Goal: Task Accomplishment & Management: Manage account settings

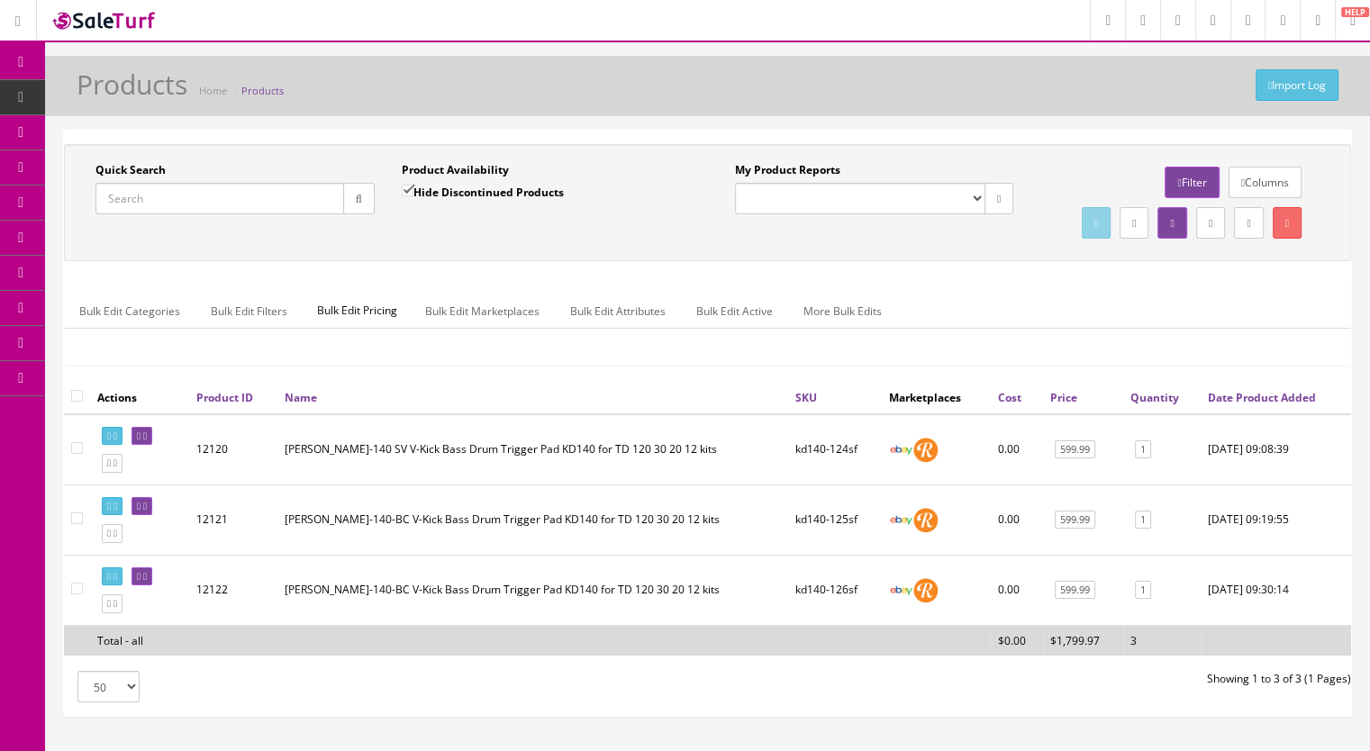
click at [195, 196] on input "Quick Search" at bounding box center [219, 199] width 249 height 32
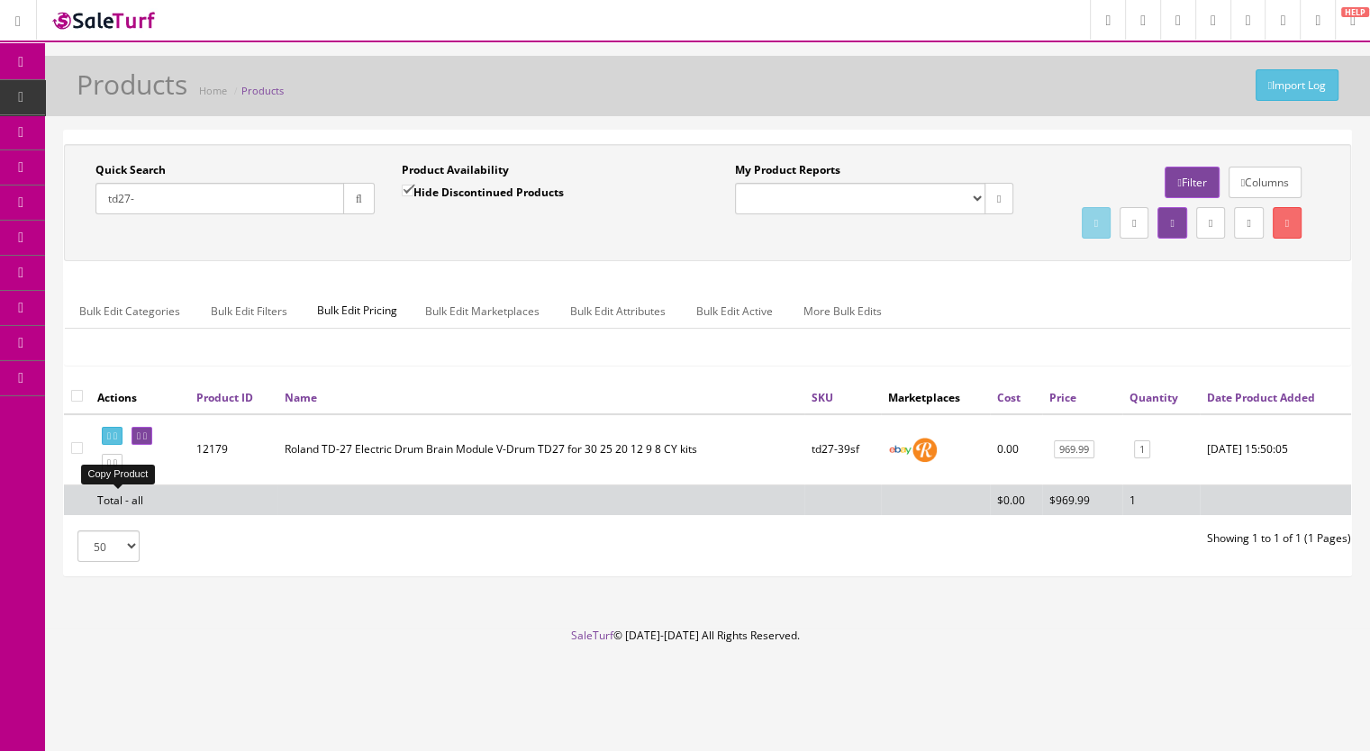
type input "td27-"
click at [111, 468] on icon at bounding box center [109, 464] width 4 height 10
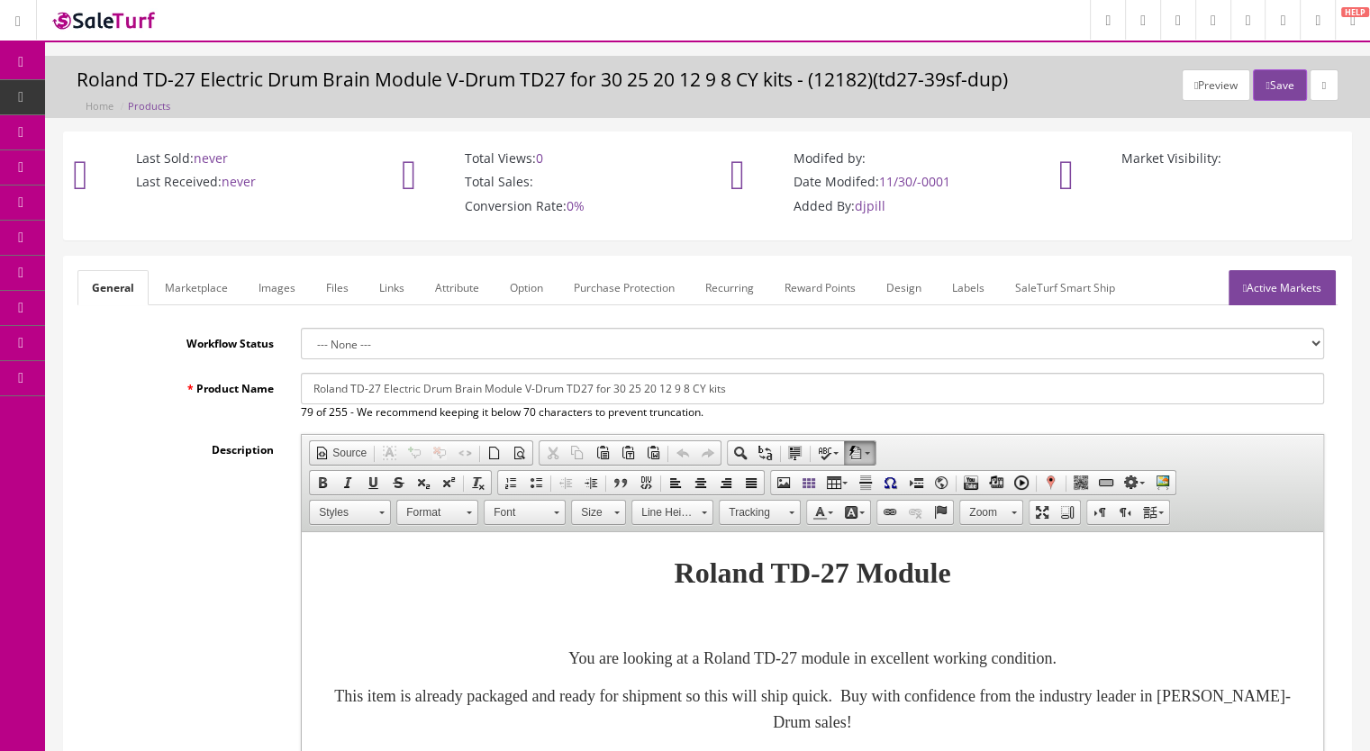
scroll to position [450, 0]
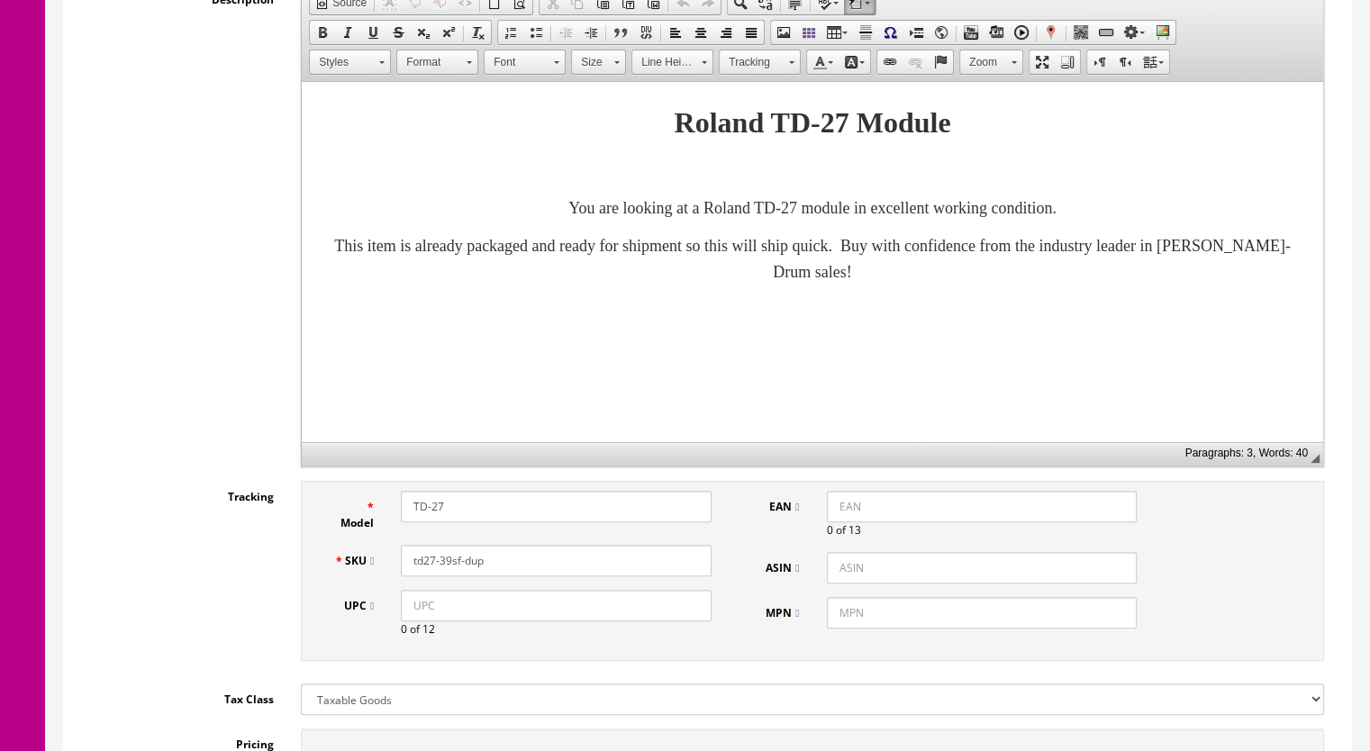
drag, startPoint x: 499, startPoint y: 566, endPoint x: 441, endPoint y: 570, distance: 57.8
click at [441, 570] on input "td27-39sf-dup" at bounding box center [556, 561] width 311 height 32
type input "td27-40sf"
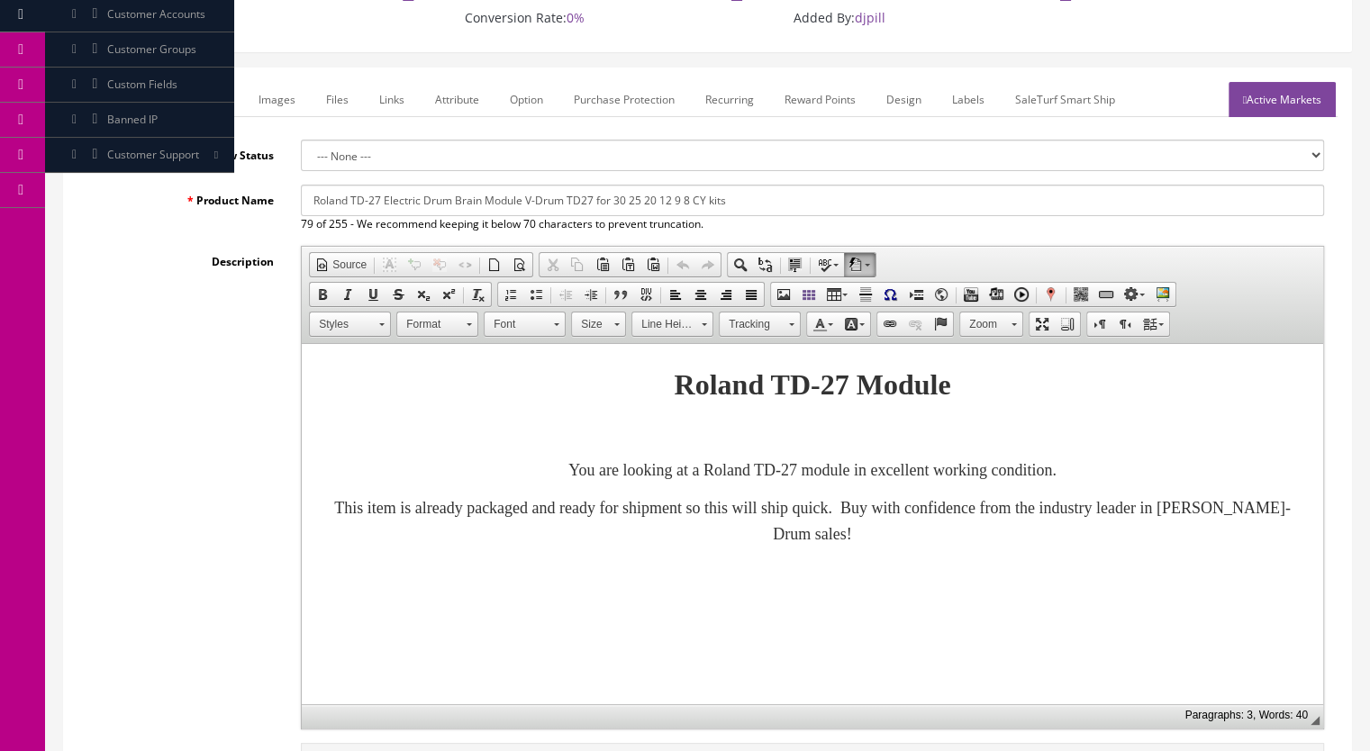
scroll to position [180, 0]
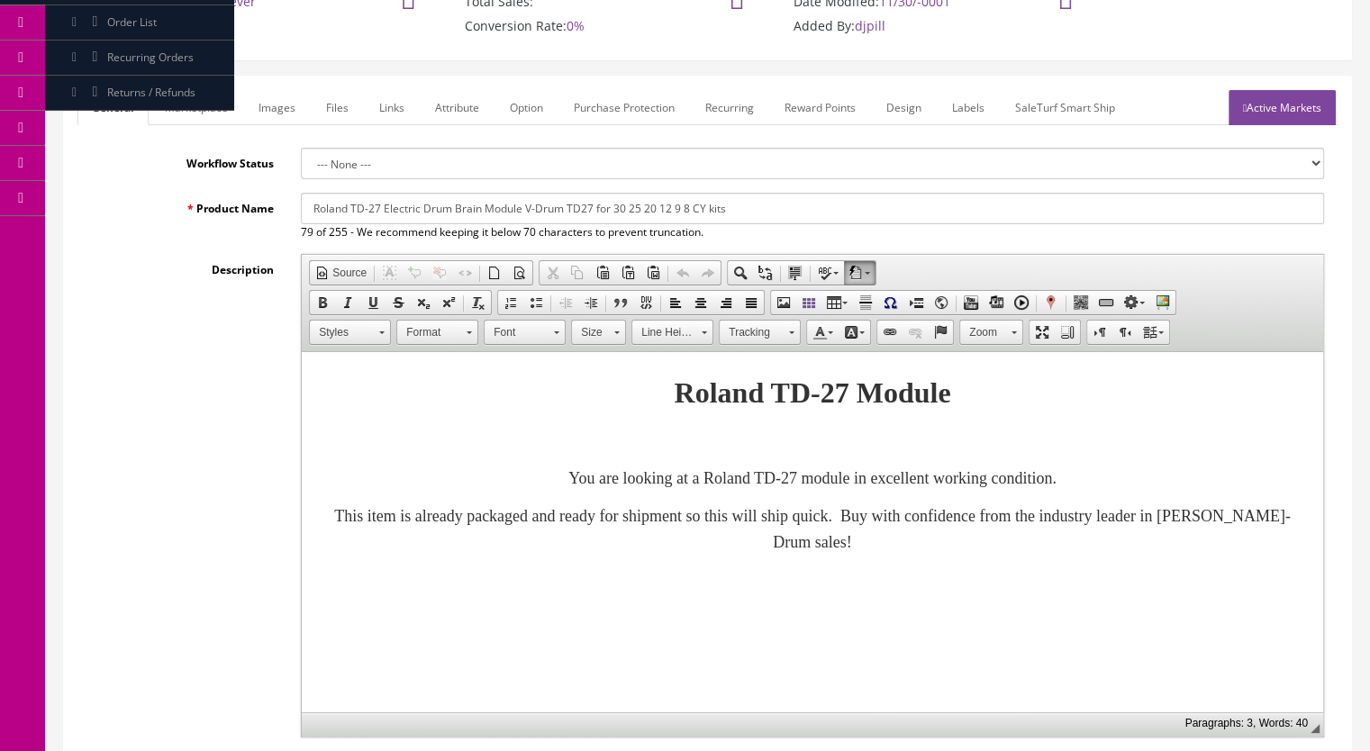
click at [199, 99] on link "Marketplace" at bounding box center [196, 107] width 92 height 35
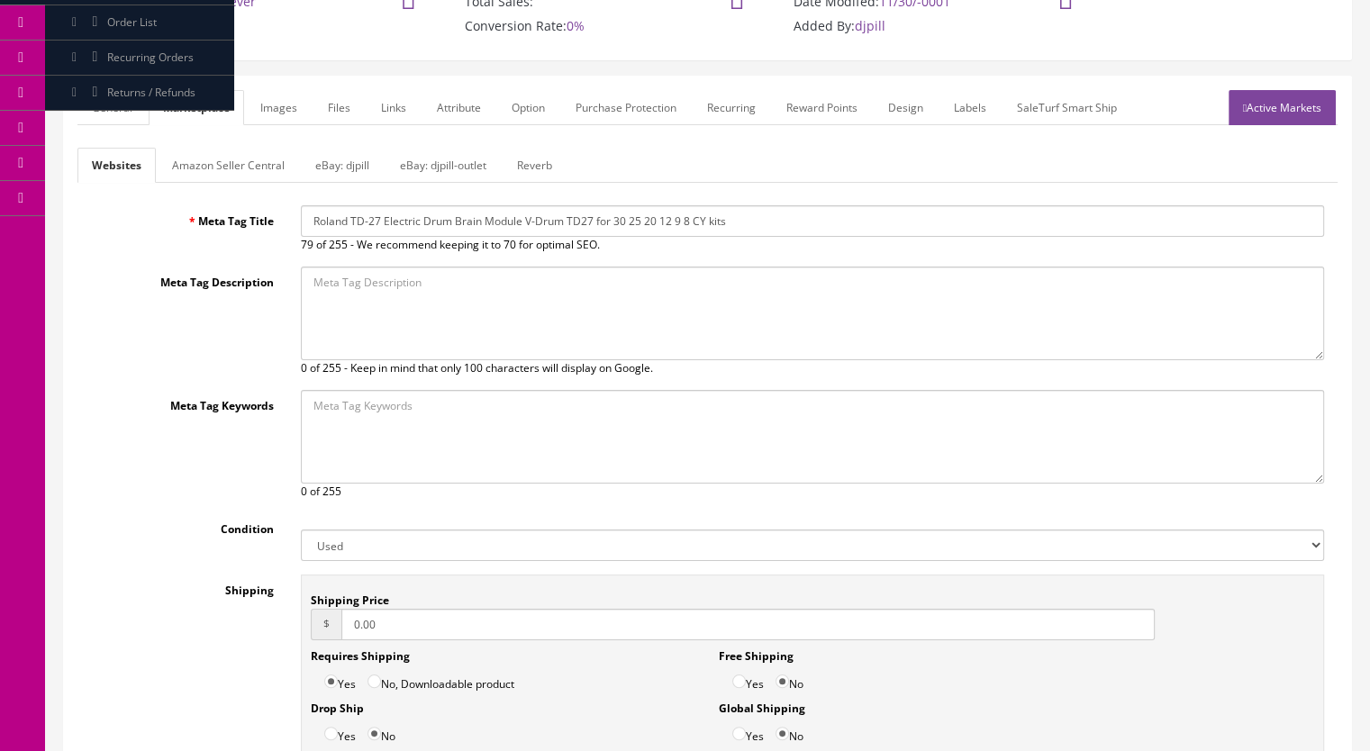
click at [531, 164] on link "Reverb" at bounding box center [535, 165] width 64 height 35
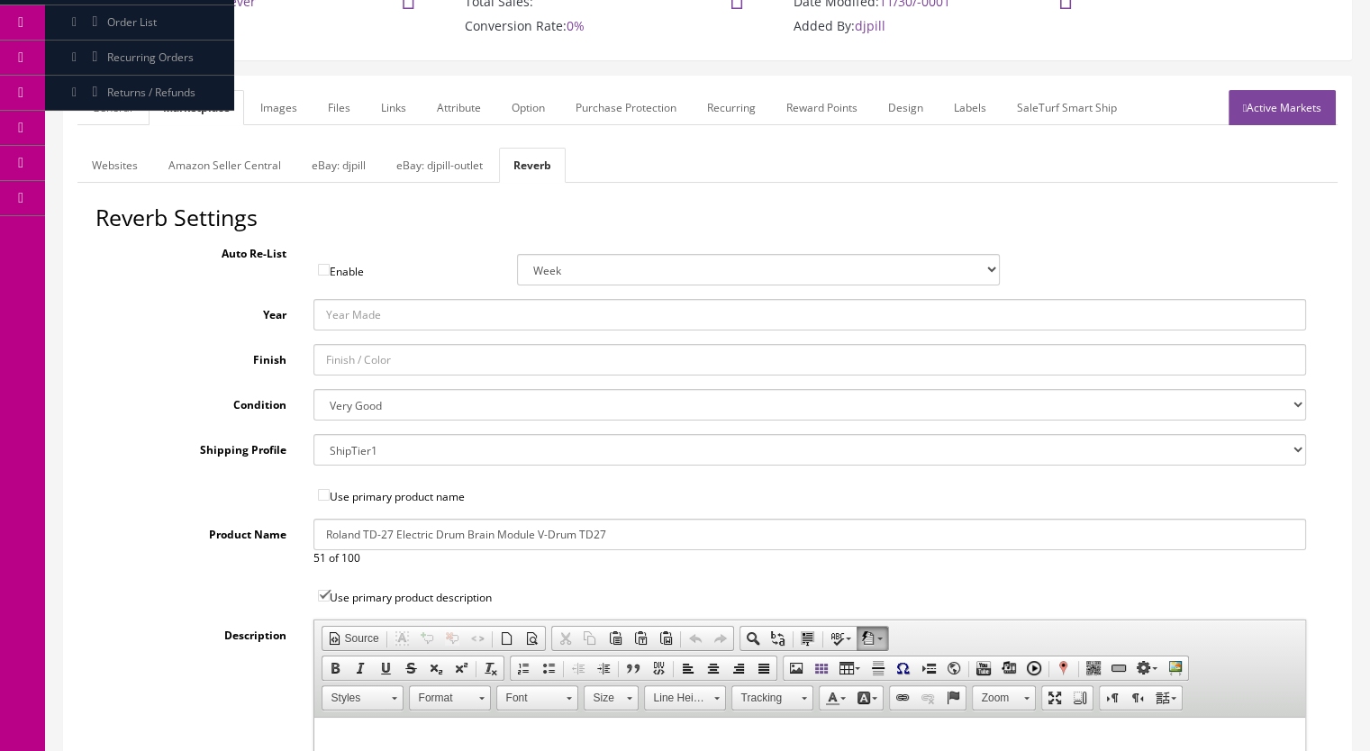
click at [276, 101] on link "Images" at bounding box center [279, 107] width 66 height 35
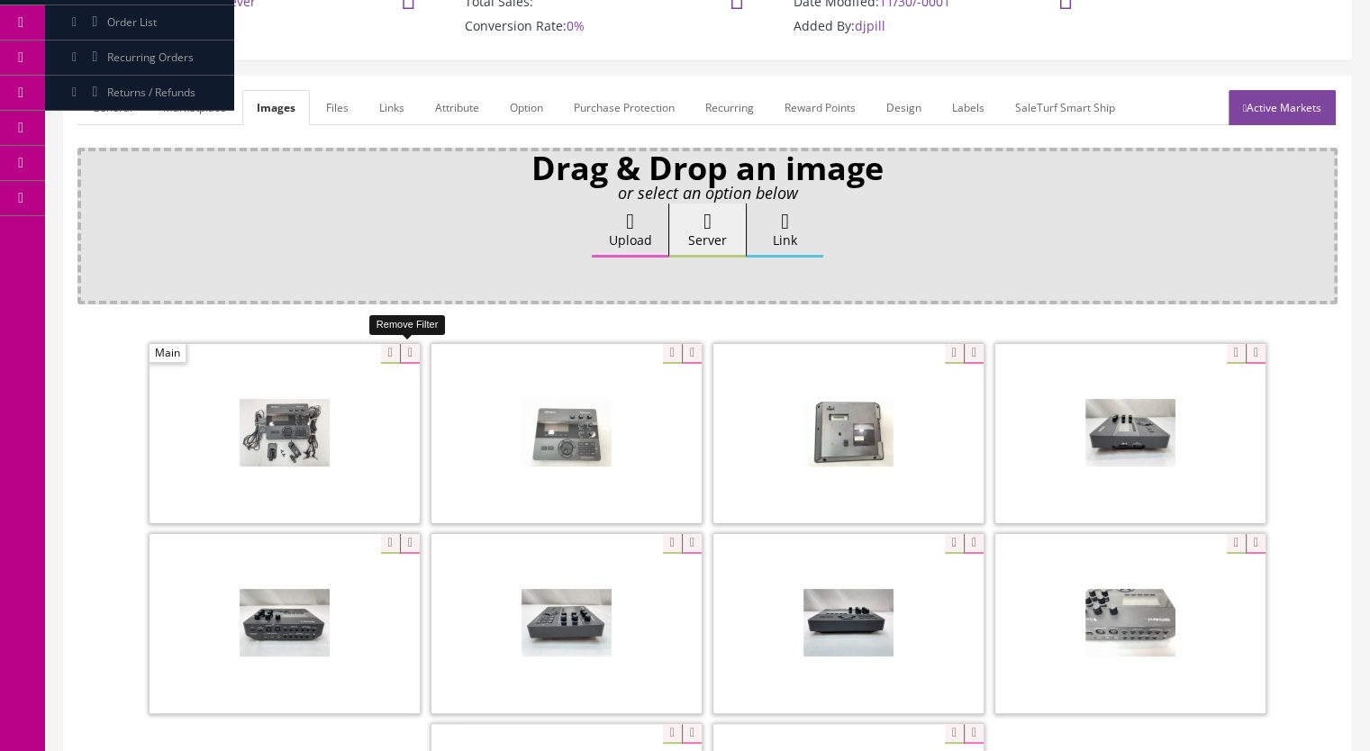
click at [411, 357] on icon at bounding box center [410, 354] width 20 height 20
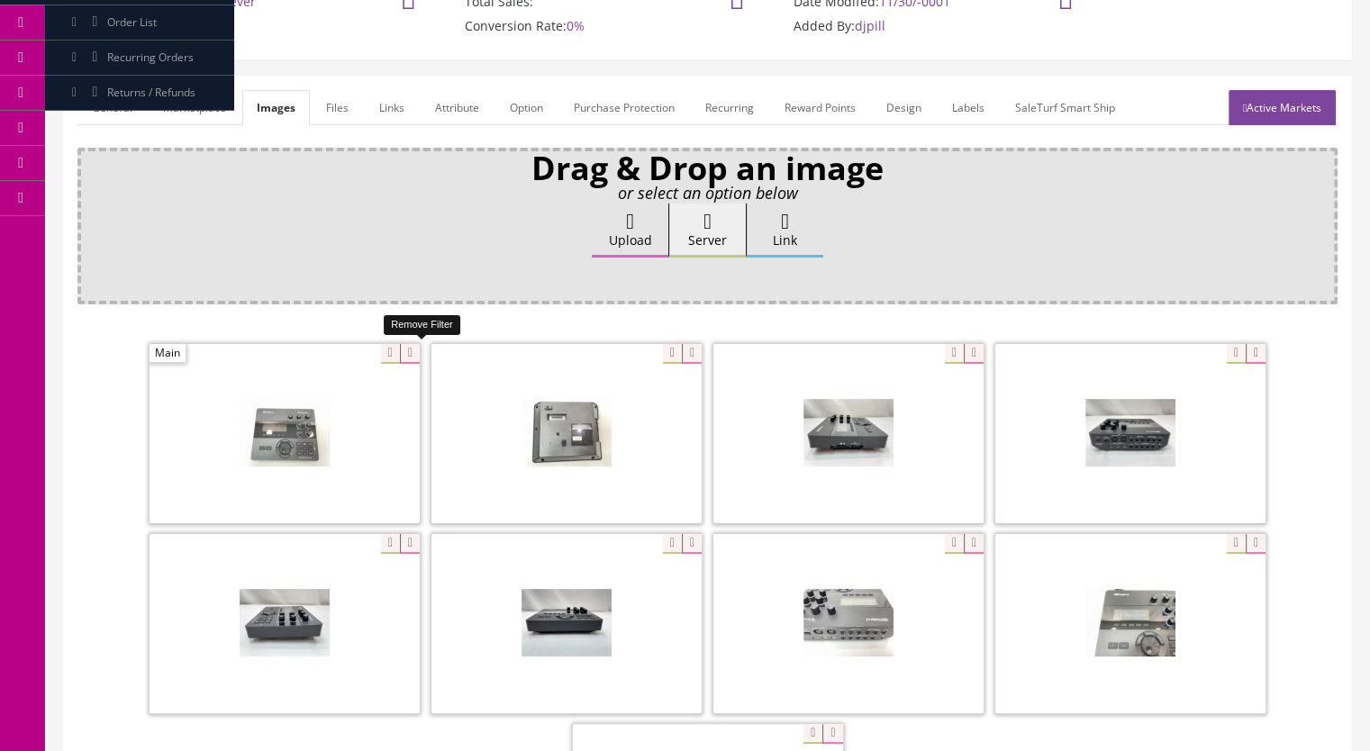
click at [407, 354] on icon at bounding box center [410, 354] width 20 height 20
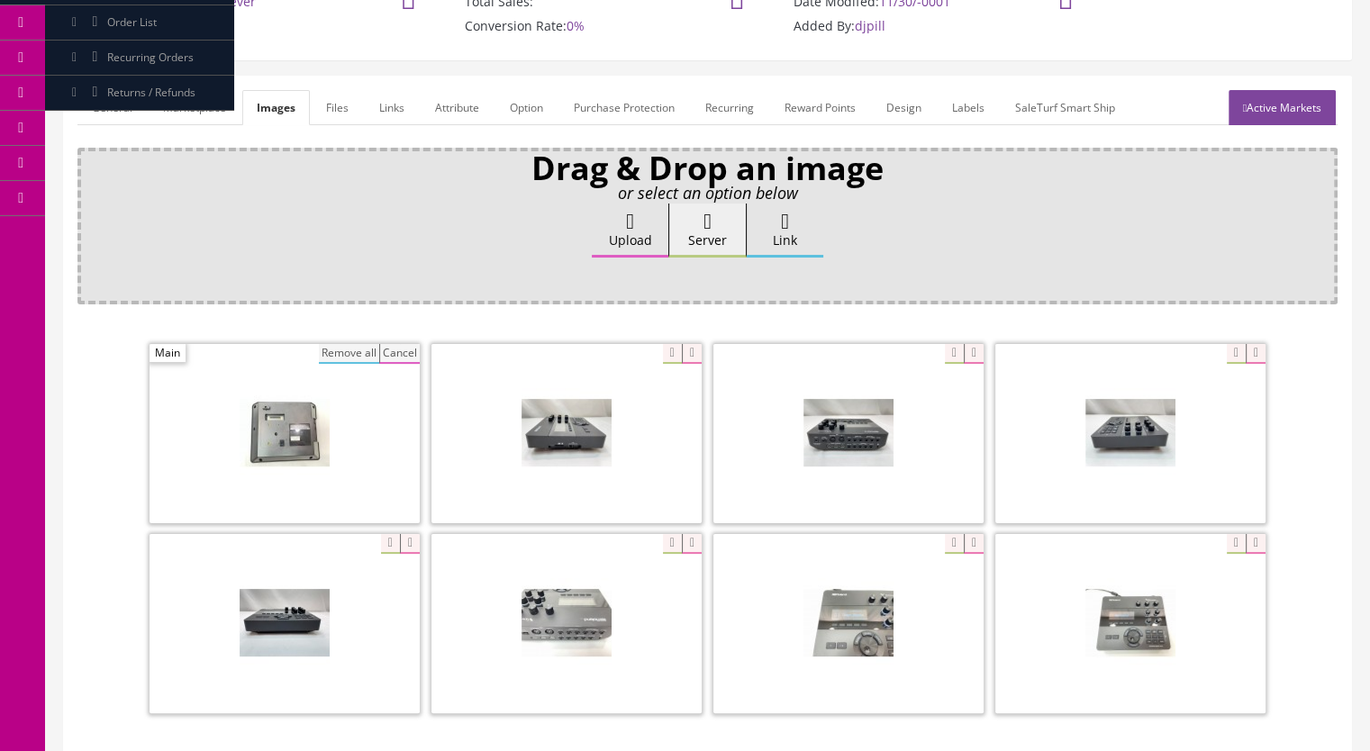
click at [358, 356] on button "Remove all" at bounding box center [349, 354] width 60 height 20
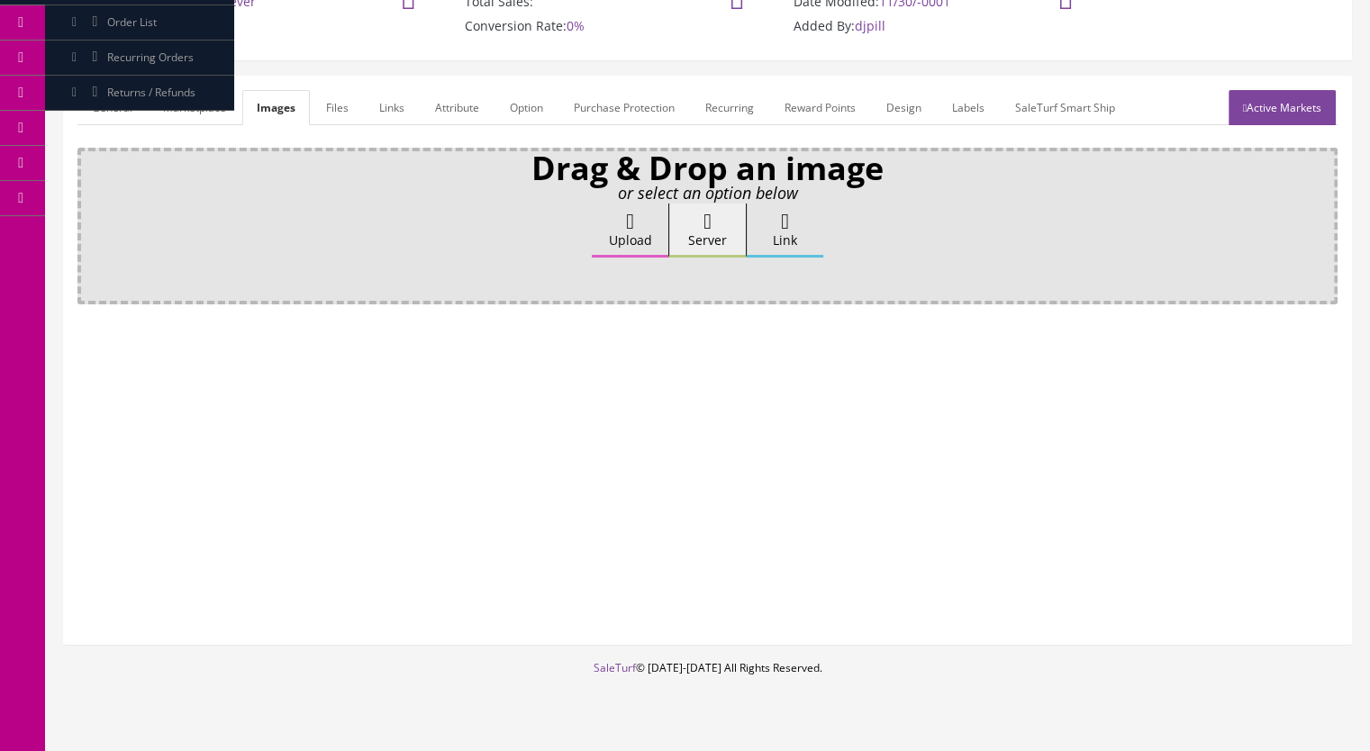
click at [108, 107] on link "General" at bounding box center [111, 107] width 69 height 35
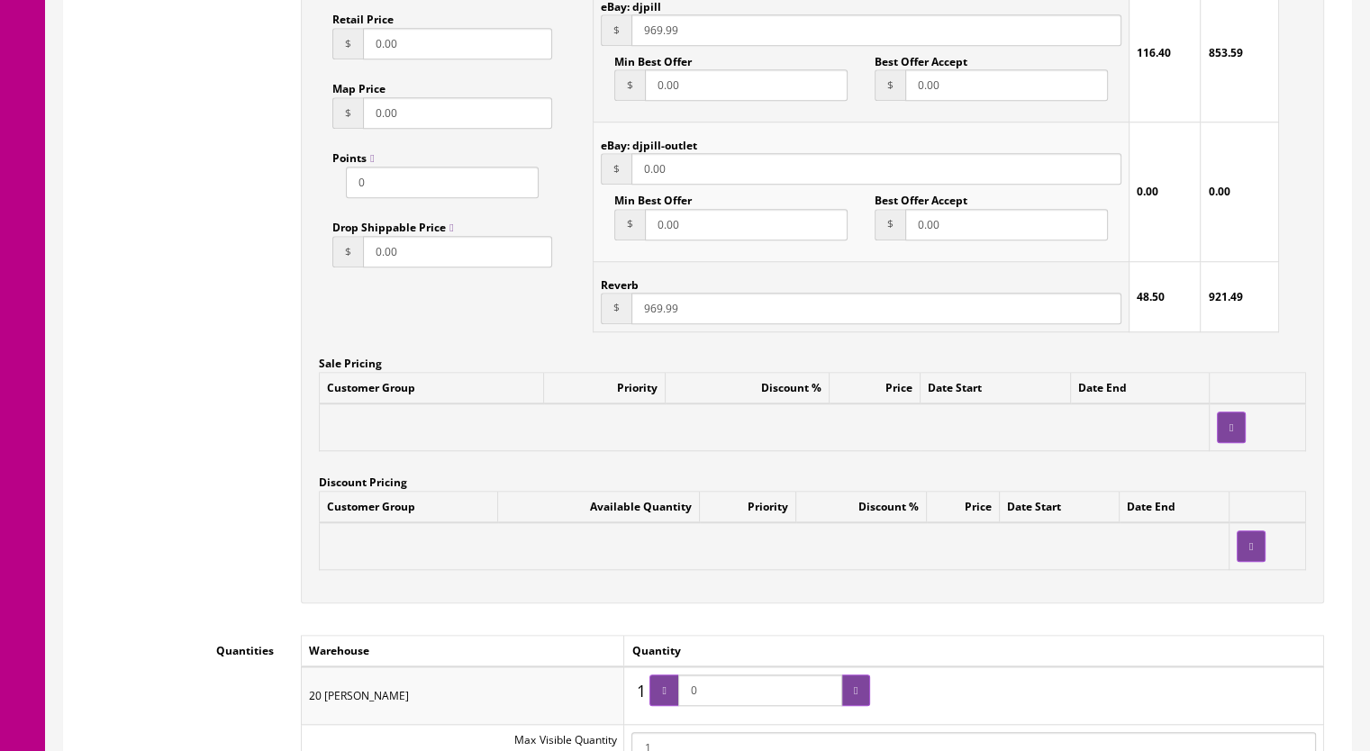
scroll to position [1622, 0]
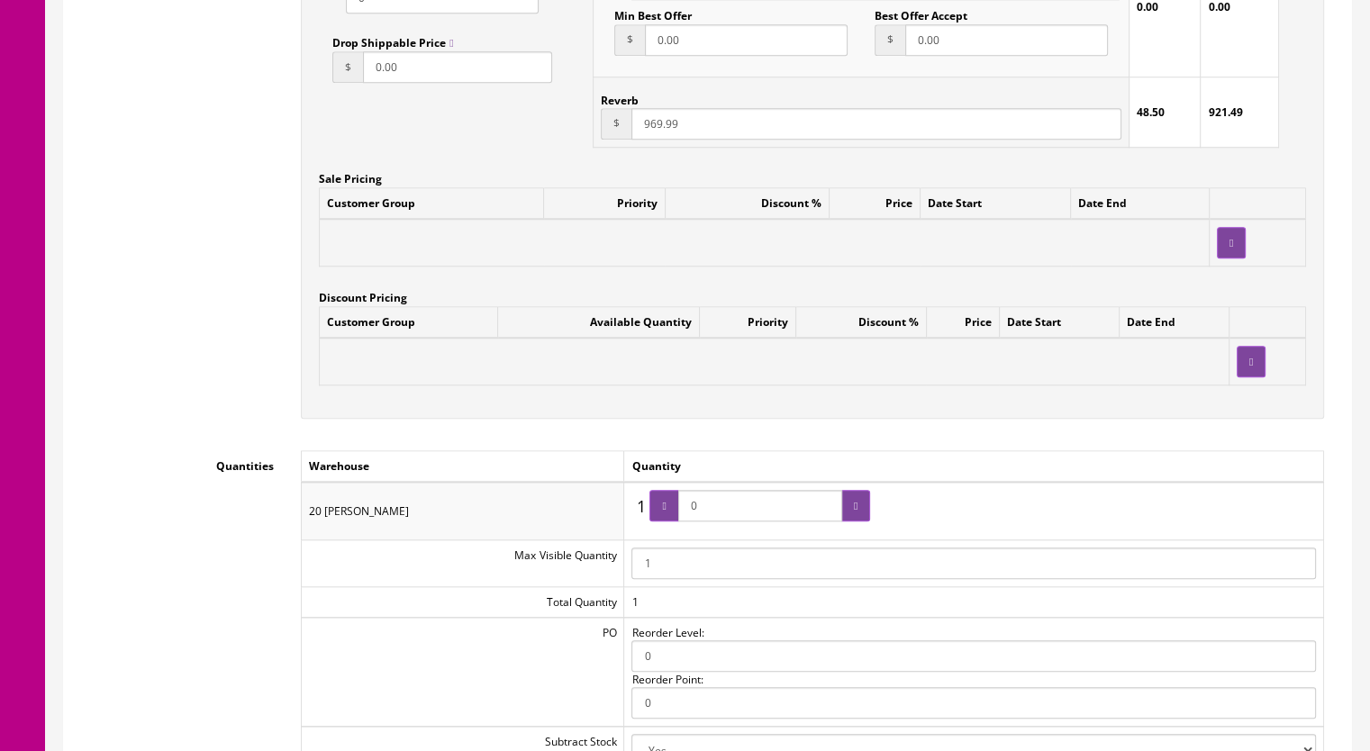
drag, startPoint x: 738, startPoint y: 513, endPoint x: 693, endPoint y: 516, distance: 45.2
click at [693, 516] on input "0" at bounding box center [760, 506] width 164 height 32
type input "1"
click at [671, 515] on div at bounding box center [664, 506] width 29 height 32
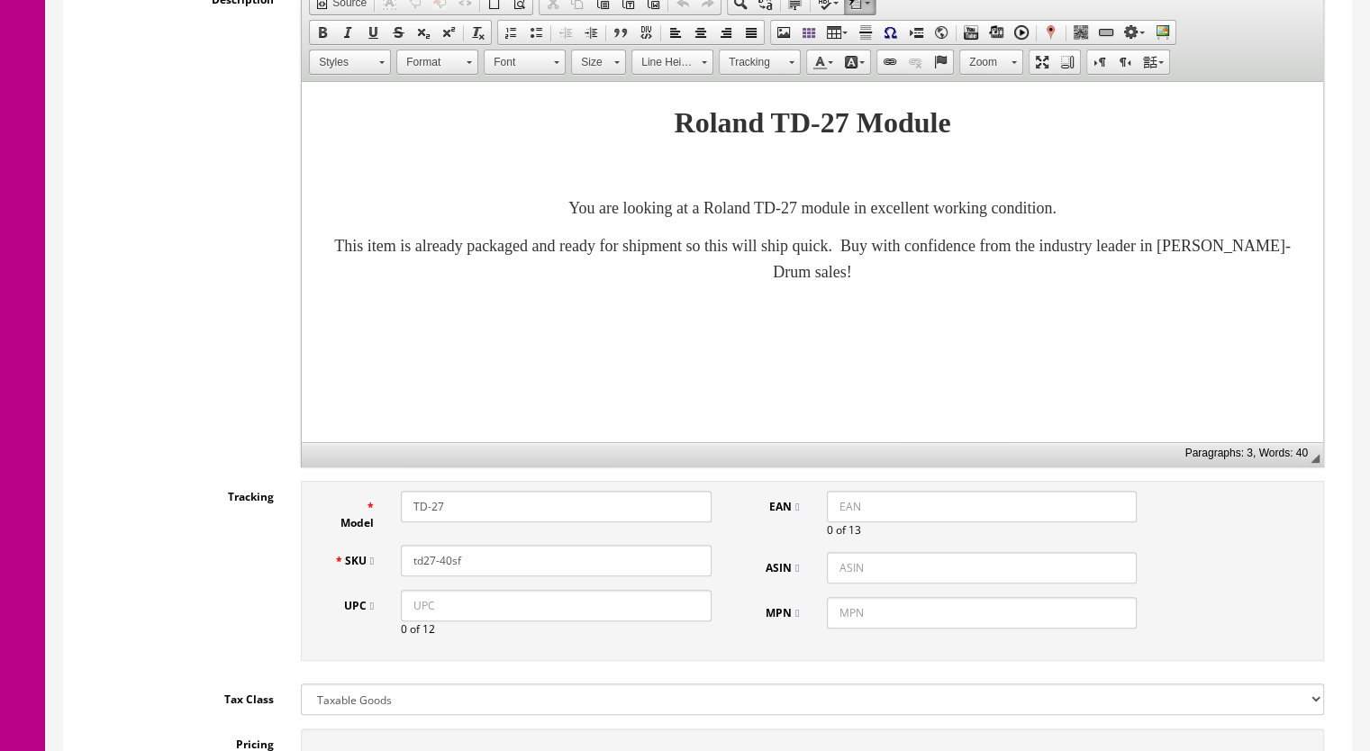
scroll to position [180, 0]
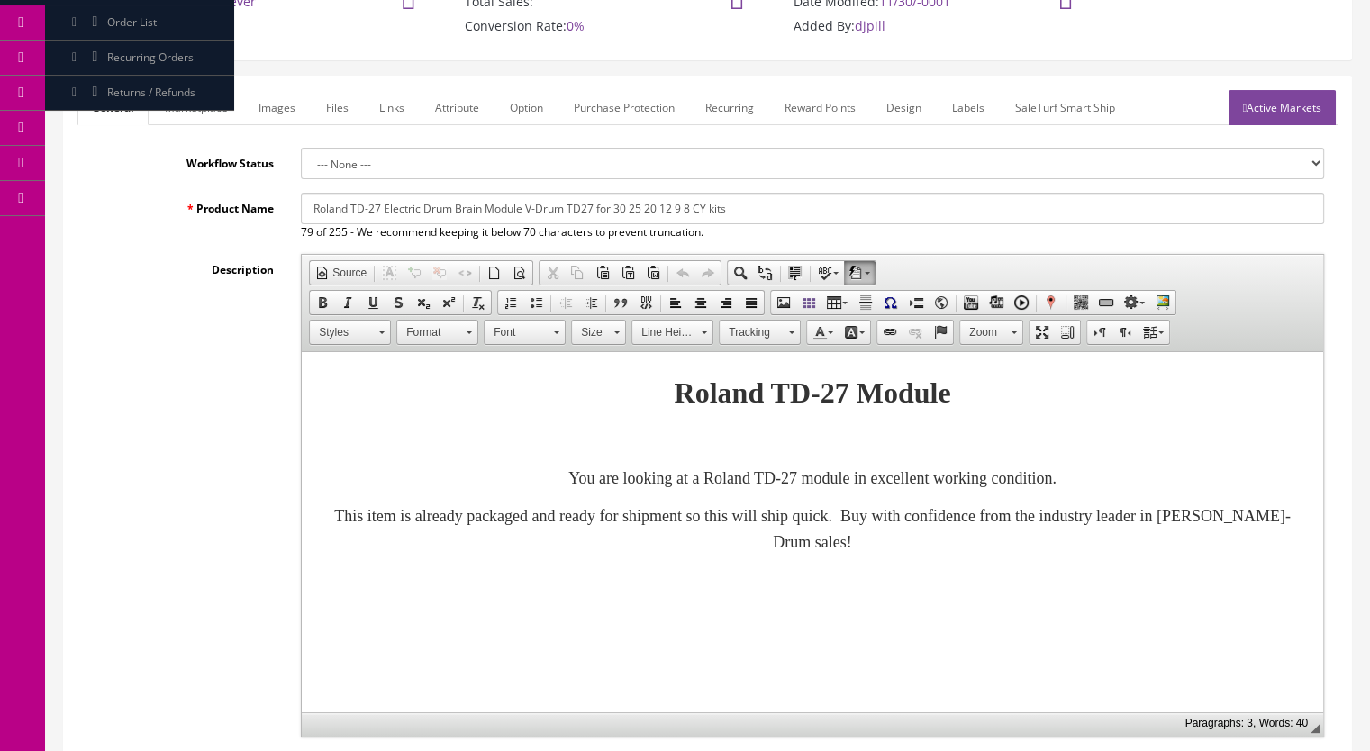
click at [274, 105] on link "Images" at bounding box center [277, 107] width 66 height 35
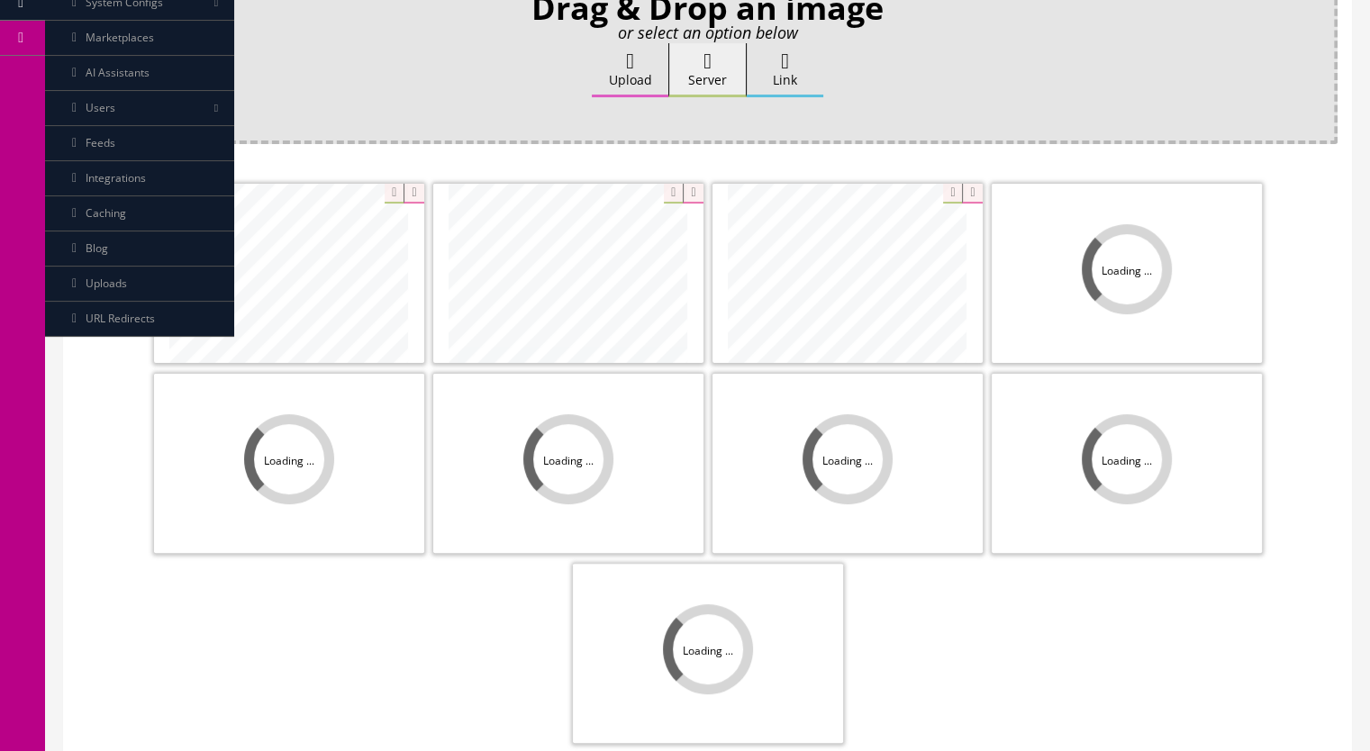
scroll to position [360, 0]
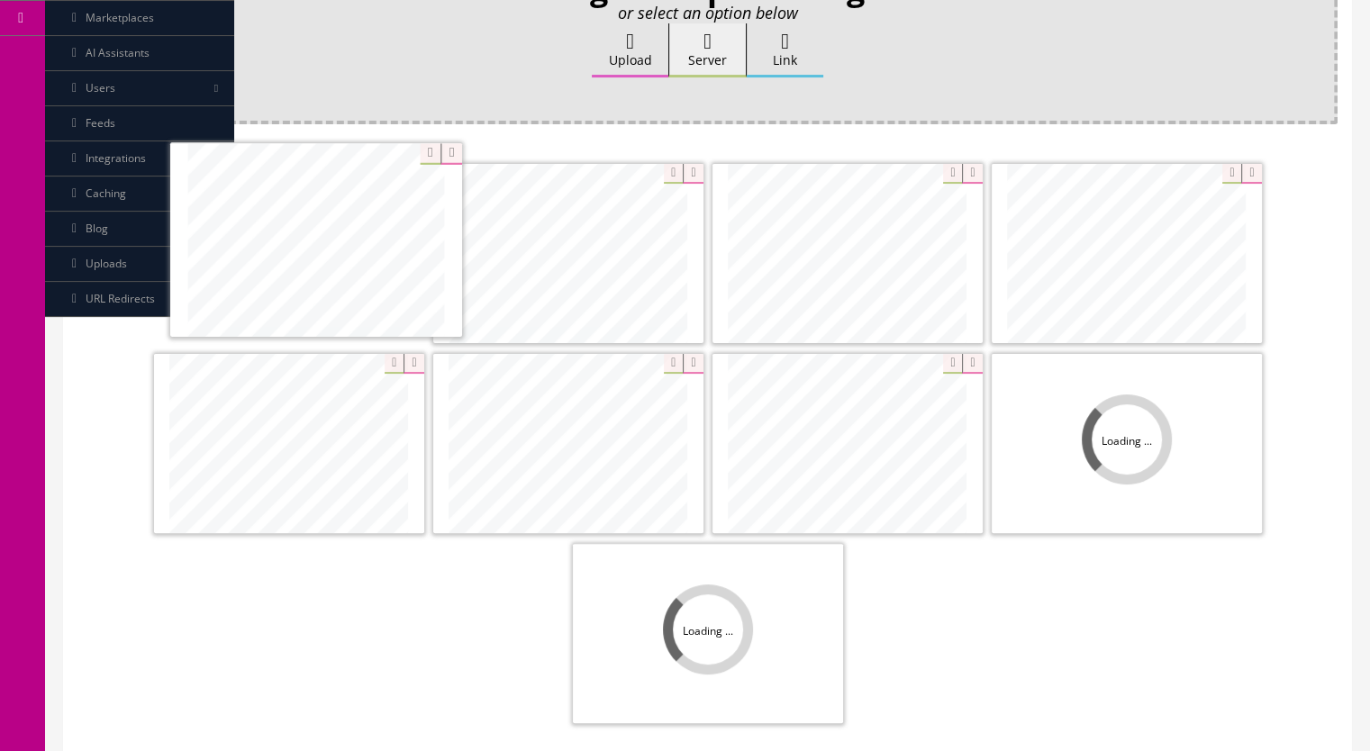
drag, startPoint x: 871, startPoint y: 307, endPoint x: 389, endPoint y: 297, distance: 482.1
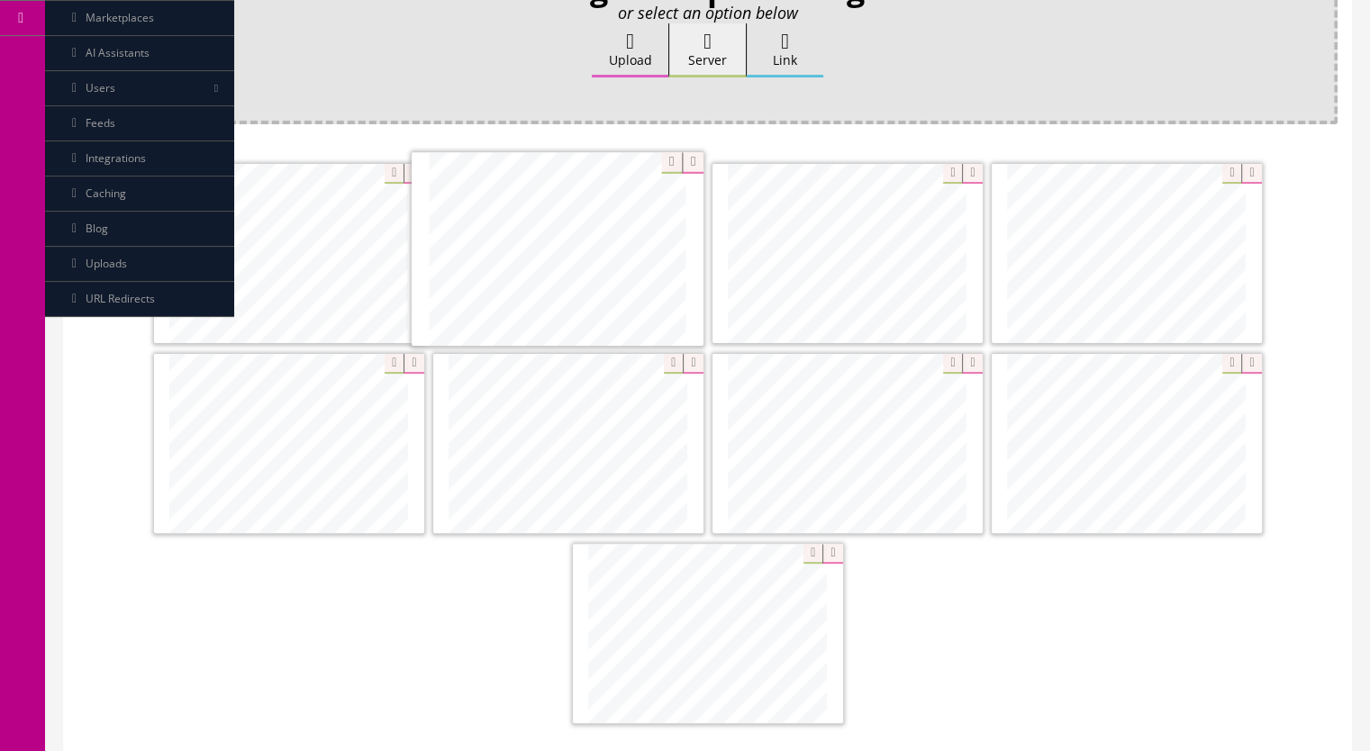
drag, startPoint x: 883, startPoint y: 249, endPoint x: 592, endPoint y: 246, distance: 291.0
drag, startPoint x: 614, startPoint y: 355, endPoint x: 843, endPoint y: 285, distance: 240.2
drag, startPoint x: 1160, startPoint y: 472, endPoint x: 281, endPoint y: 486, distance: 879.4
drag, startPoint x: 820, startPoint y: 477, endPoint x: 1118, endPoint y: 478, distance: 298.2
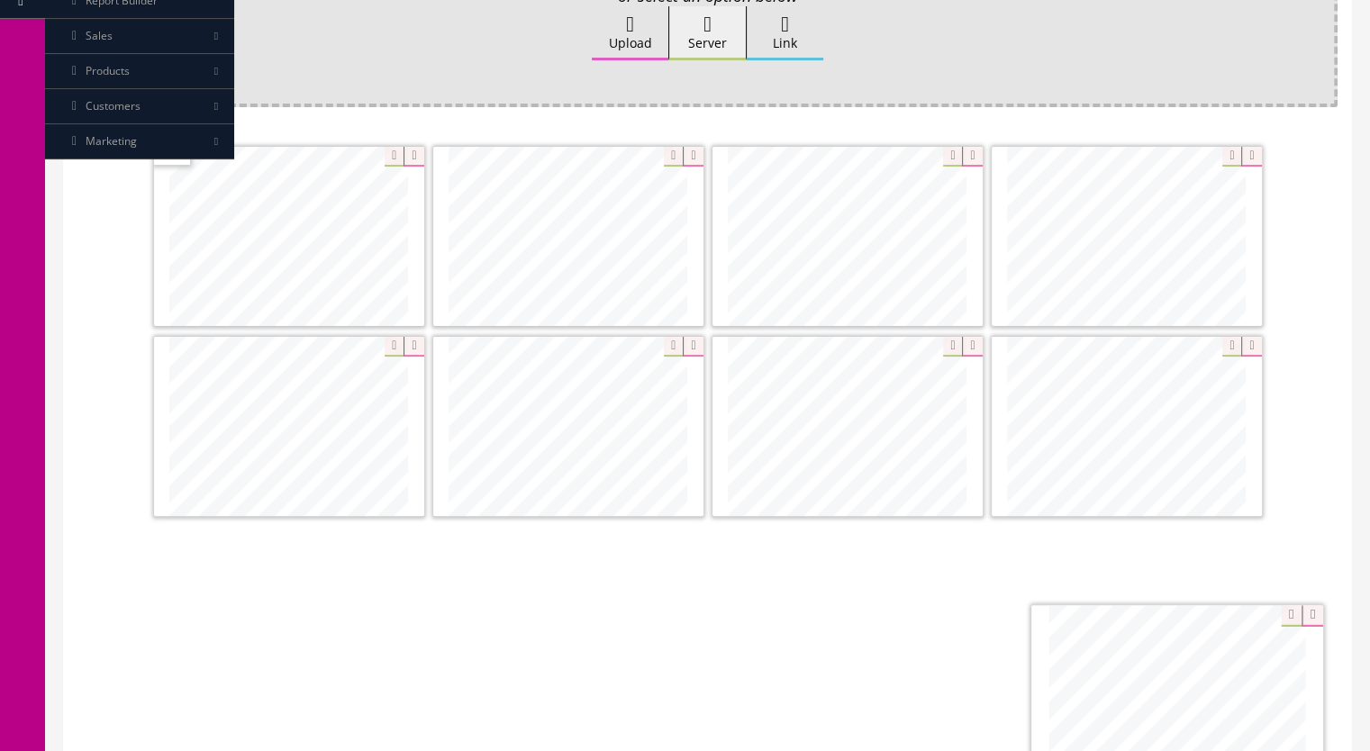
scroll to position [407, 0]
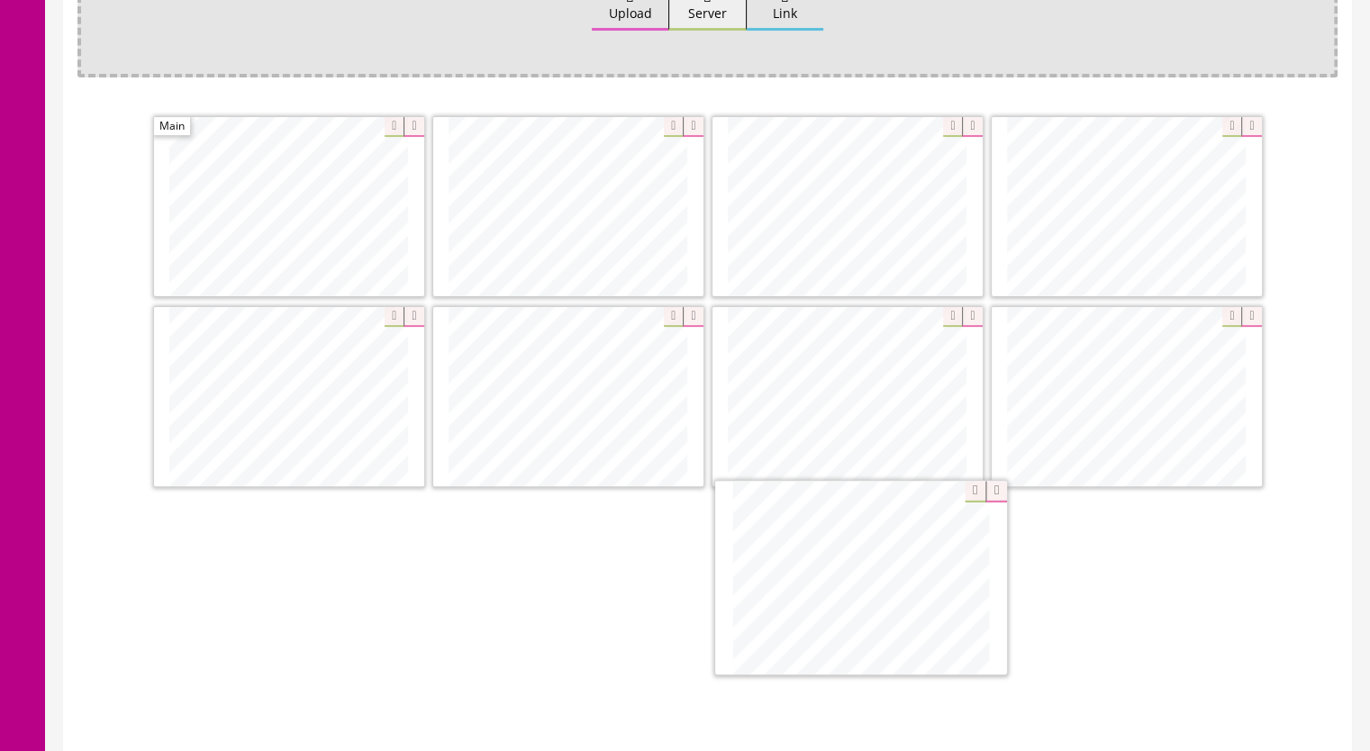
drag, startPoint x: 515, startPoint y: 466, endPoint x: 804, endPoint y: 596, distance: 316.5
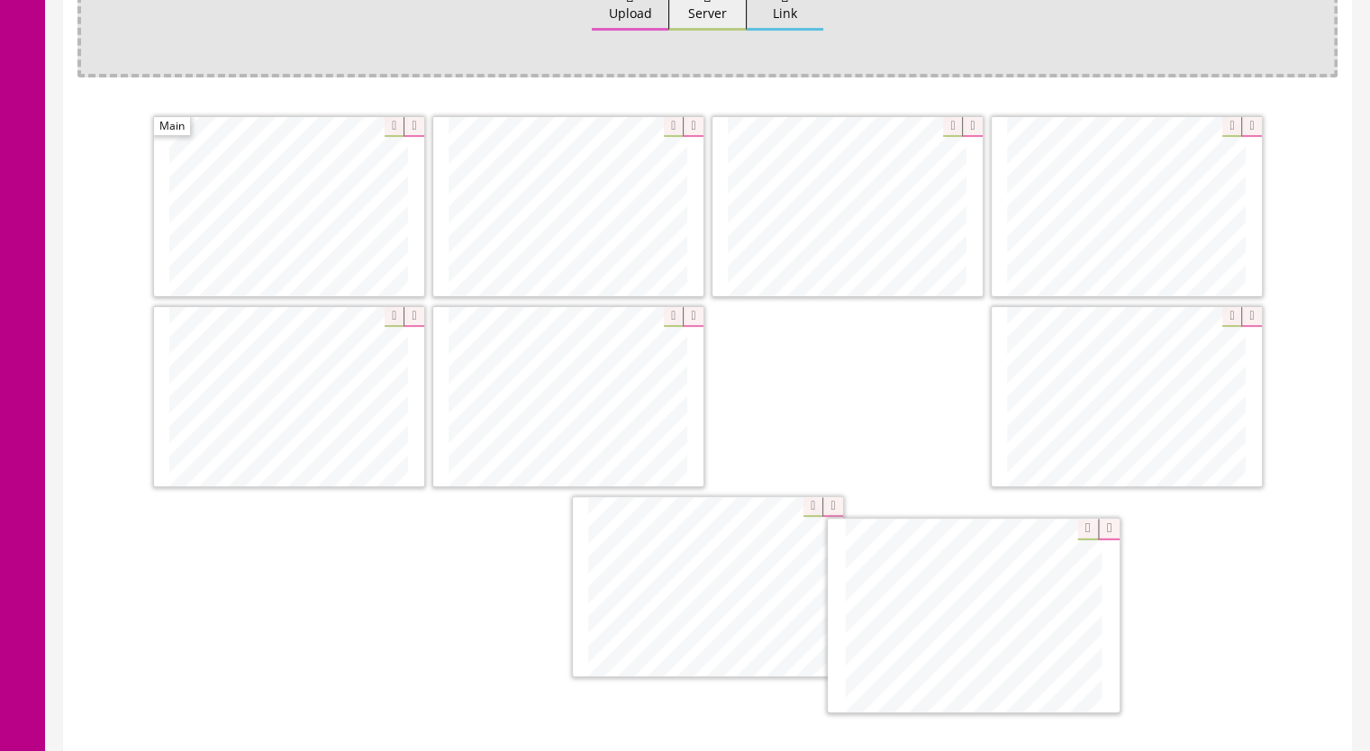
drag, startPoint x: 840, startPoint y: 397, endPoint x: 968, endPoint y: 593, distance: 233.6
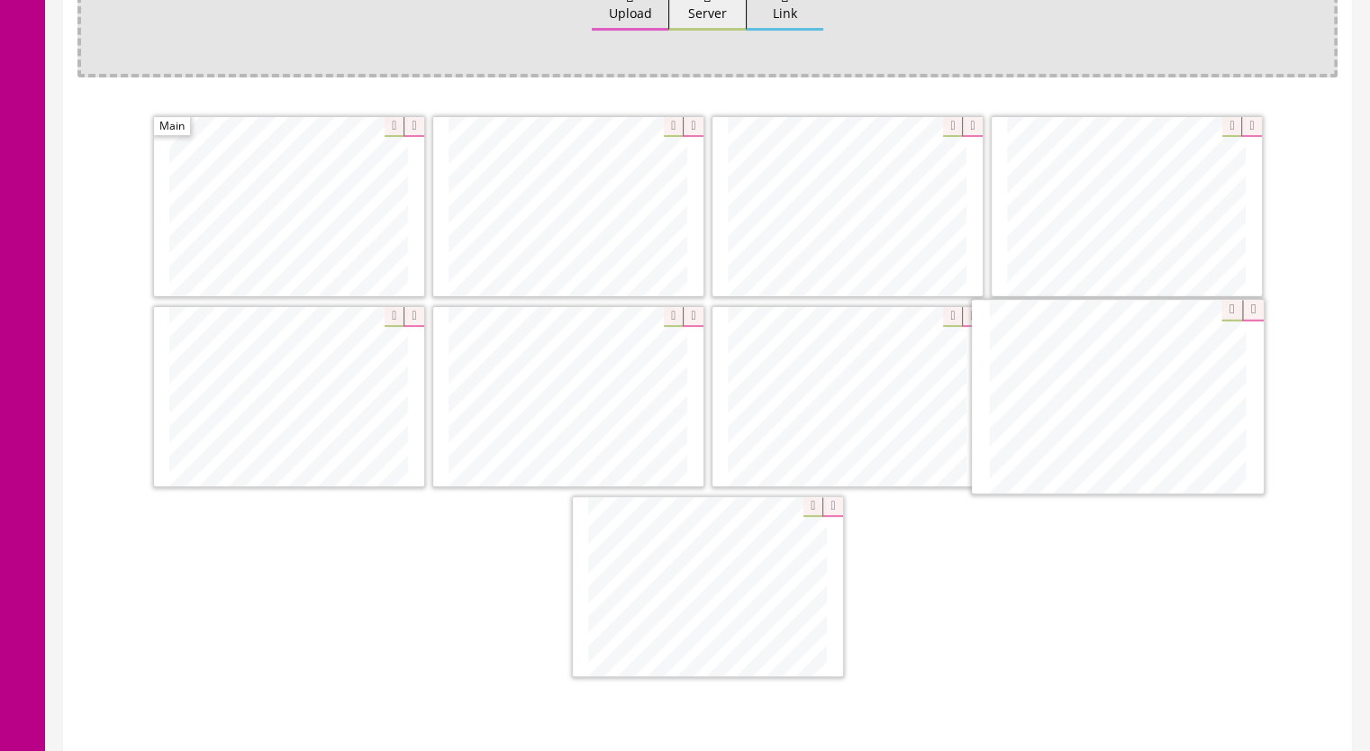
drag, startPoint x: 1115, startPoint y: 415, endPoint x: 1157, endPoint y: 426, distance: 42.8
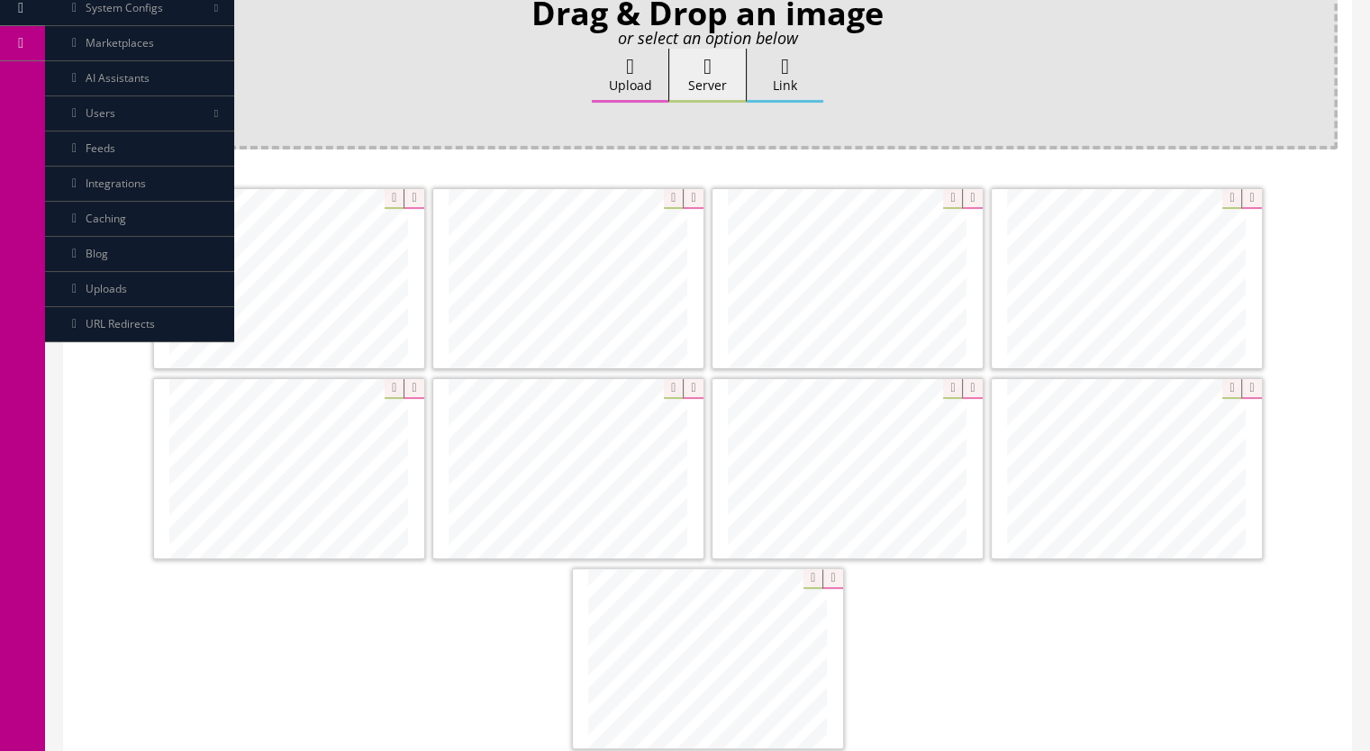
scroll to position [227, 0]
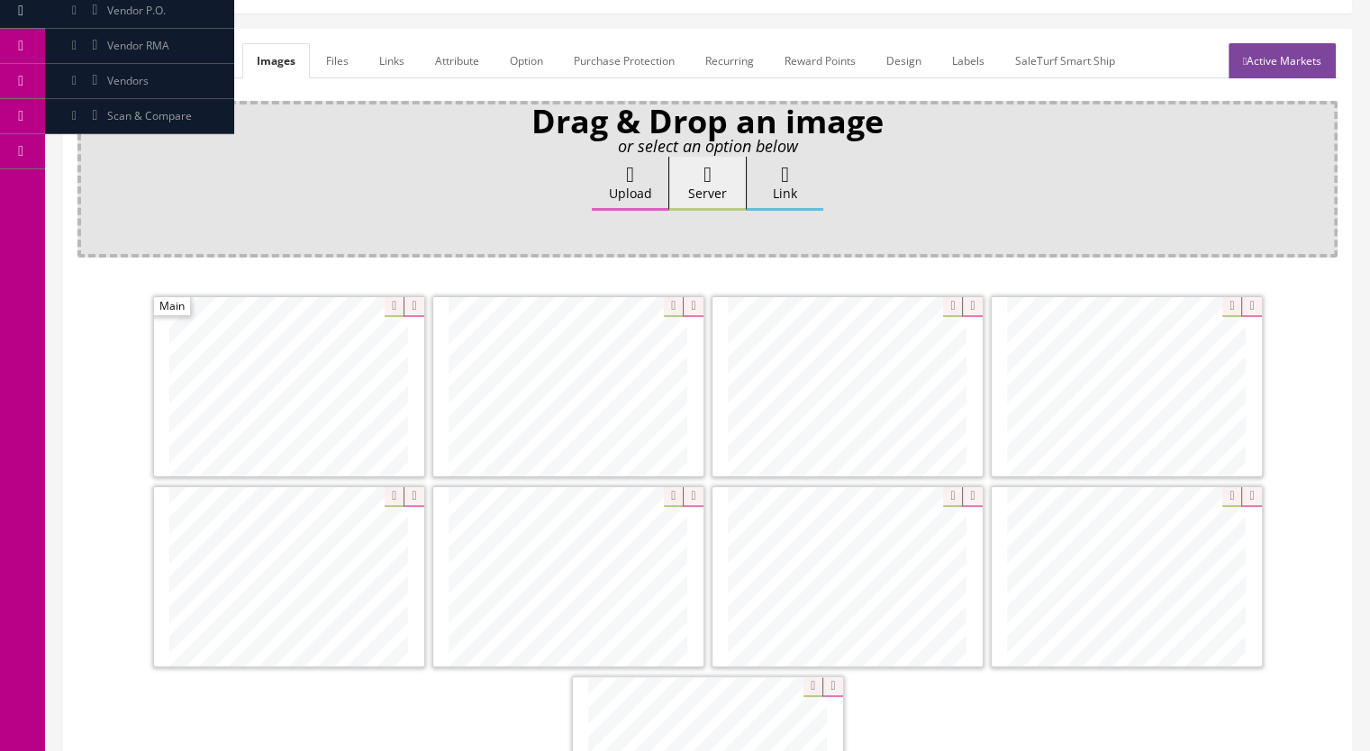
click at [127, 55] on link "General" at bounding box center [111, 60] width 69 height 35
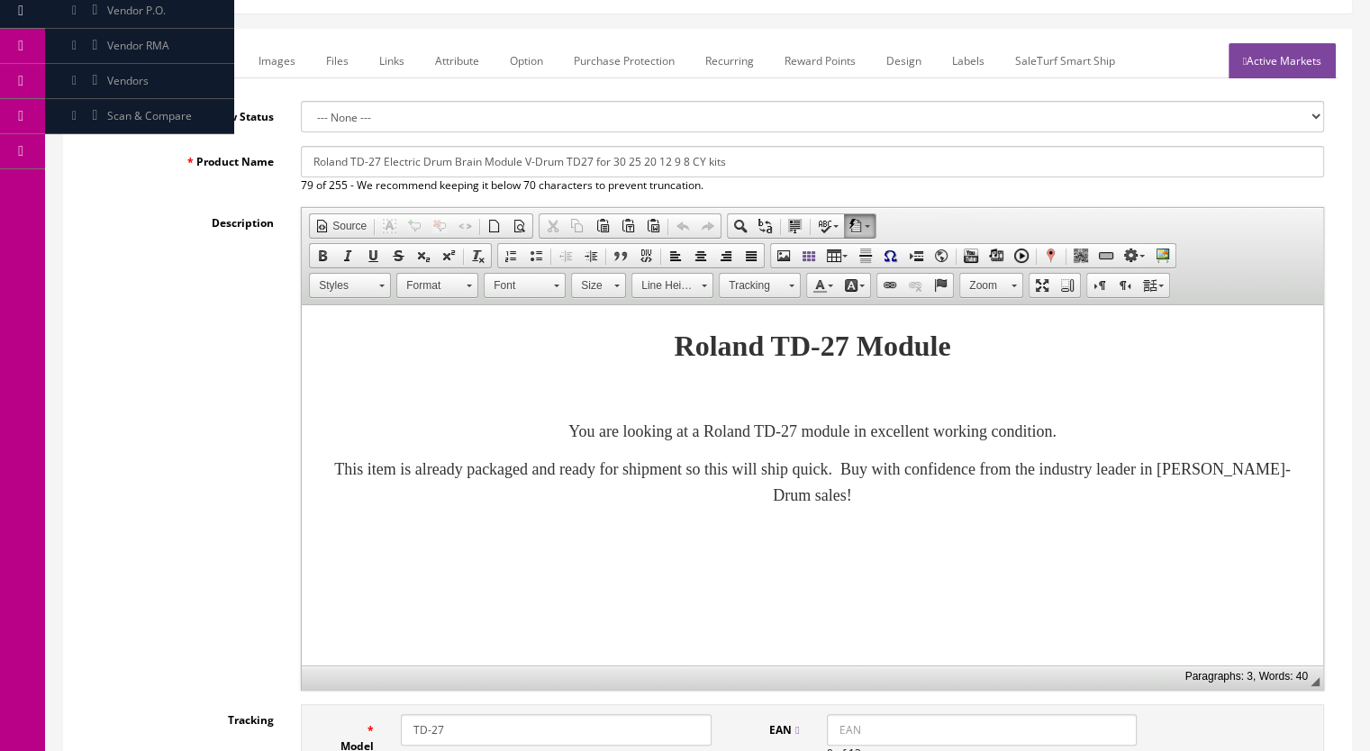
click at [1300, 69] on link "Active Markets" at bounding box center [1282, 60] width 107 height 35
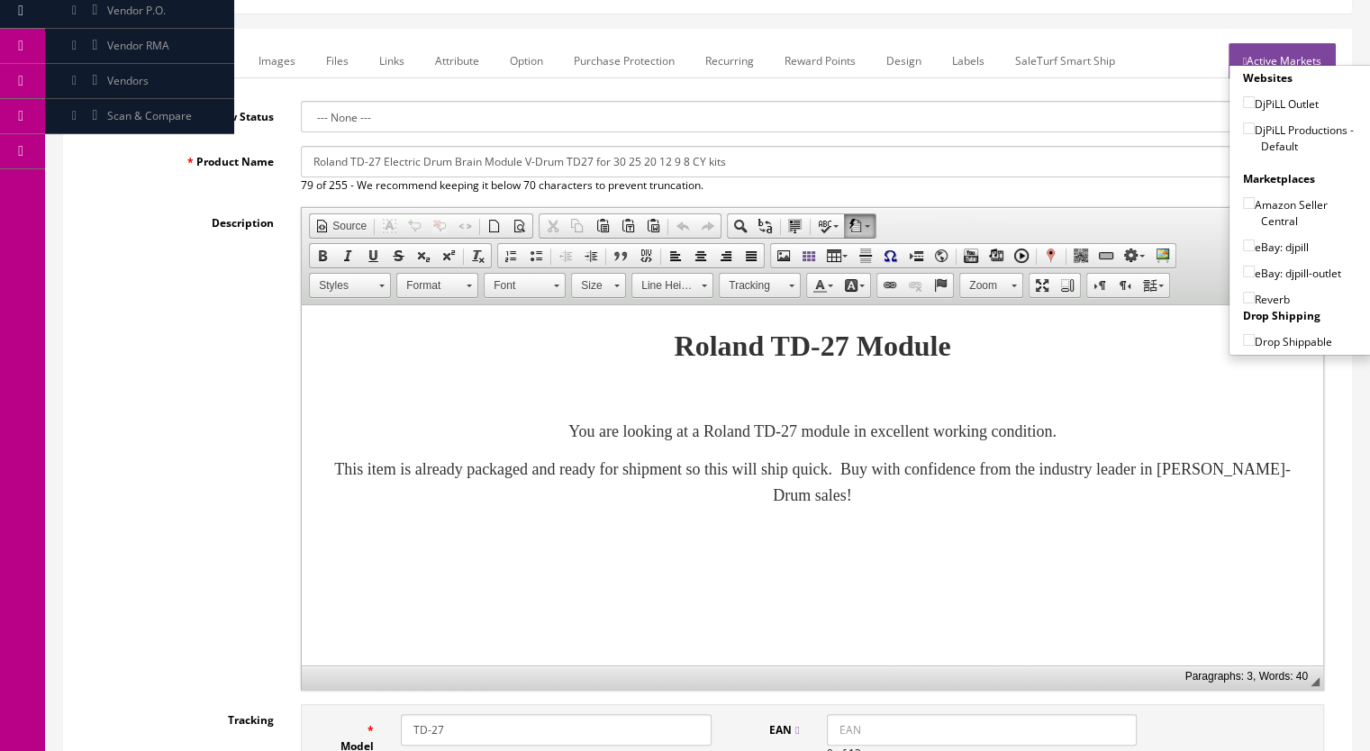
drag, startPoint x: 1240, startPoint y: 126, endPoint x: 1242, endPoint y: 179, distance: 53.2
click at [1243, 127] on input"] "DjPiLL Productions - Default" at bounding box center [1249, 129] width 12 height 12
checkbox input"] "true"
click at [1243, 245] on input"] "eBay: djpill" at bounding box center [1249, 246] width 12 height 12
checkbox input"] "true"
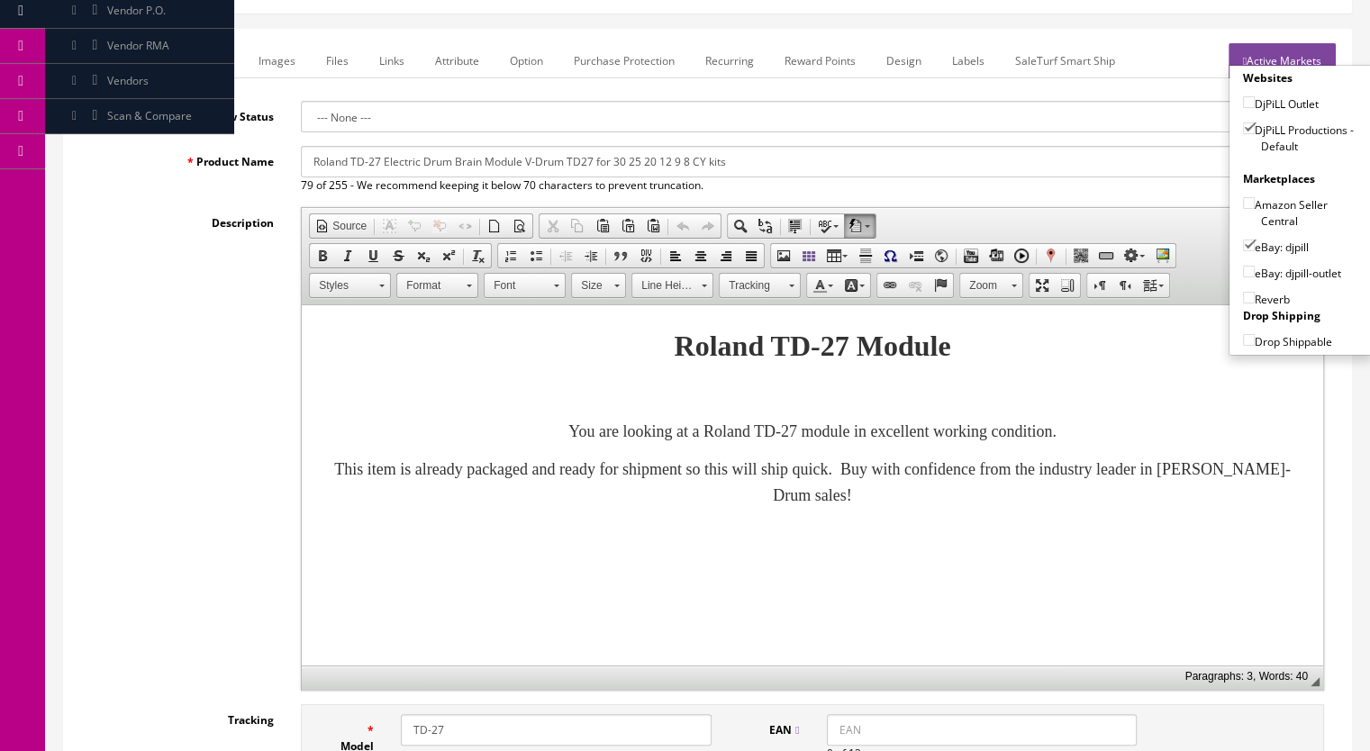
click at [1243, 294] on input"] "Reverb" at bounding box center [1249, 298] width 12 height 12
checkbox input"] "true"
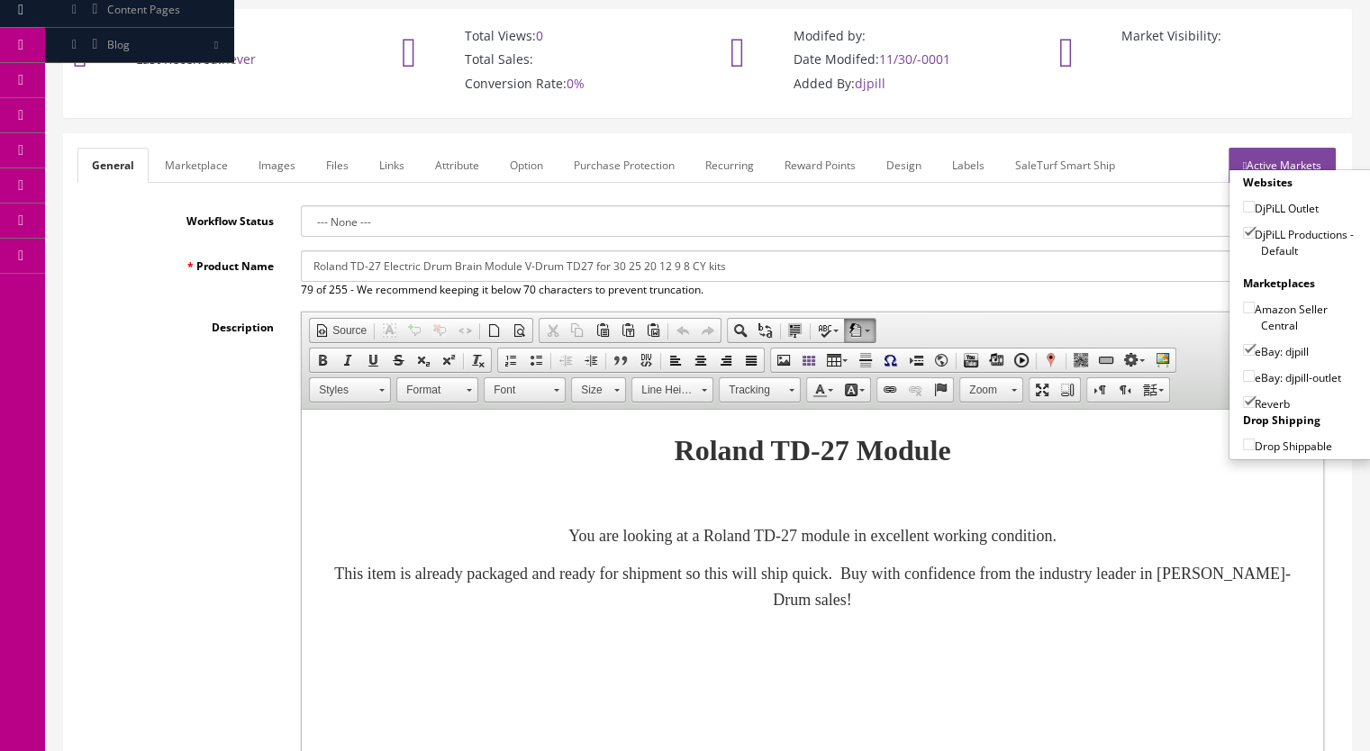
scroll to position [0, 0]
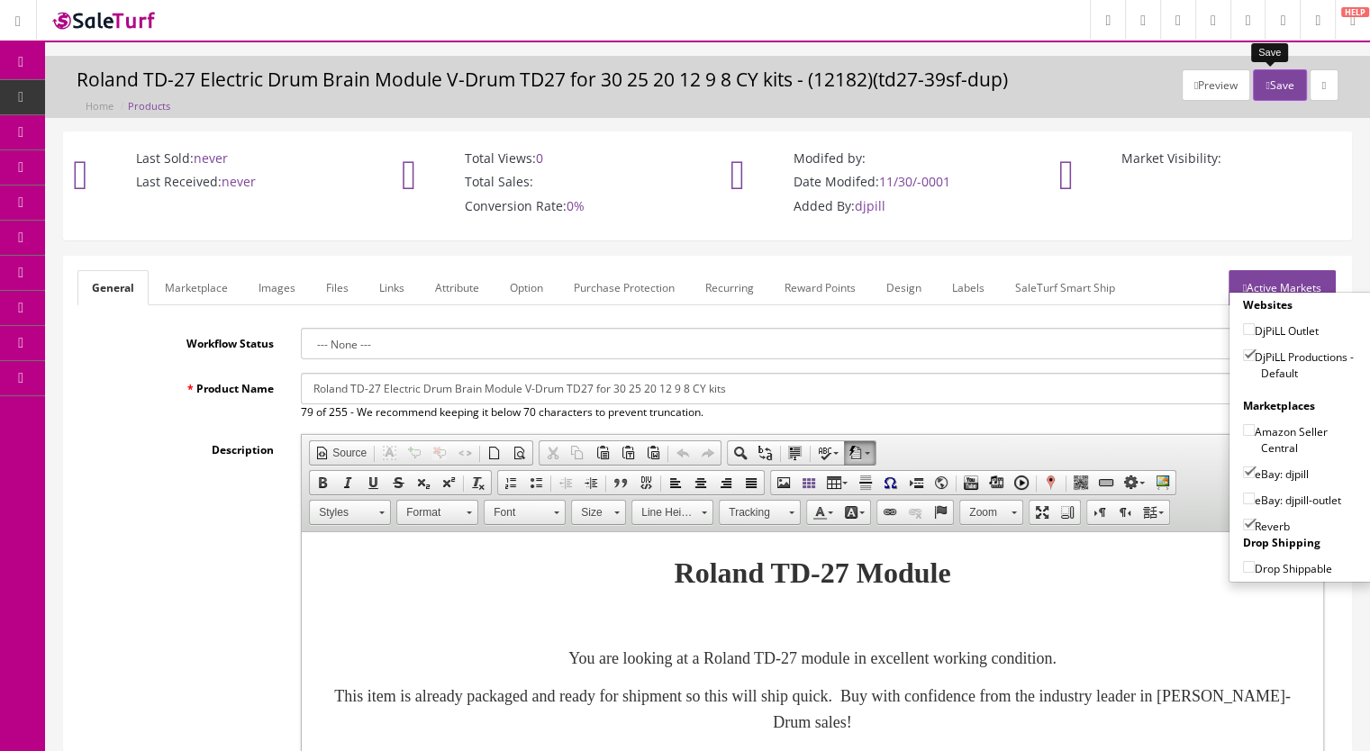
click at [1262, 78] on button "Save" at bounding box center [1279, 85] width 53 height 32
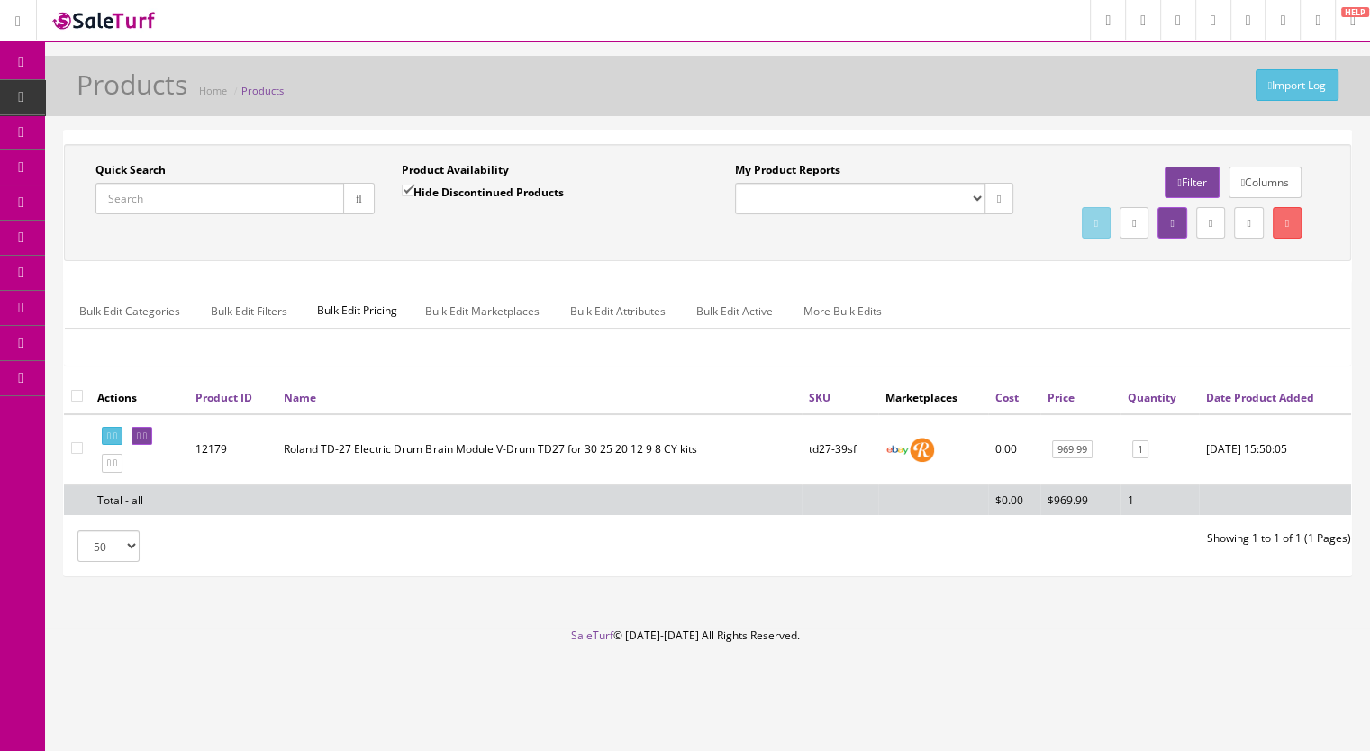
click at [132, 95] on span "Products" at bounding box center [138, 96] width 44 height 15
click at [140, 195] on input "Quick Search" at bounding box center [219, 199] width 249 height 32
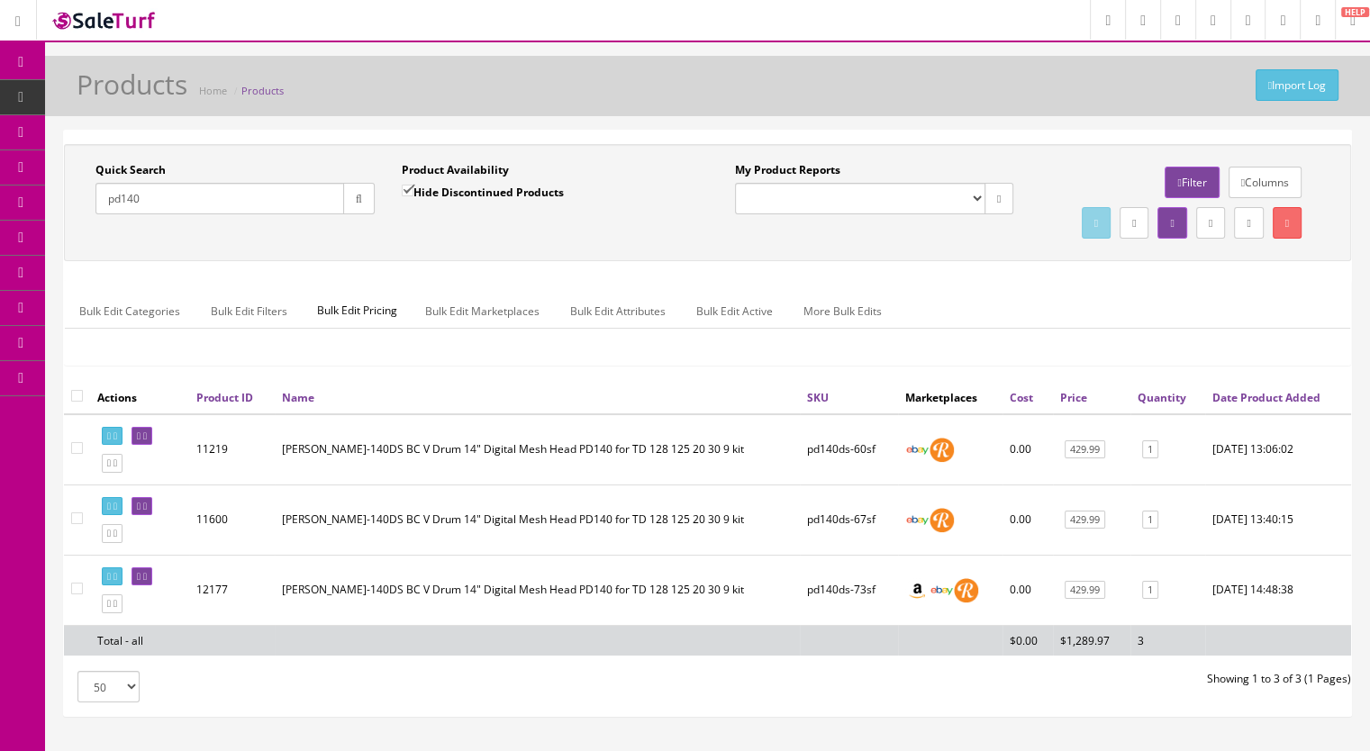
type input "pd140"
click at [123, 543] on link at bounding box center [112, 533] width 21 height 19
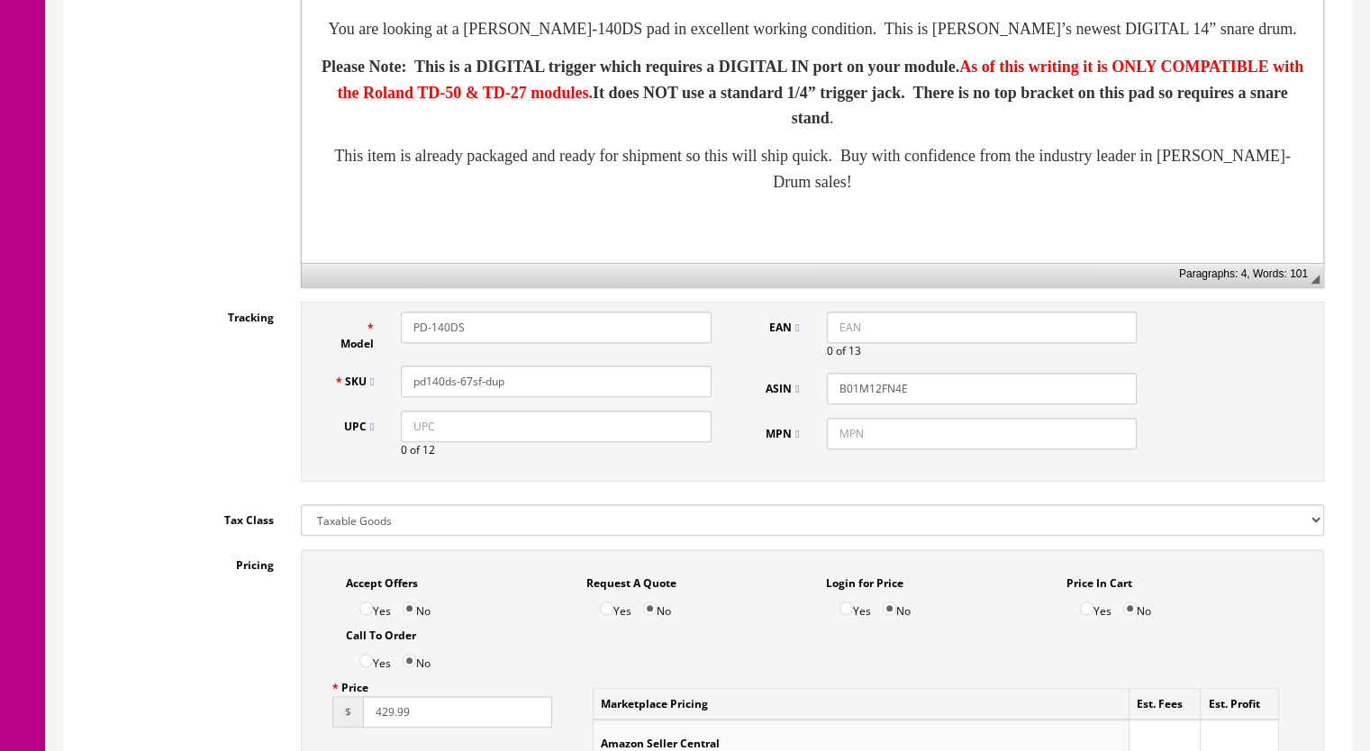
scroll to position [631, 0]
drag, startPoint x: 523, startPoint y: 386, endPoint x: 458, endPoint y: 394, distance: 65.4
click at [458, 394] on input "pd140ds-67sf-dup" at bounding box center [556, 381] width 311 height 32
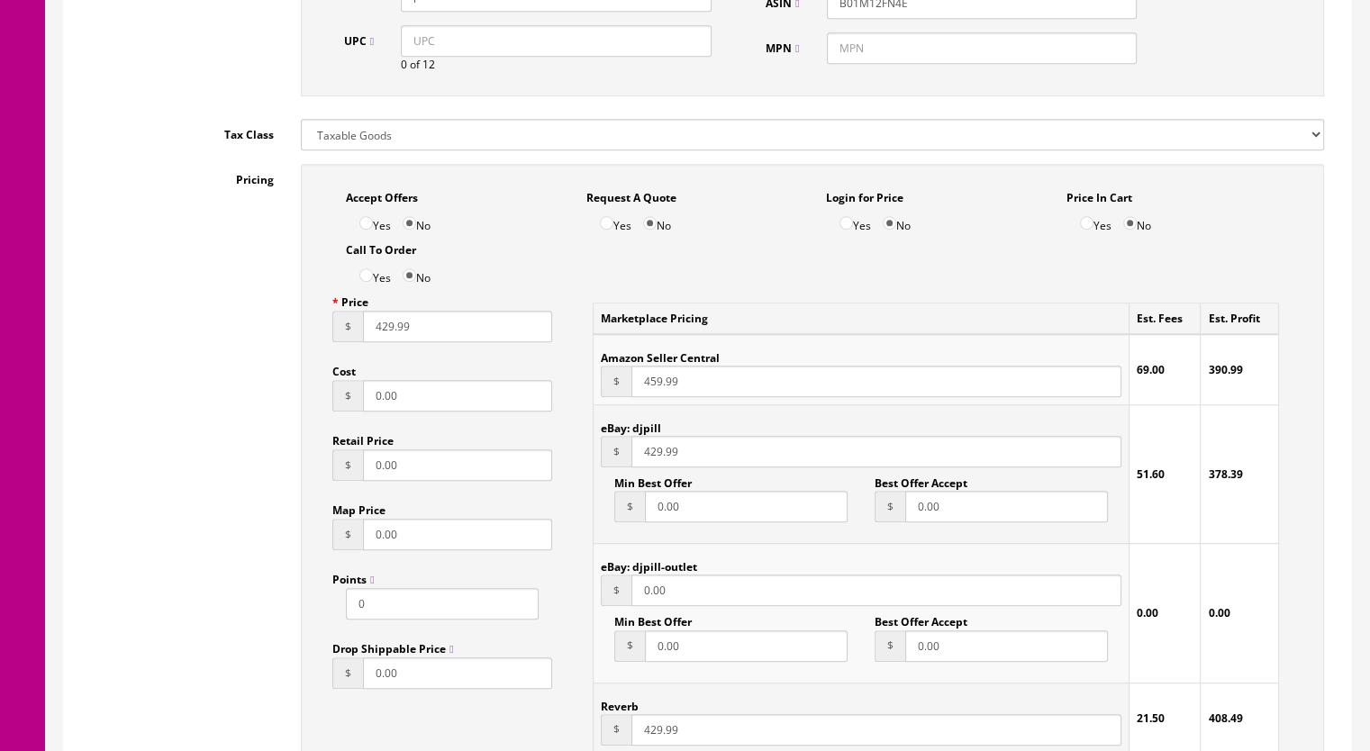
scroll to position [1261, 0]
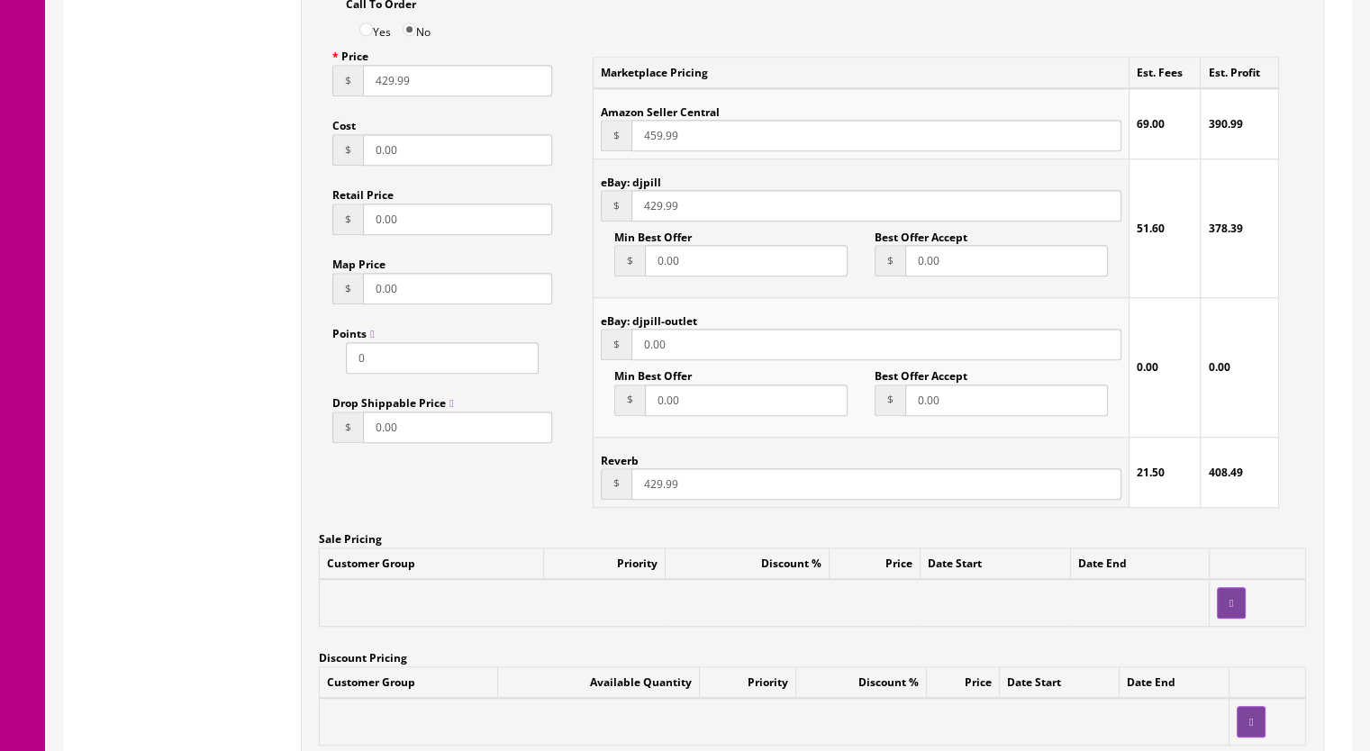
type input "pd140ds-74sf"
click at [649, 491] on input "429.99" at bounding box center [877, 484] width 490 height 32
type input "409.99"
click at [649, 209] on input "429.99" at bounding box center [877, 206] width 490 height 32
type input "409.99"
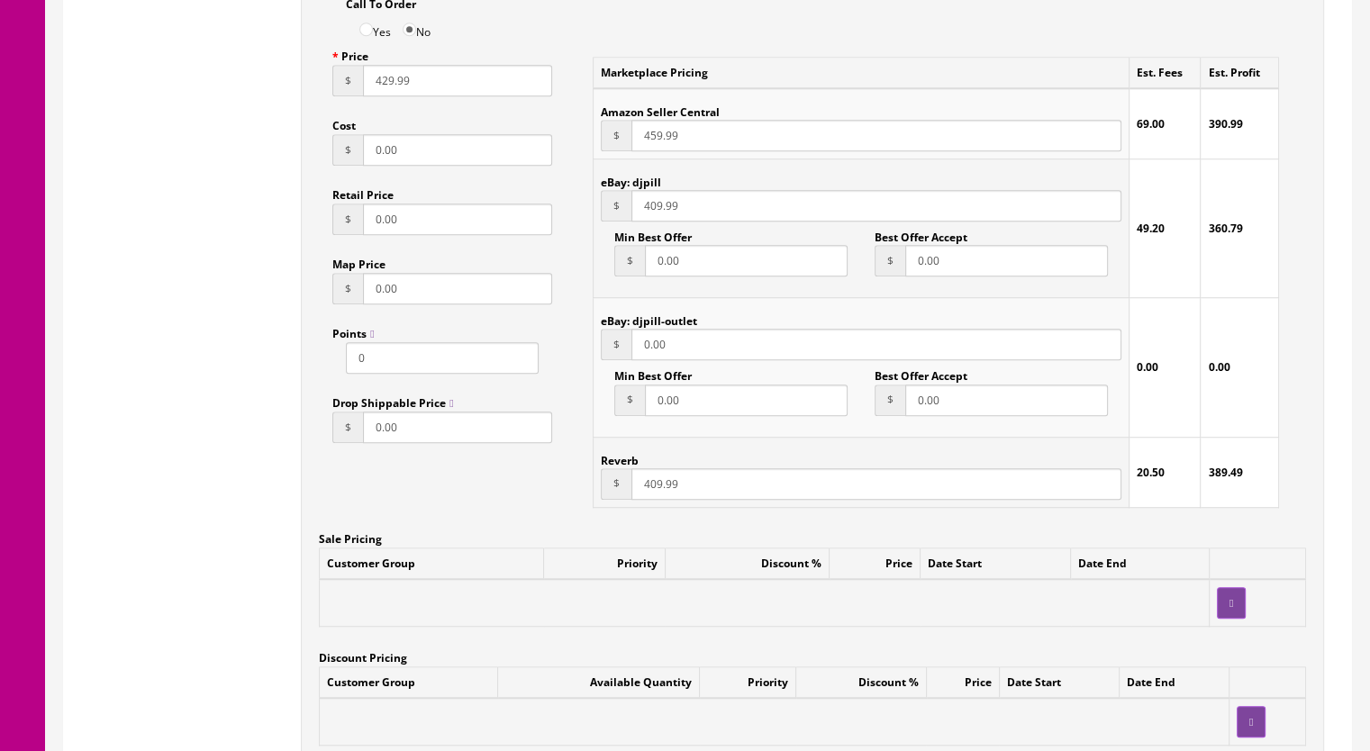
click at [381, 87] on input "429.99" at bounding box center [457, 81] width 189 height 32
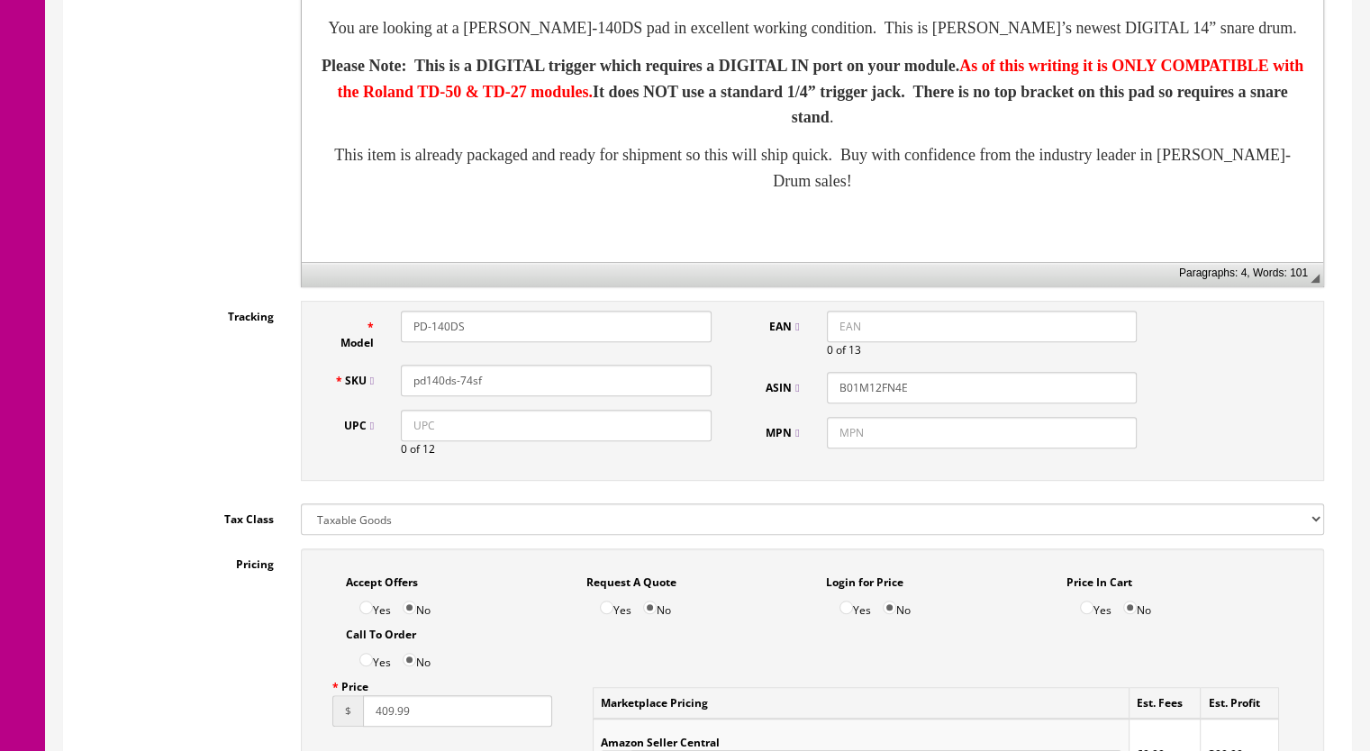
scroll to position [180, 0]
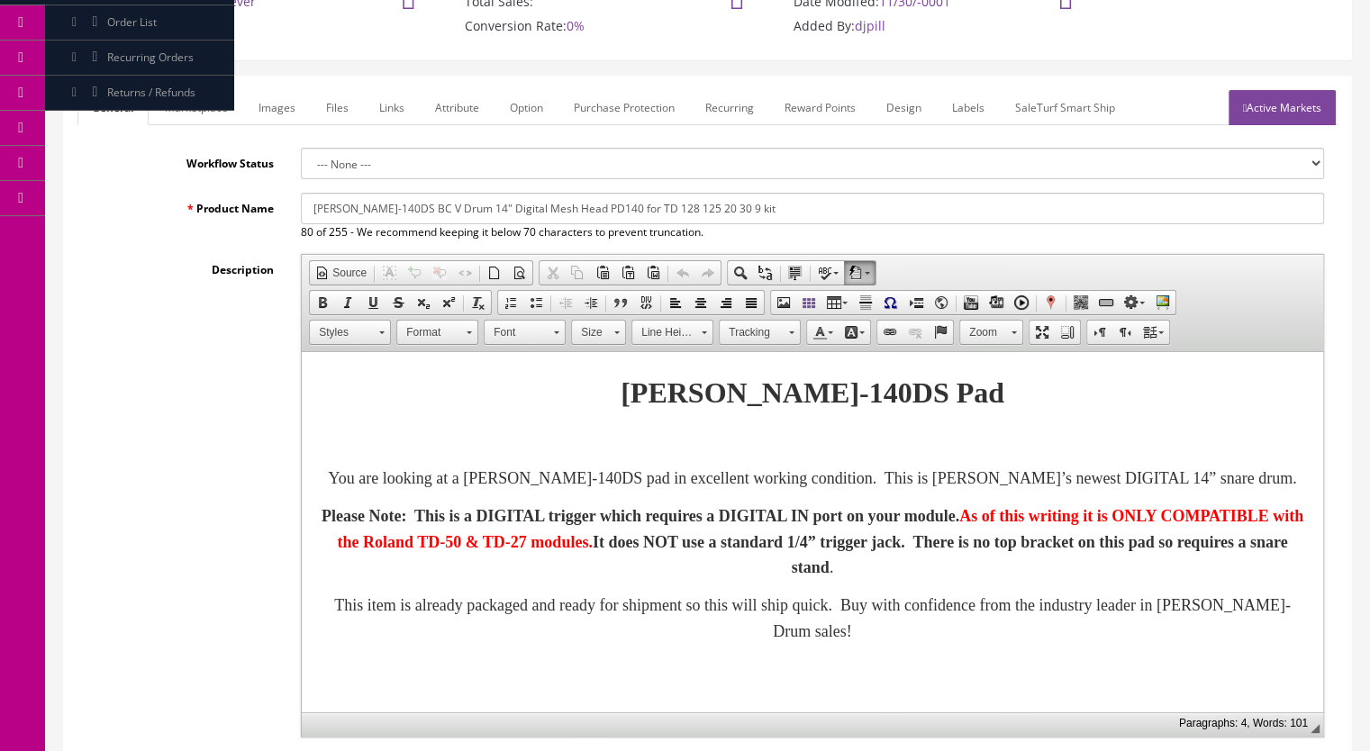
type input "409.99"
click at [201, 113] on link "Marketplace" at bounding box center [196, 107] width 92 height 35
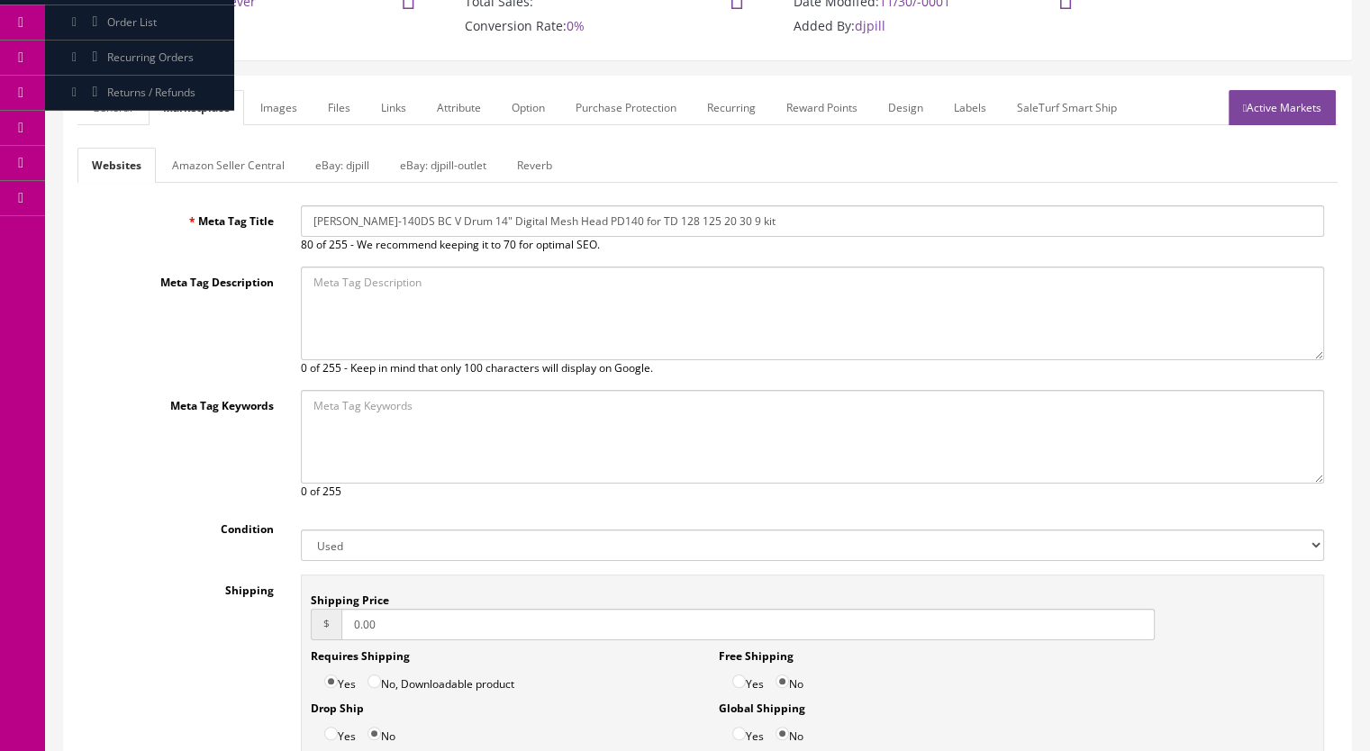
click at [532, 166] on link "Reverb" at bounding box center [535, 165] width 64 height 35
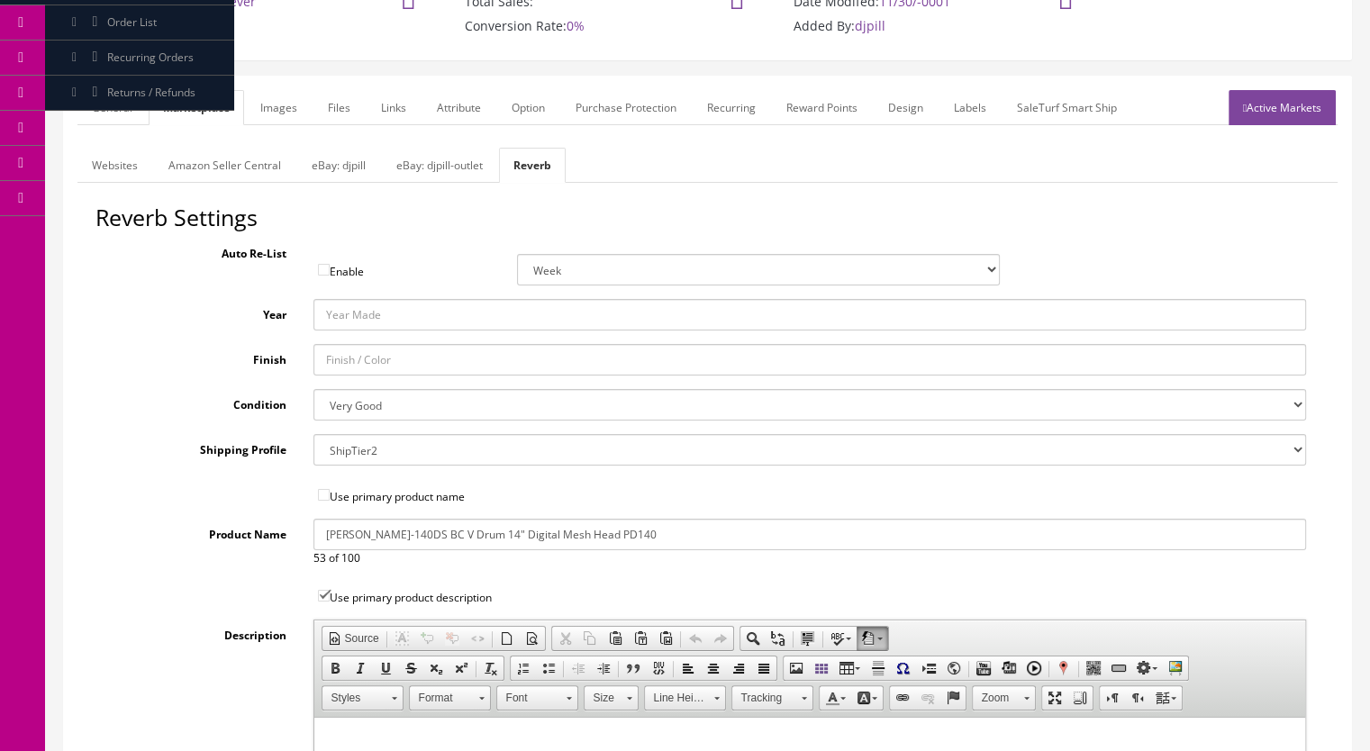
click at [278, 112] on link "Images" at bounding box center [279, 107] width 66 height 35
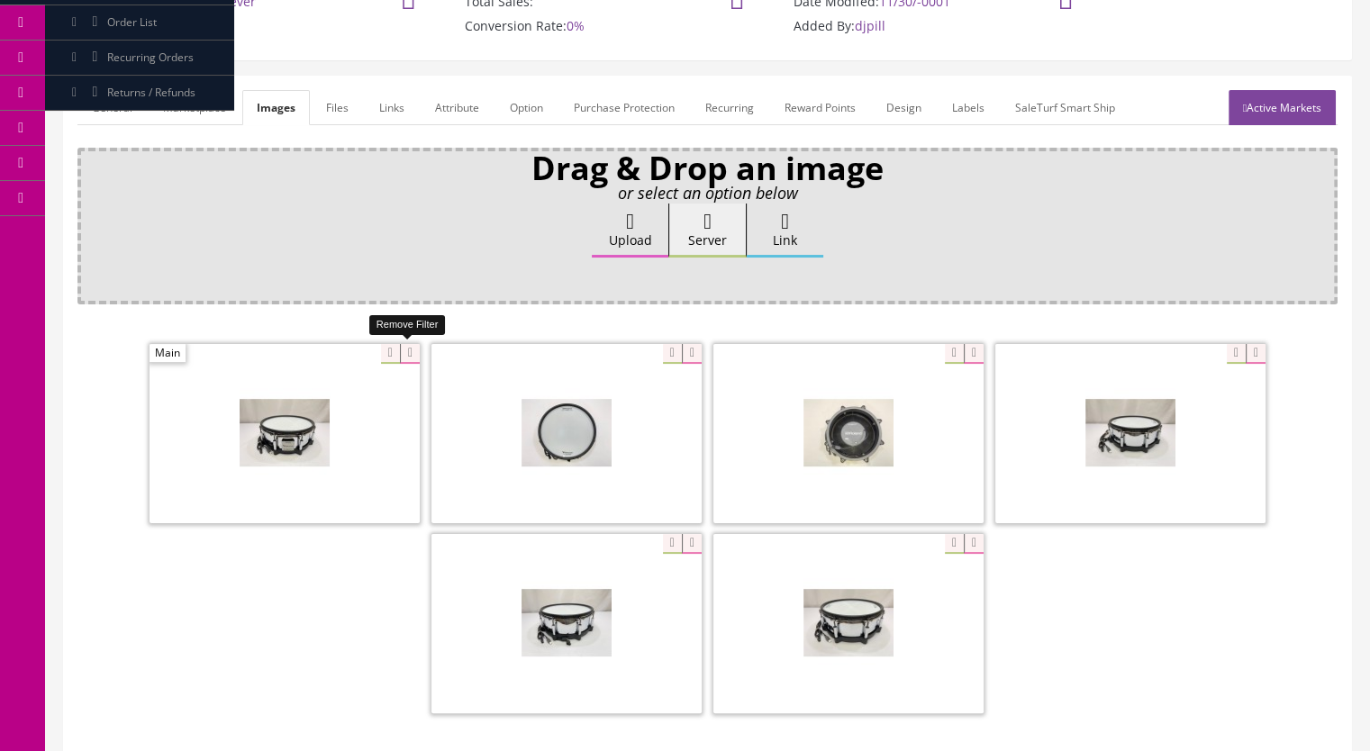
click at [405, 348] on icon at bounding box center [410, 354] width 20 height 20
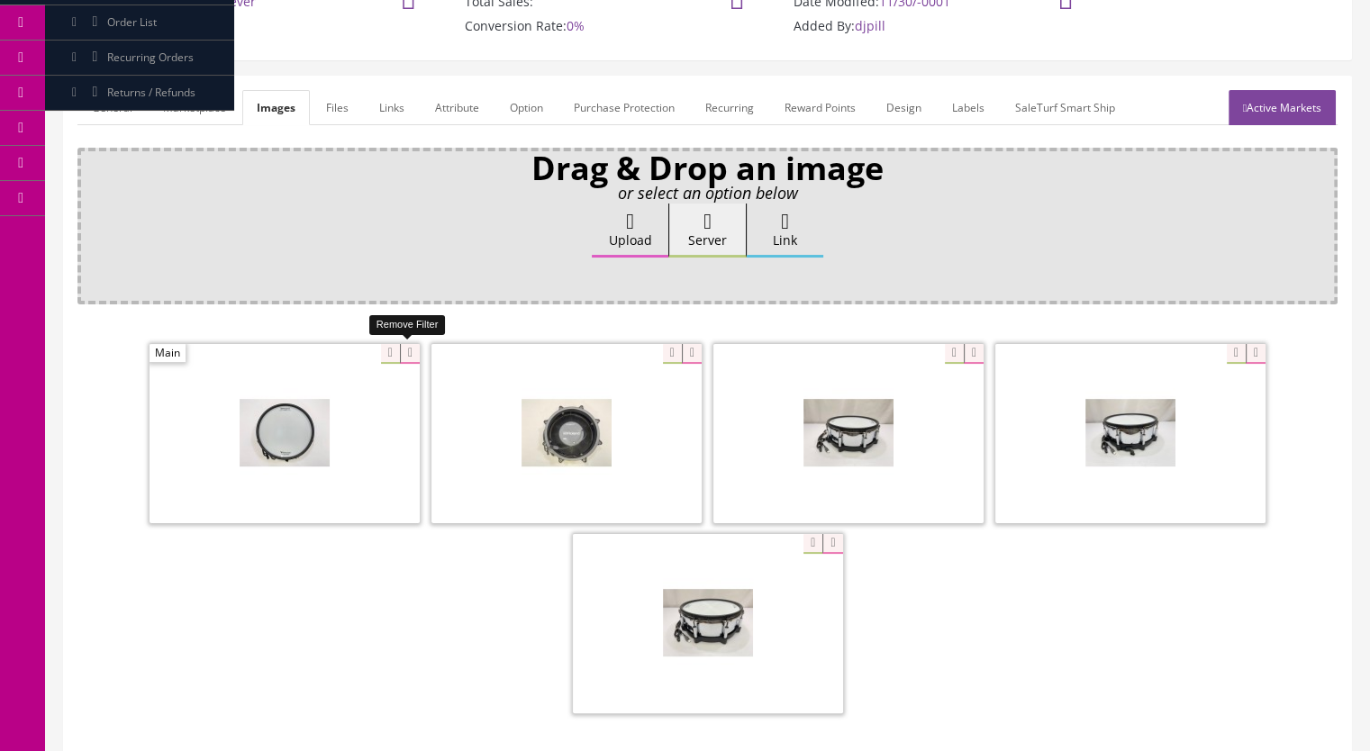
click at [404, 350] on icon at bounding box center [410, 354] width 20 height 20
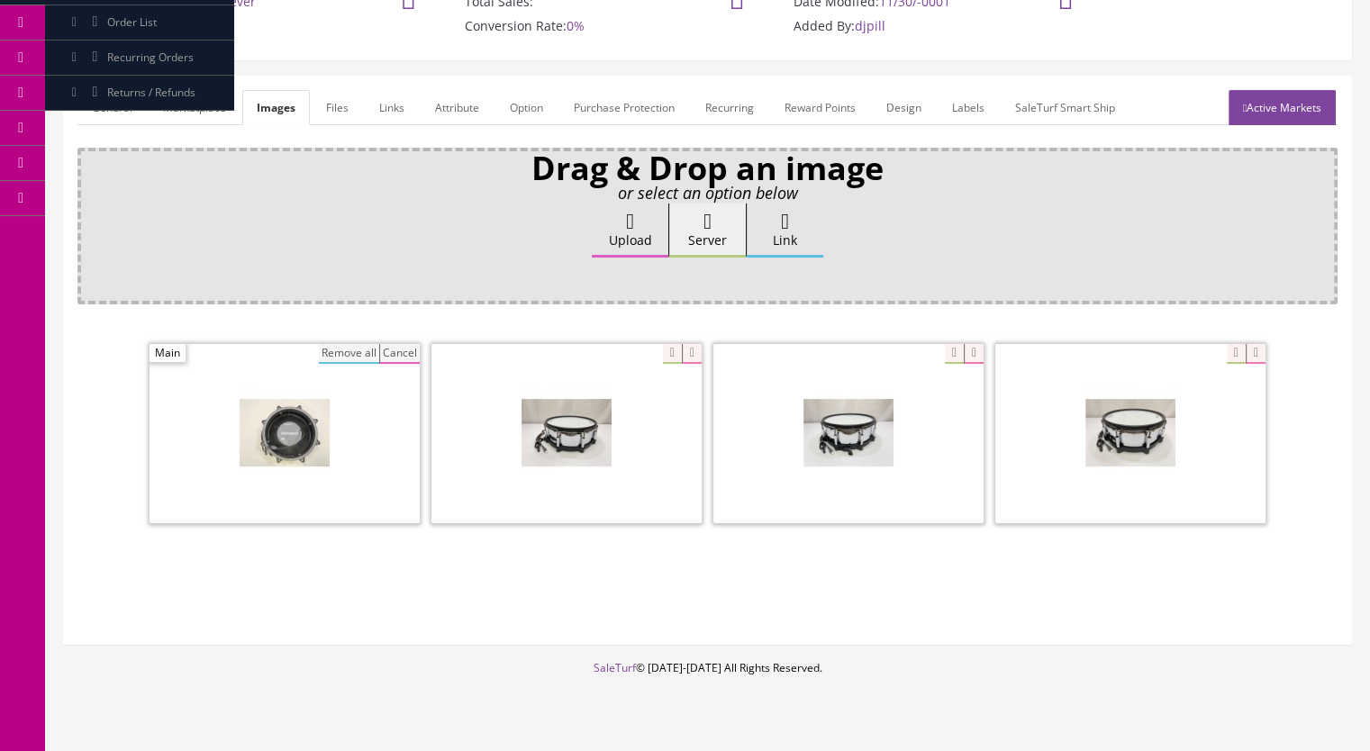
click at [360, 350] on button "Remove all" at bounding box center [349, 354] width 60 height 20
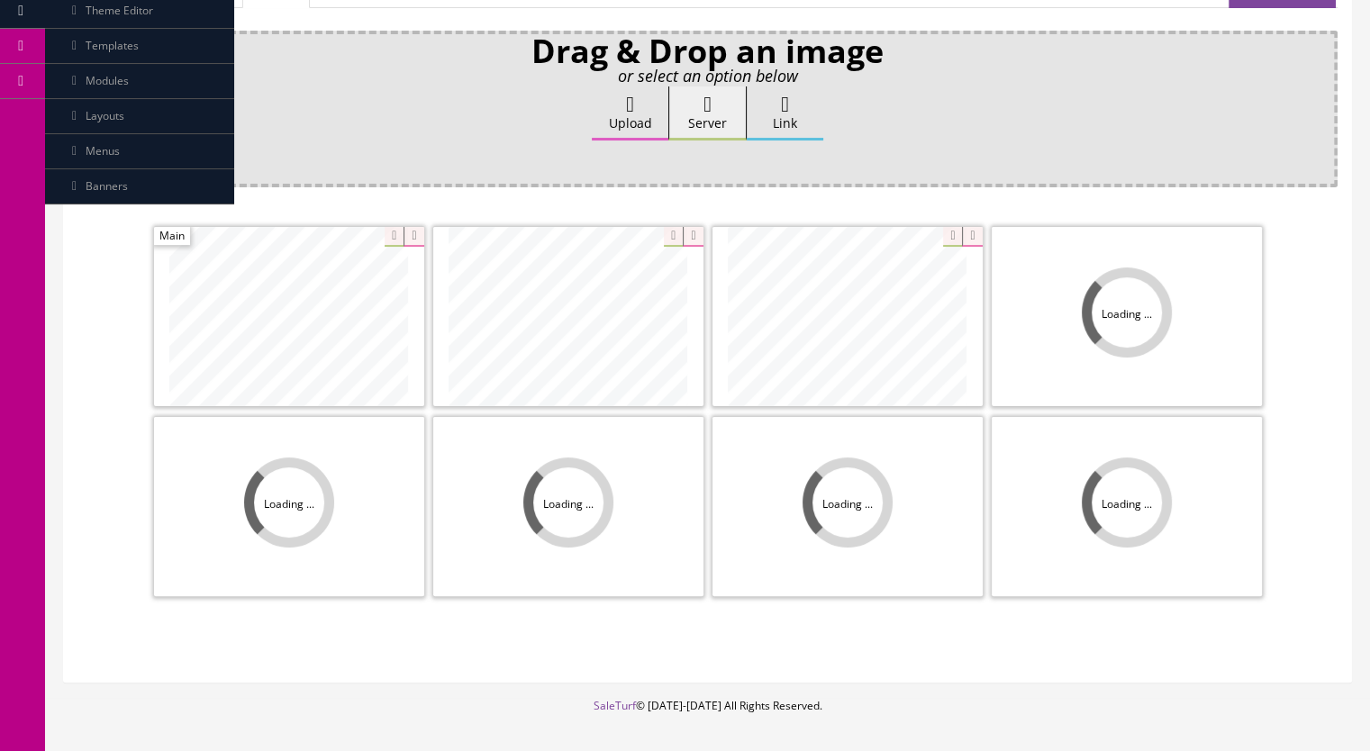
scroll to position [367, 0]
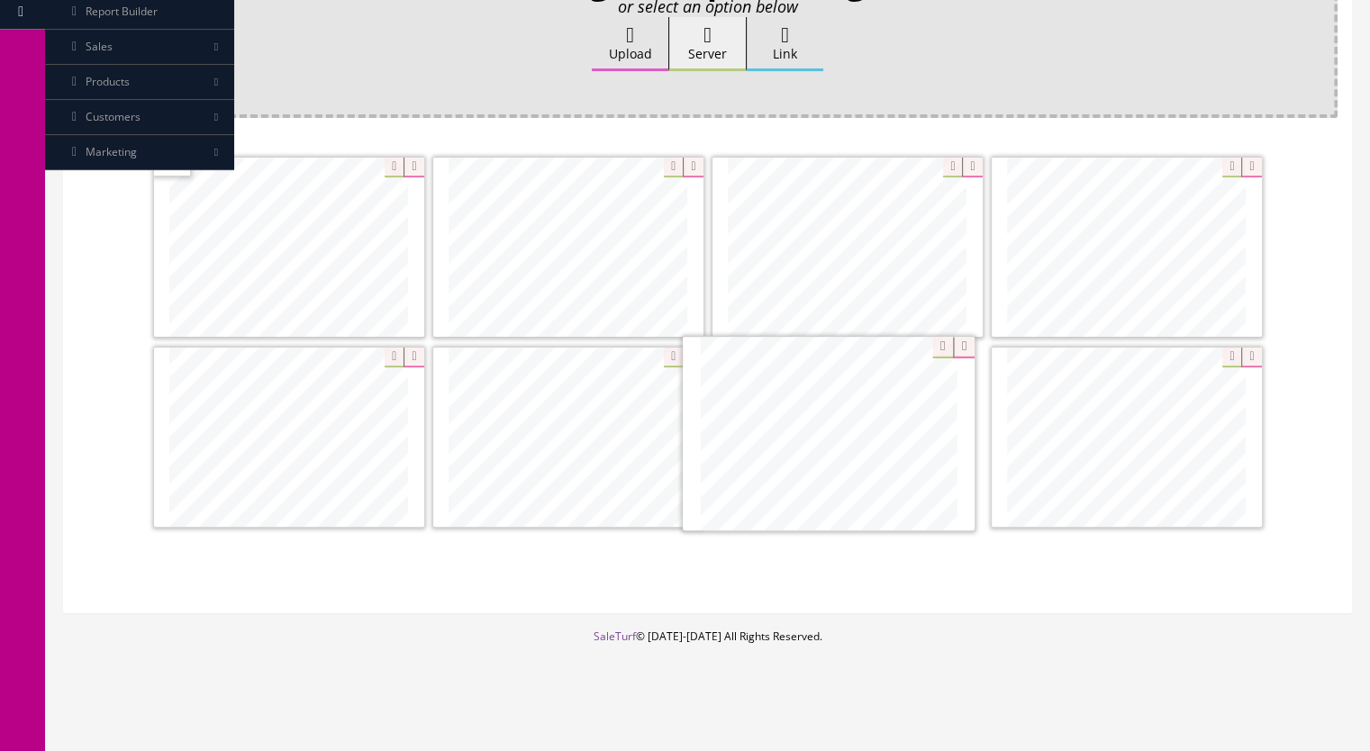
drag, startPoint x: 562, startPoint y: 269, endPoint x: 819, endPoint y: 458, distance: 318.4
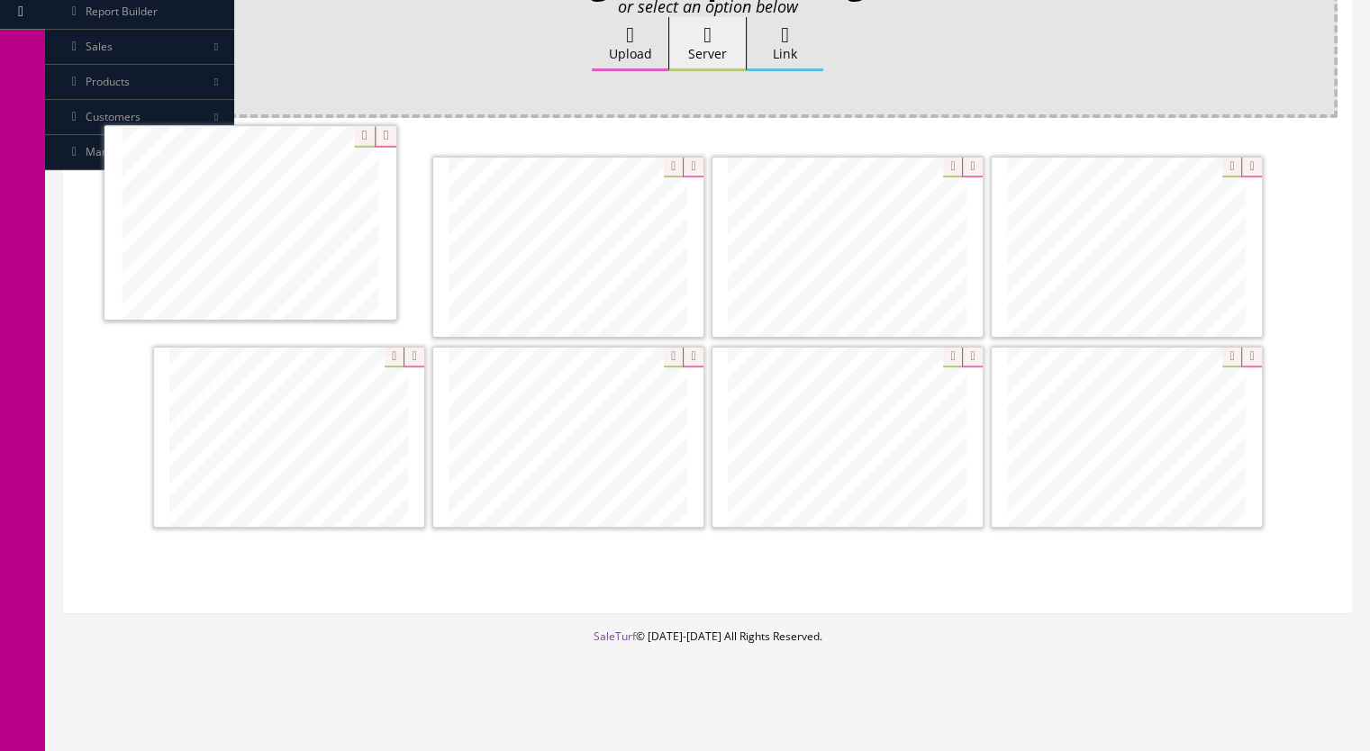
drag, startPoint x: 331, startPoint y: 433, endPoint x: 292, endPoint y: 223, distance: 214.3
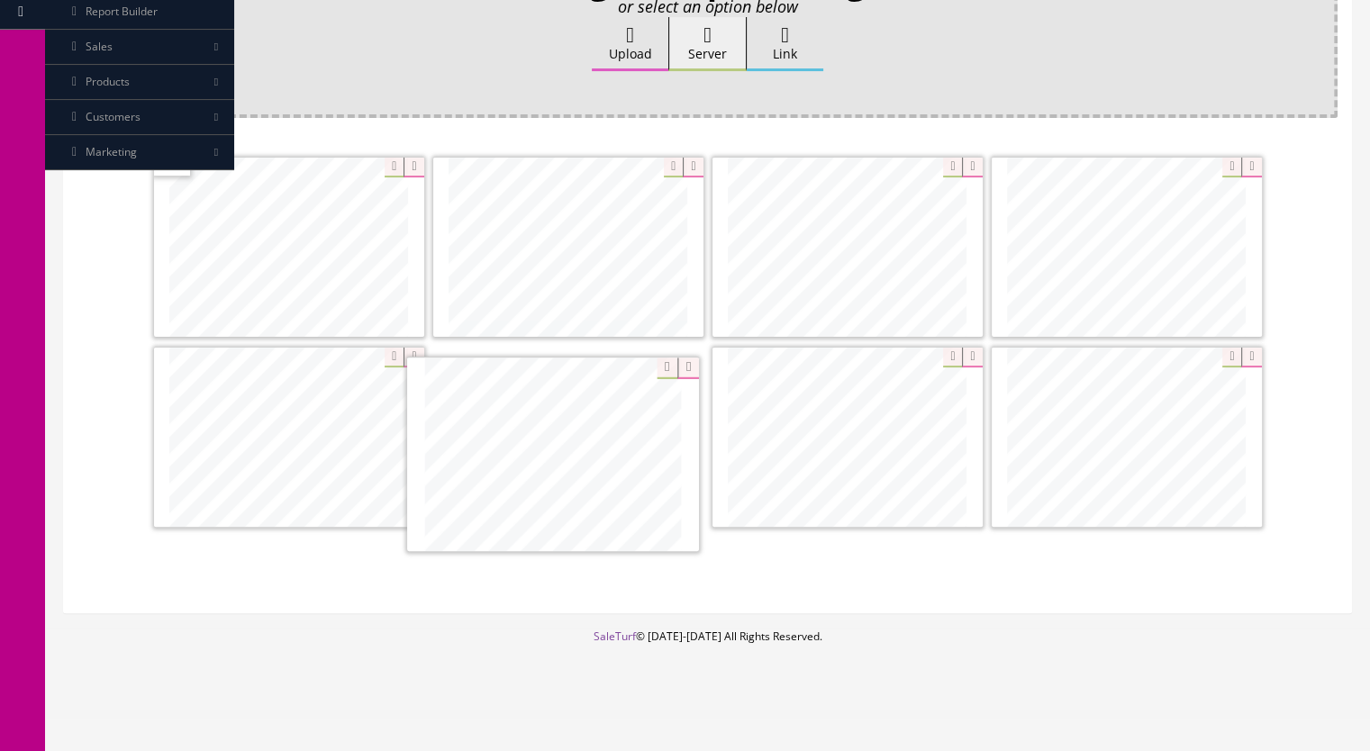
drag, startPoint x: 498, startPoint y: 239, endPoint x: 484, endPoint y: 448, distance: 209.5
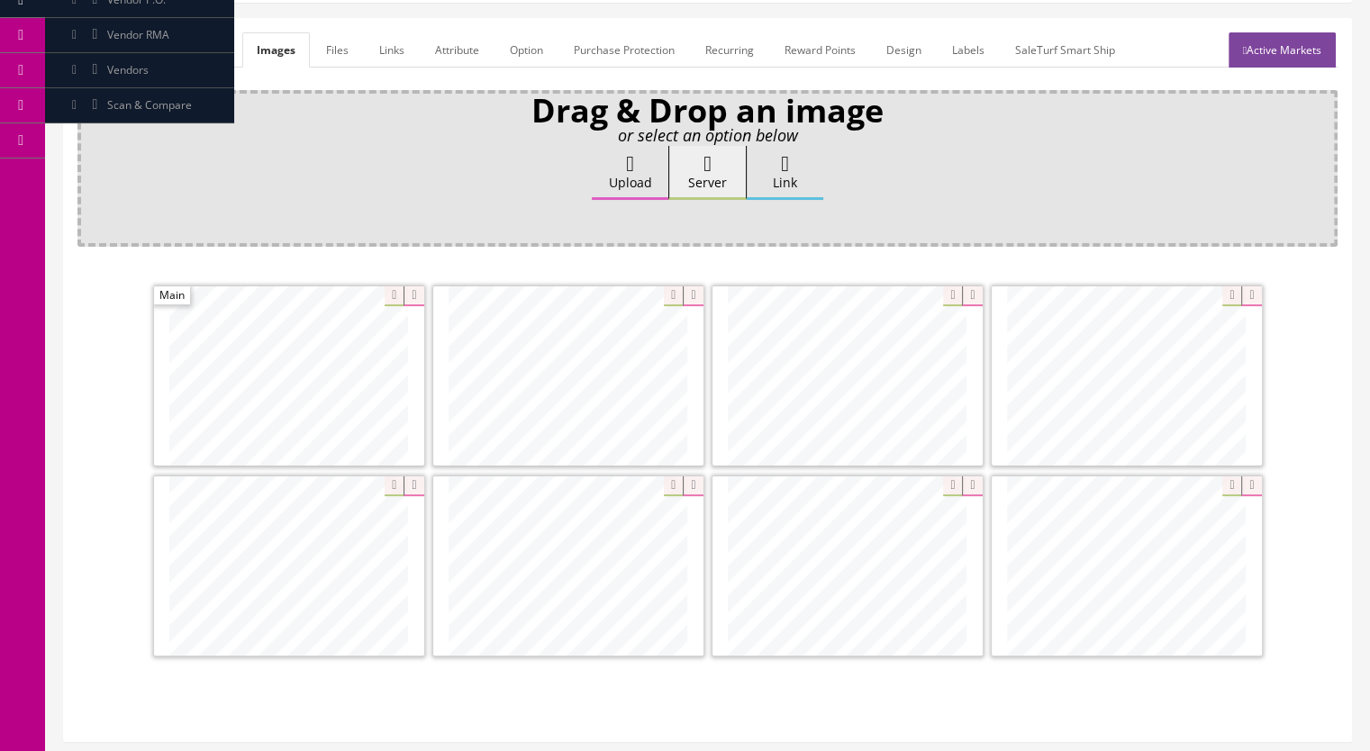
scroll to position [6, 0]
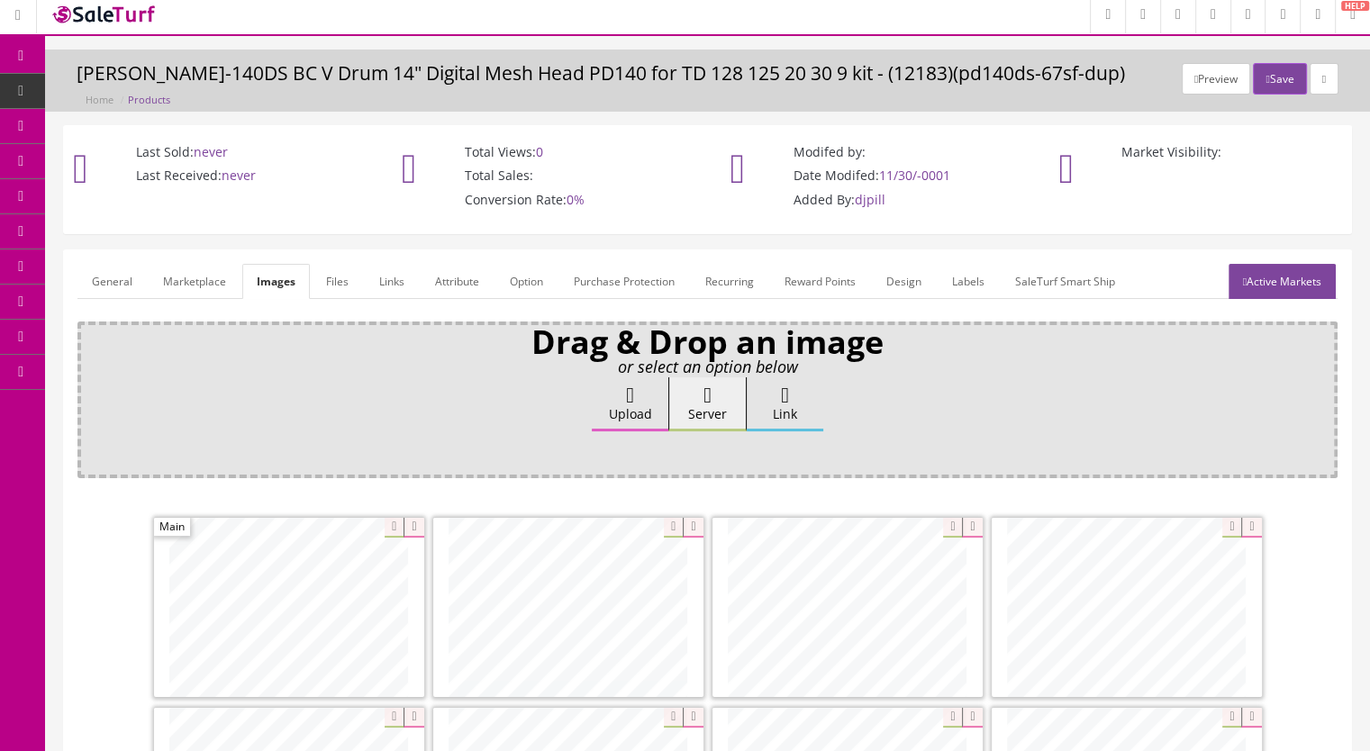
click at [105, 284] on link "General" at bounding box center [111, 281] width 69 height 35
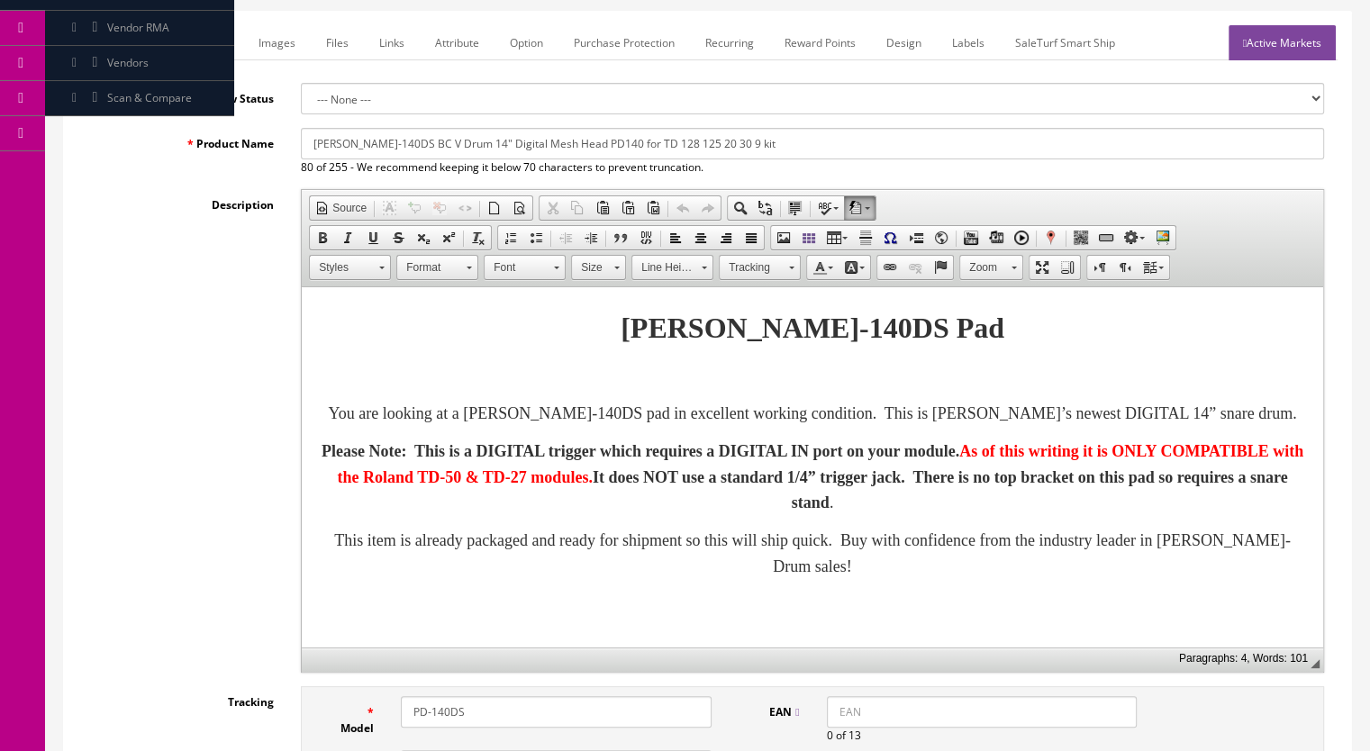
scroll to position [547, 0]
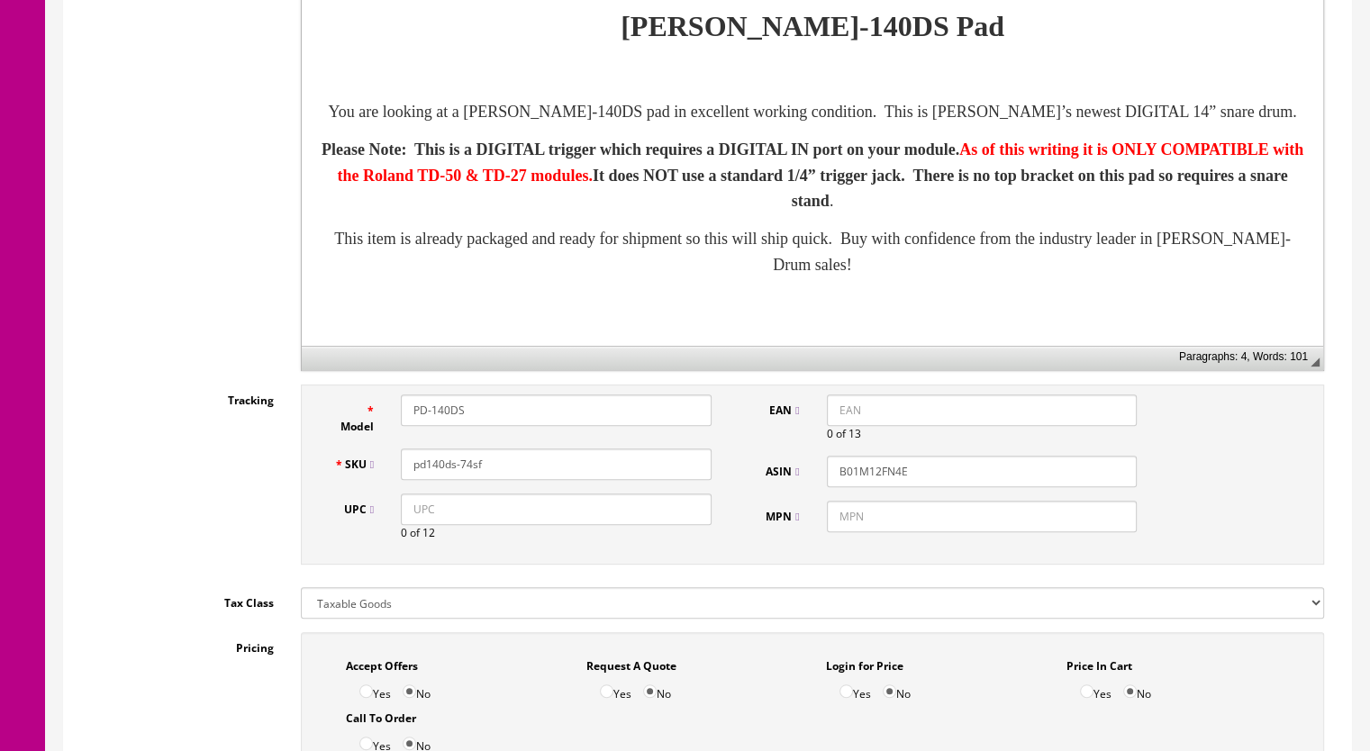
click at [931, 126] on p "You are looking at a Roland PD-140DS pad in excellent working condition. This i…" at bounding box center [813, 113] width 986 height 26
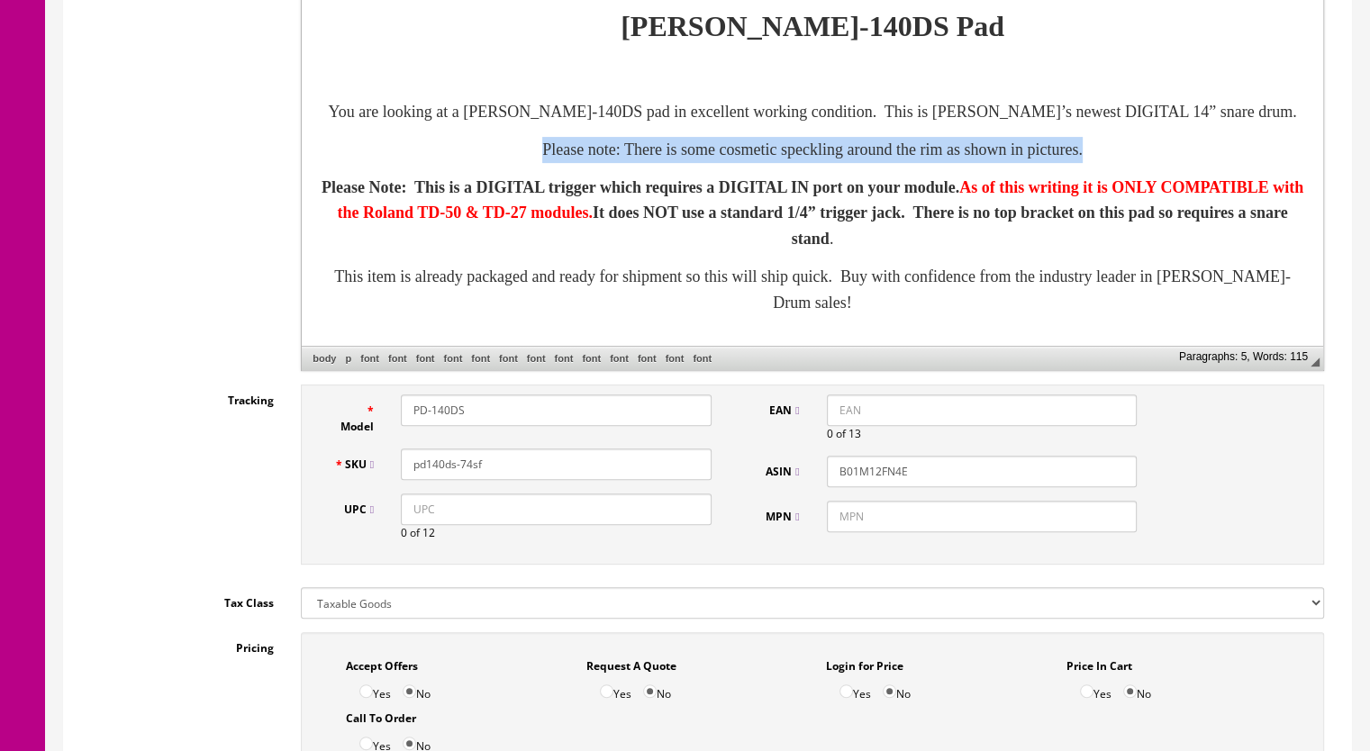
drag, startPoint x: 458, startPoint y: 174, endPoint x: 1168, endPoint y: 159, distance: 710.9
click at [1168, 159] on body "Roland PD-140DS Pad You are looking at a Roland PD-140DS pad in excellent worki…" at bounding box center [813, 161] width 986 height 313
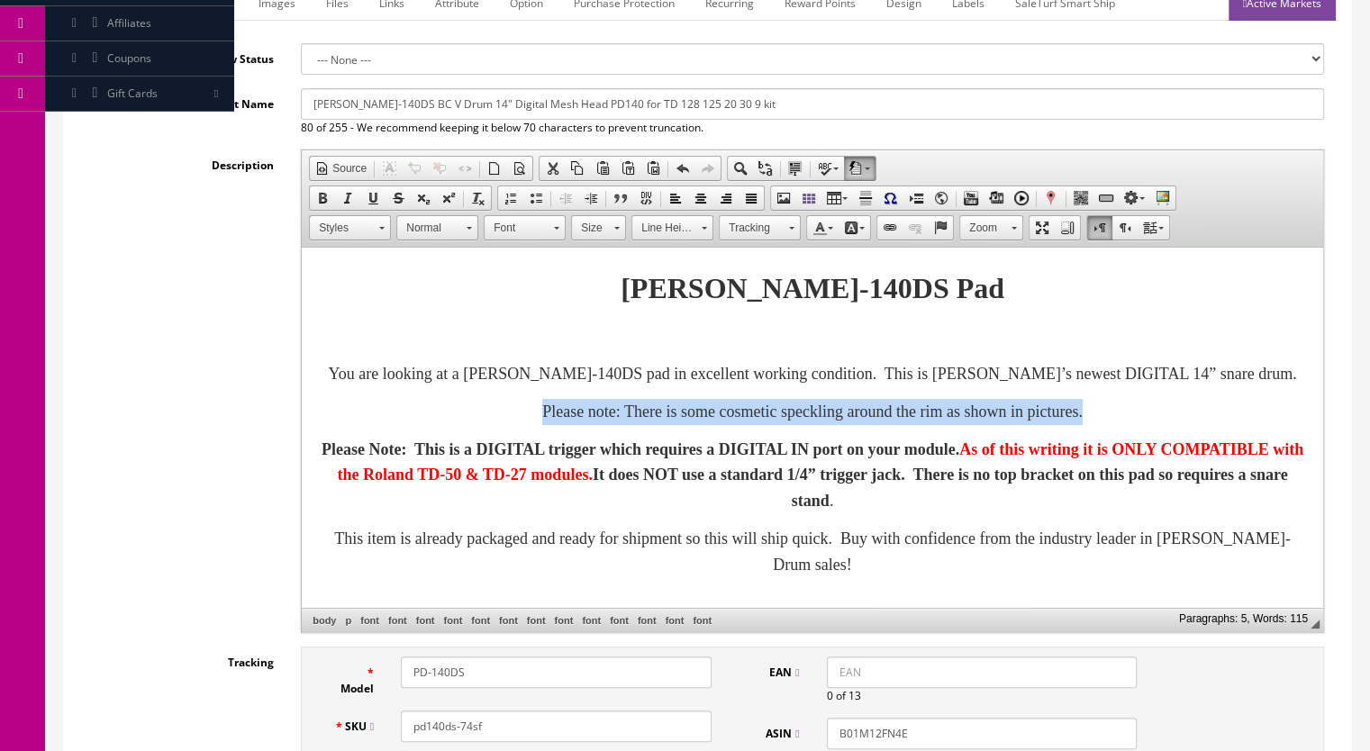
scroll to position [277, 0]
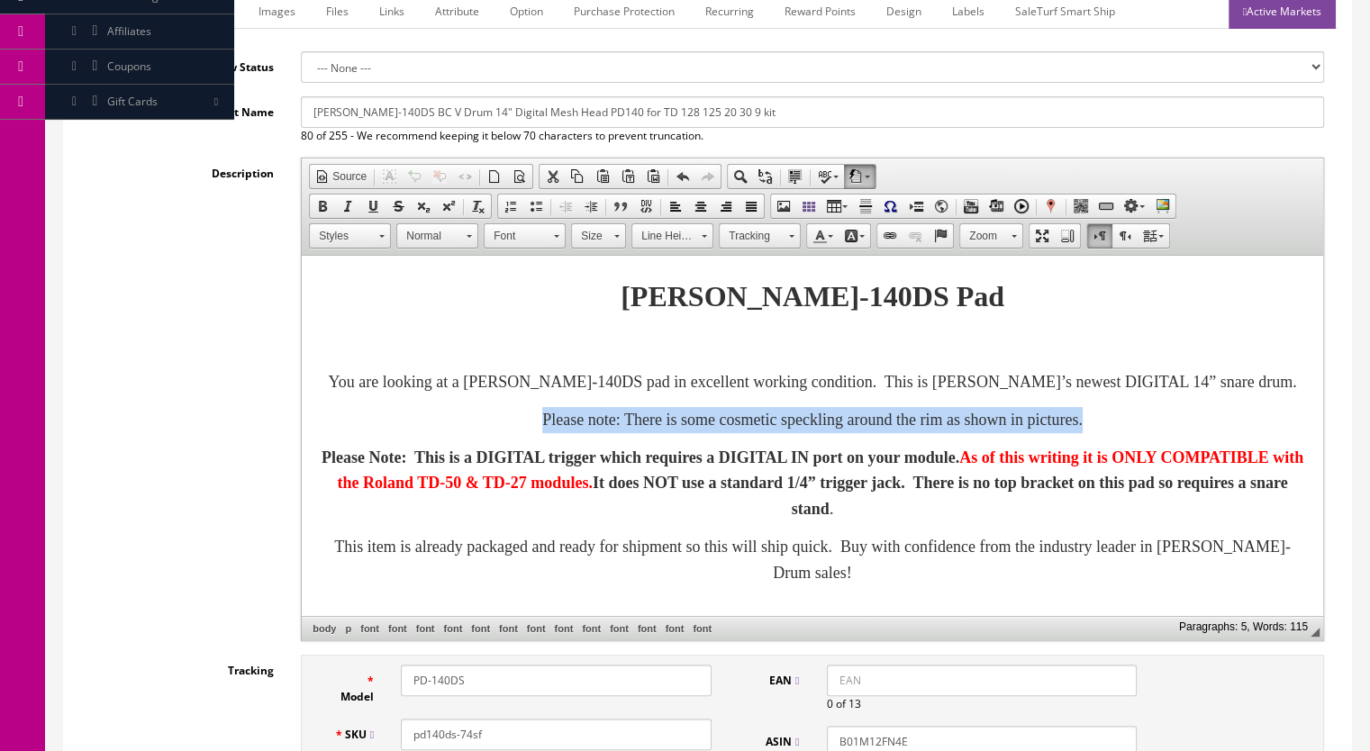
click at [331, 198] on link "Bold" at bounding box center [322, 206] width 25 height 23
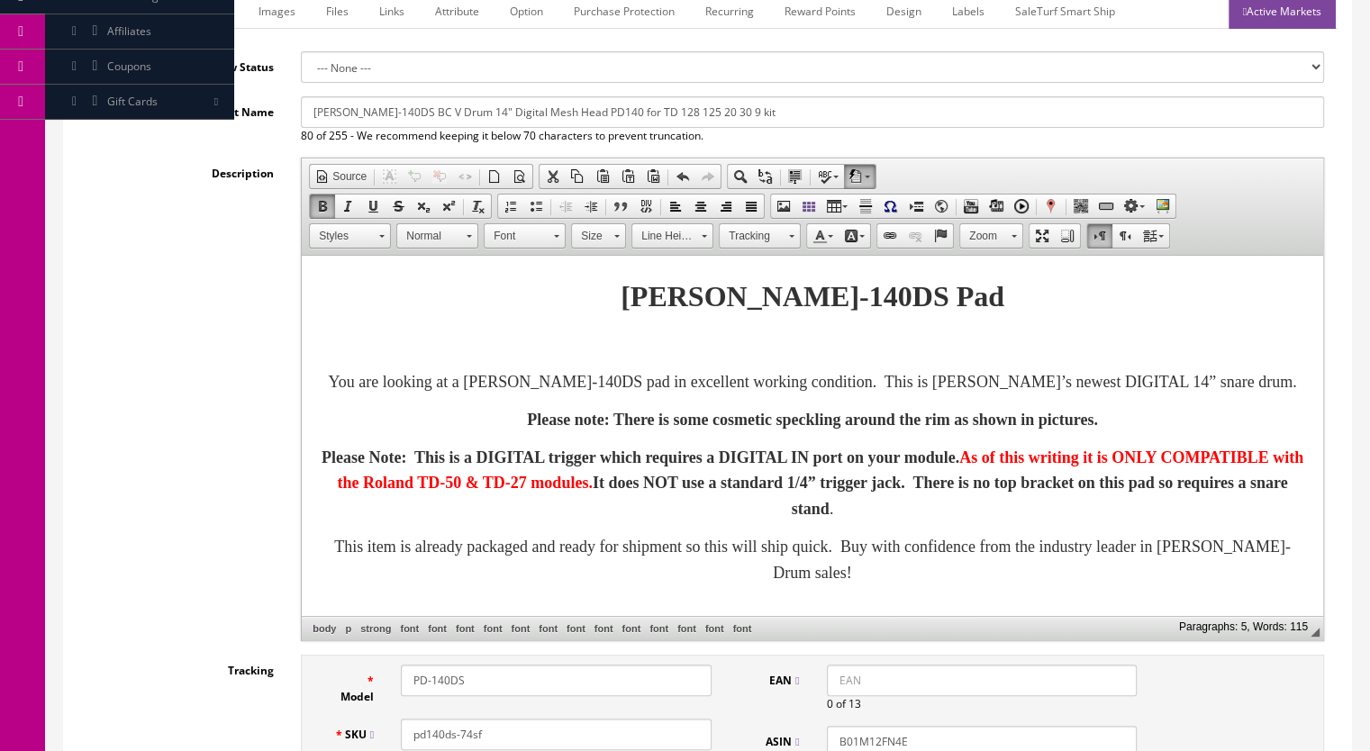
click at [615, 236] on span at bounding box center [616, 233] width 5 height 17
click at [606, 368] on link "20" at bounding box center [624, 371] width 103 height 28
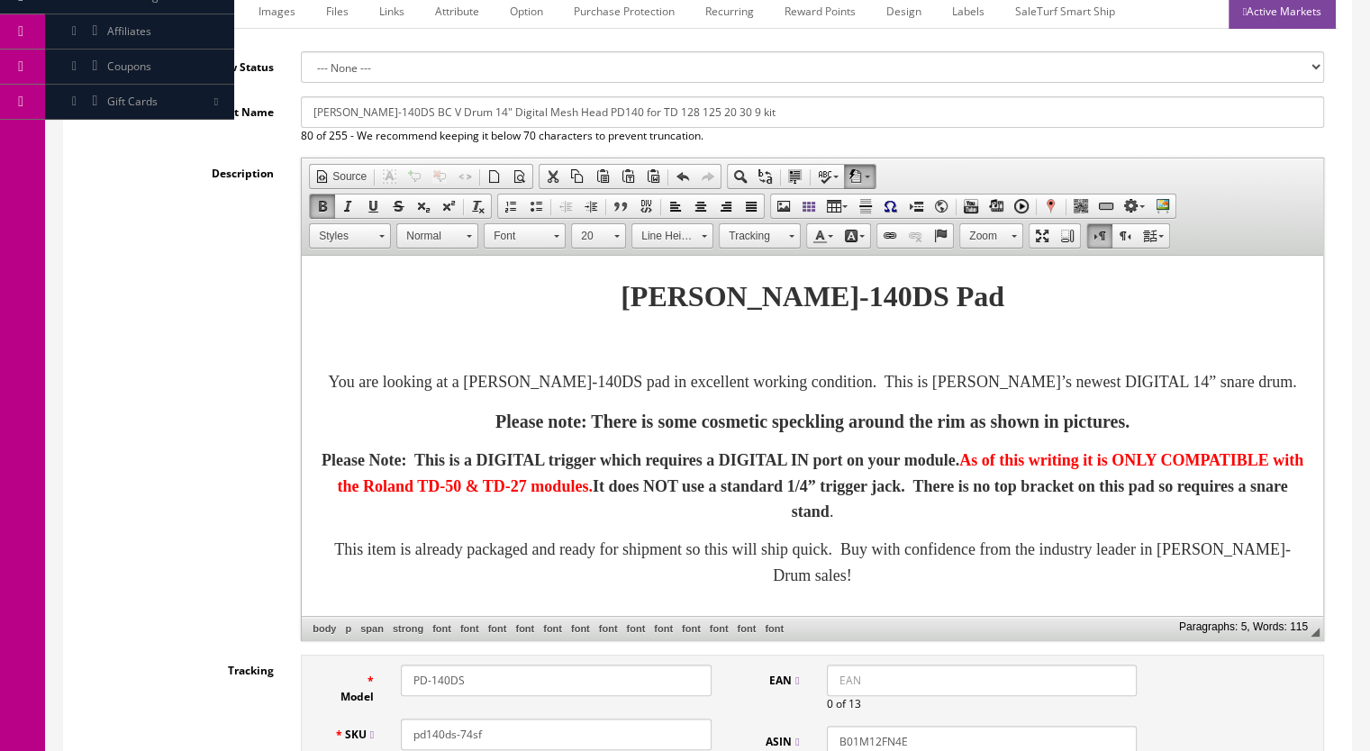
scroll to position [0, 0]
click at [1253, 15] on link "Active Markets" at bounding box center [1282, 11] width 107 height 35
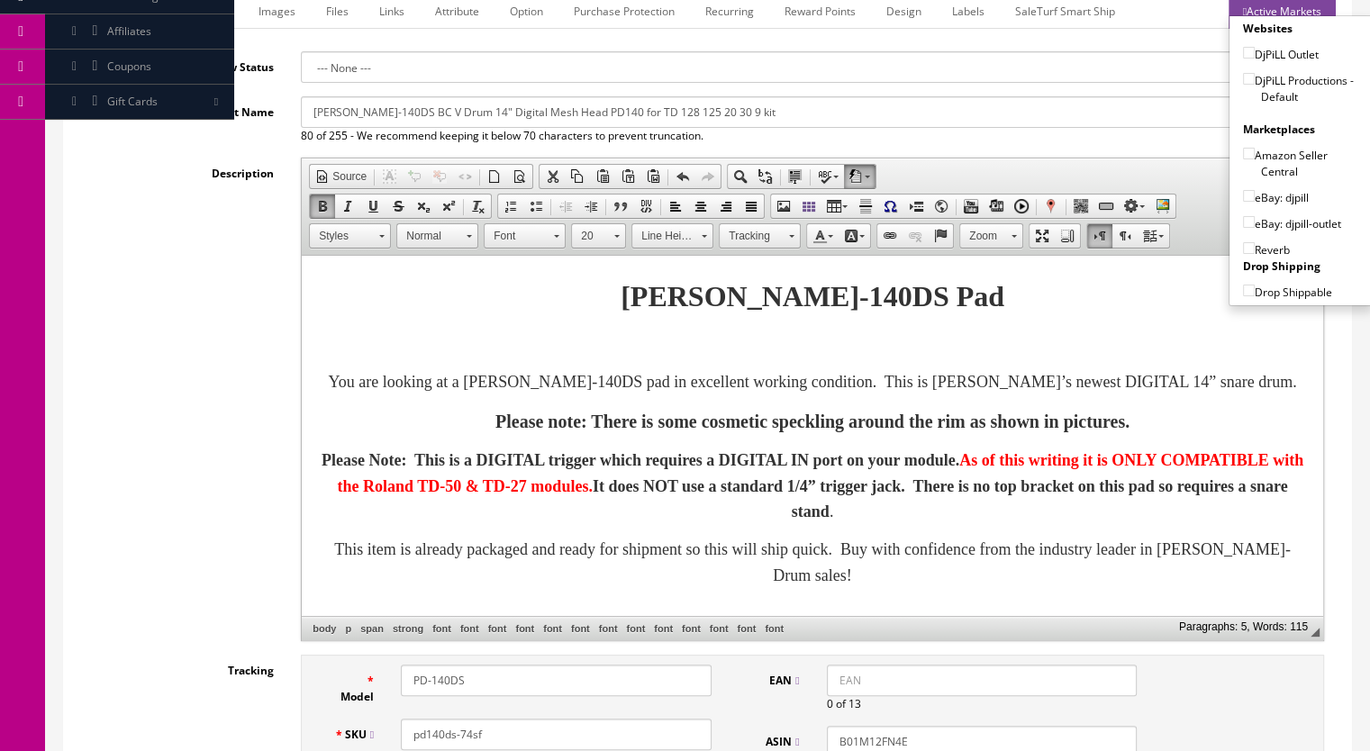
click at [1244, 73] on input"] "DjPiLL Productions - Default" at bounding box center [1249, 79] width 12 height 12
checkbox input"] "true"
click at [1245, 195] on input"] "eBay: djpill" at bounding box center [1249, 196] width 12 height 12
checkbox input"] "true"
click at [1243, 242] on input"] "Reverb" at bounding box center [1249, 248] width 12 height 12
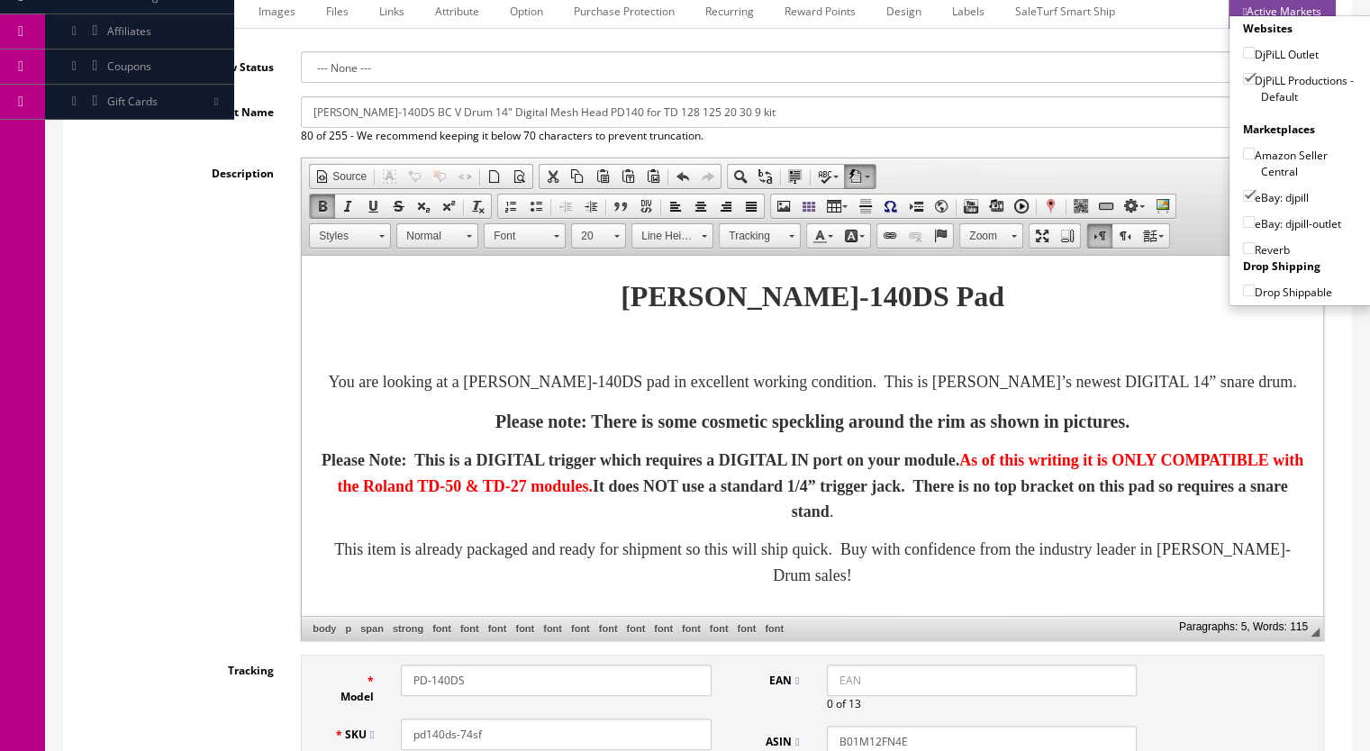
checkbox input"] "true"
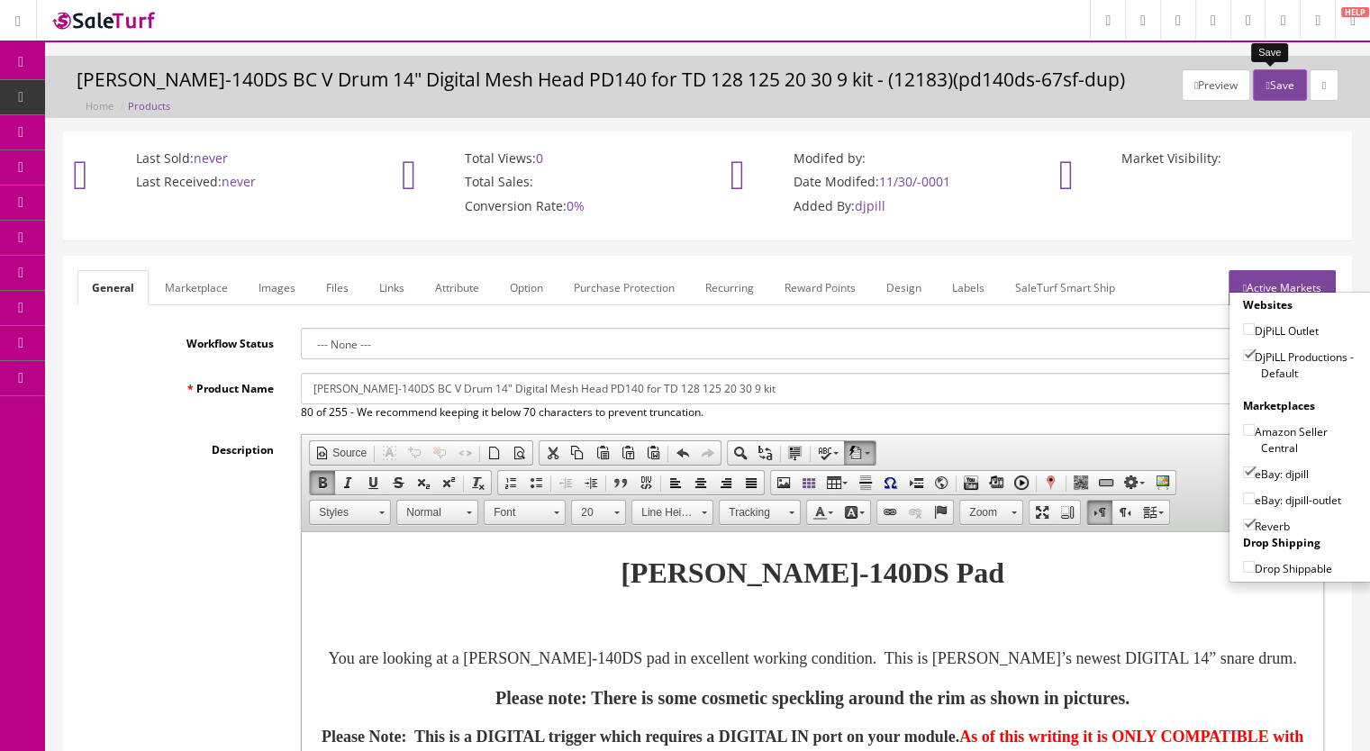
click at [1266, 80] on icon "button" at bounding box center [1268, 85] width 4 height 11
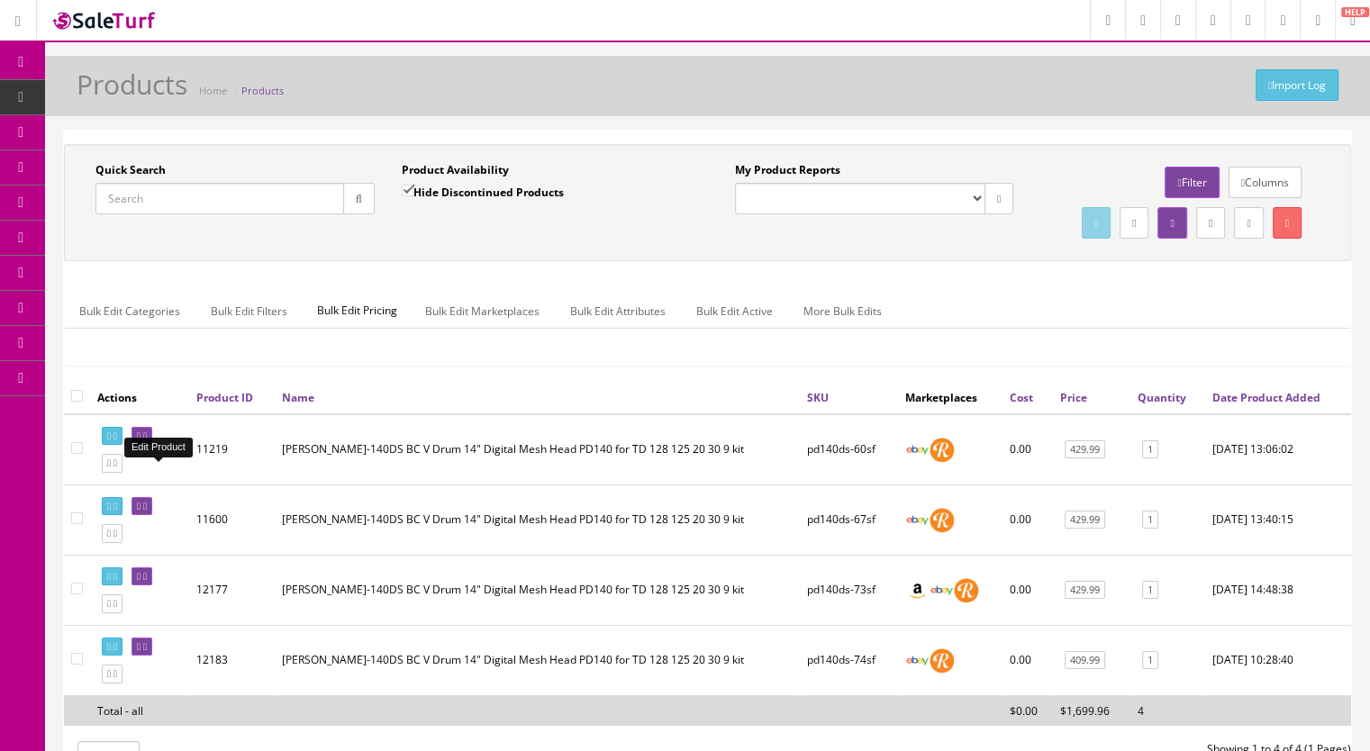
click at [152, 446] on link at bounding box center [142, 436] width 21 height 19
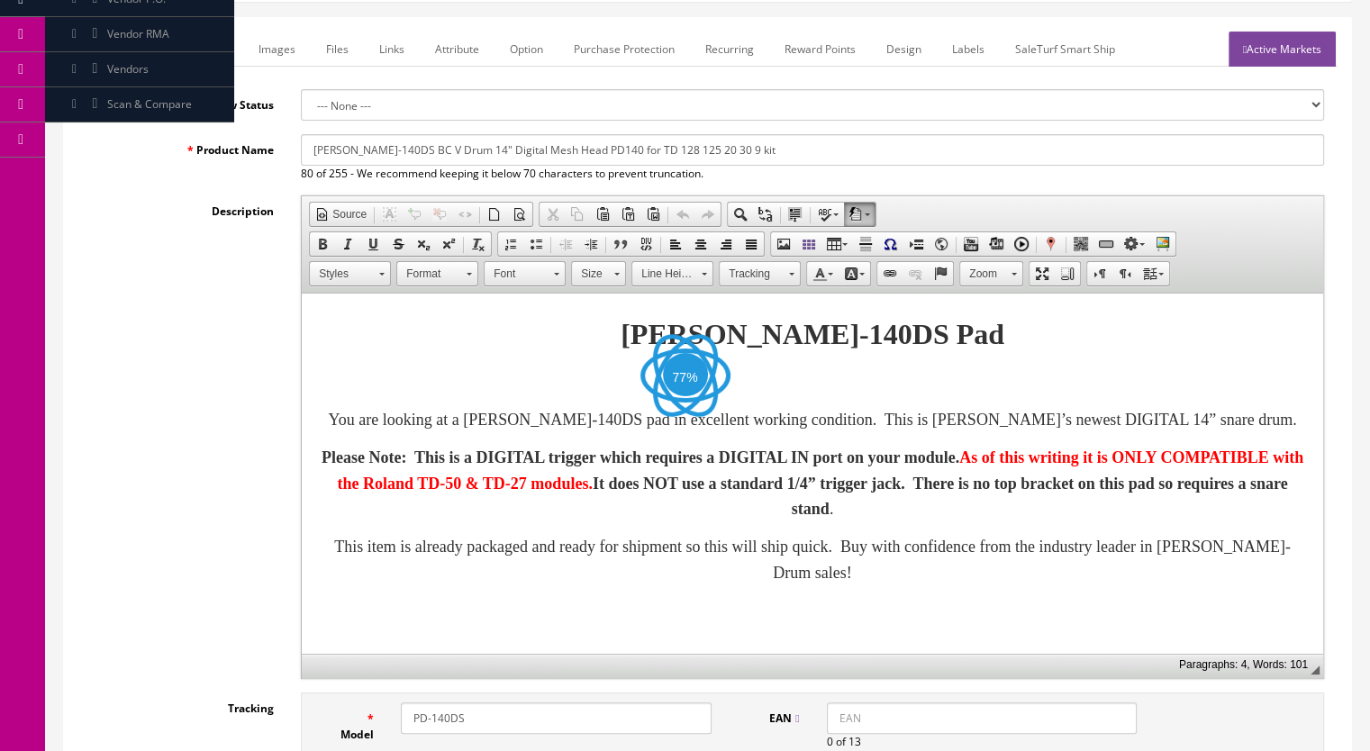
scroll to position [270, 0]
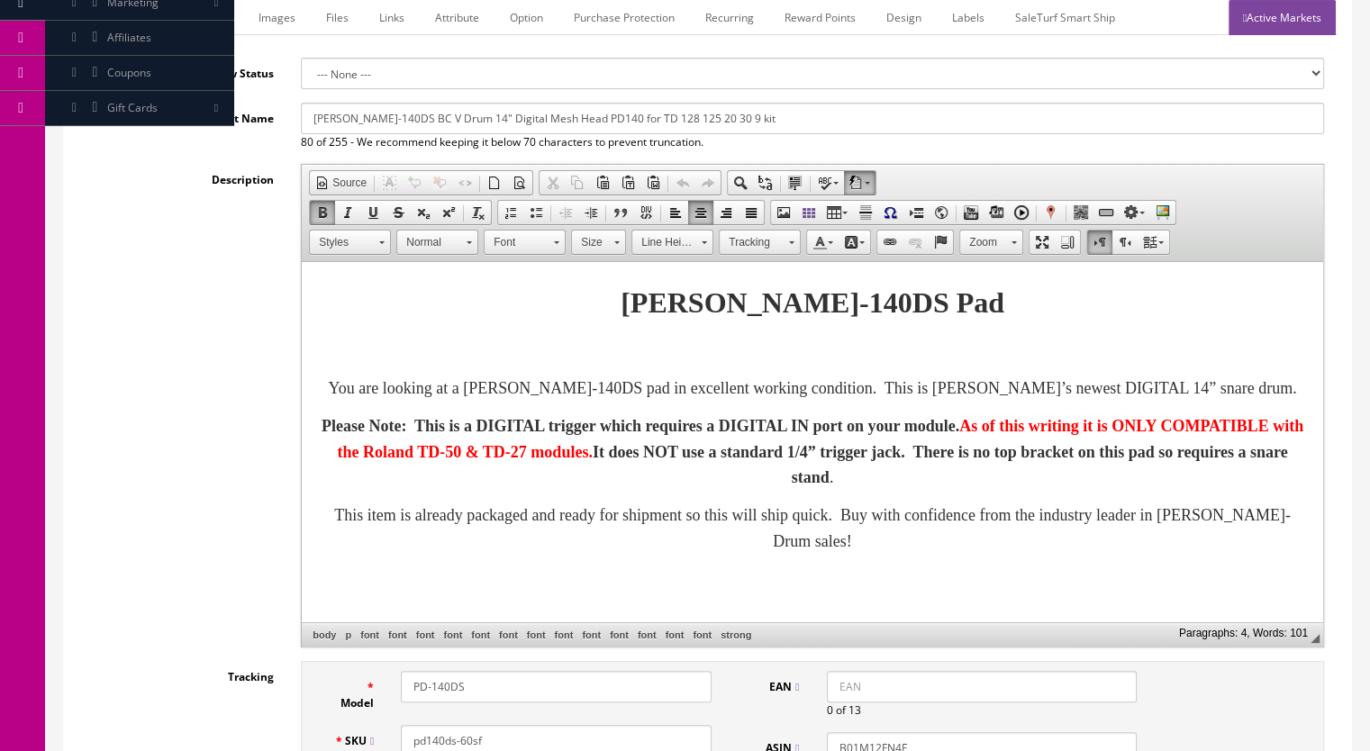
click at [844, 402] on p "You are looking at a Roland PD-140DS pad in excellent working condition. This i…" at bounding box center [813, 389] width 986 height 26
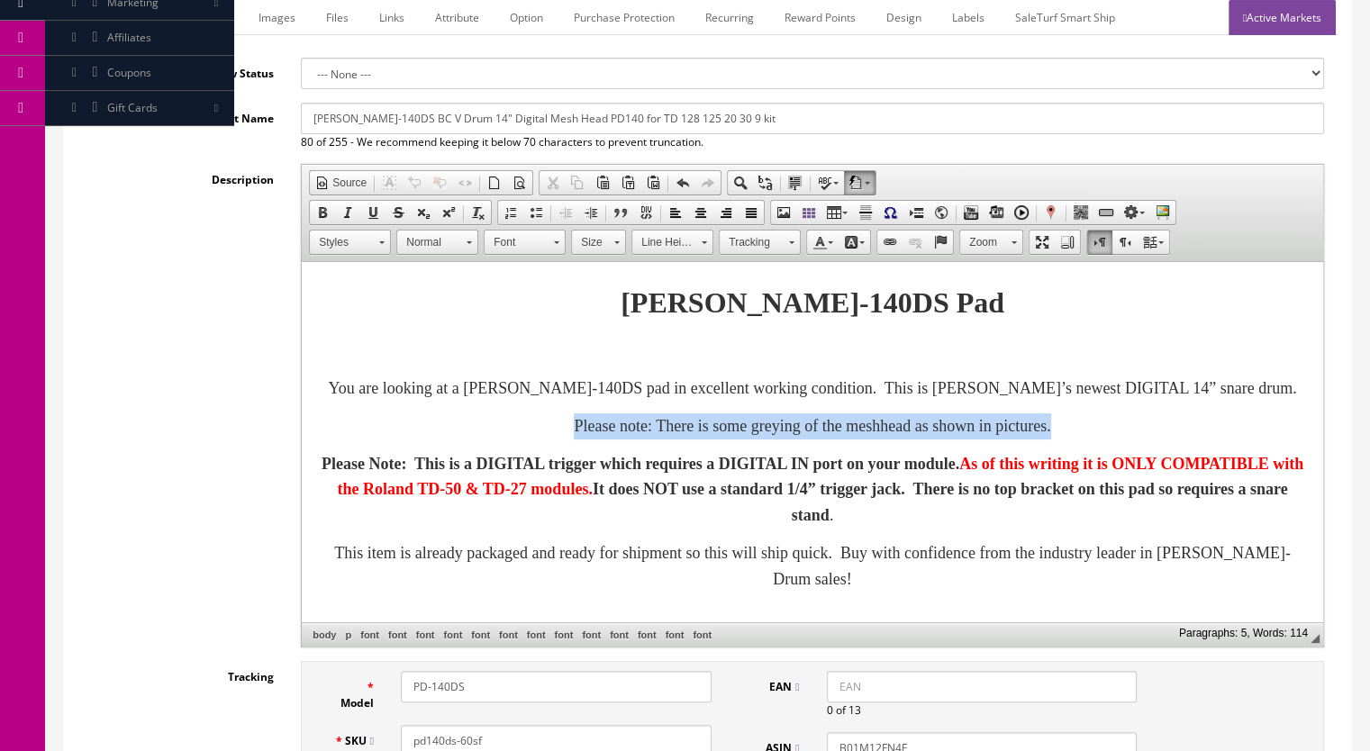
drag, startPoint x: 1172, startPoint y: 457, endPoint x: 320, endPoint y: 450, distance: 852.3
click at [320, 440] on p "Please note: There is some greying of the meshhead as shown in pictures." at bounding box center [813, 427] width 986 height 26
click at [325, 213] on span at bounding box center [322, 212] width 14 height 14
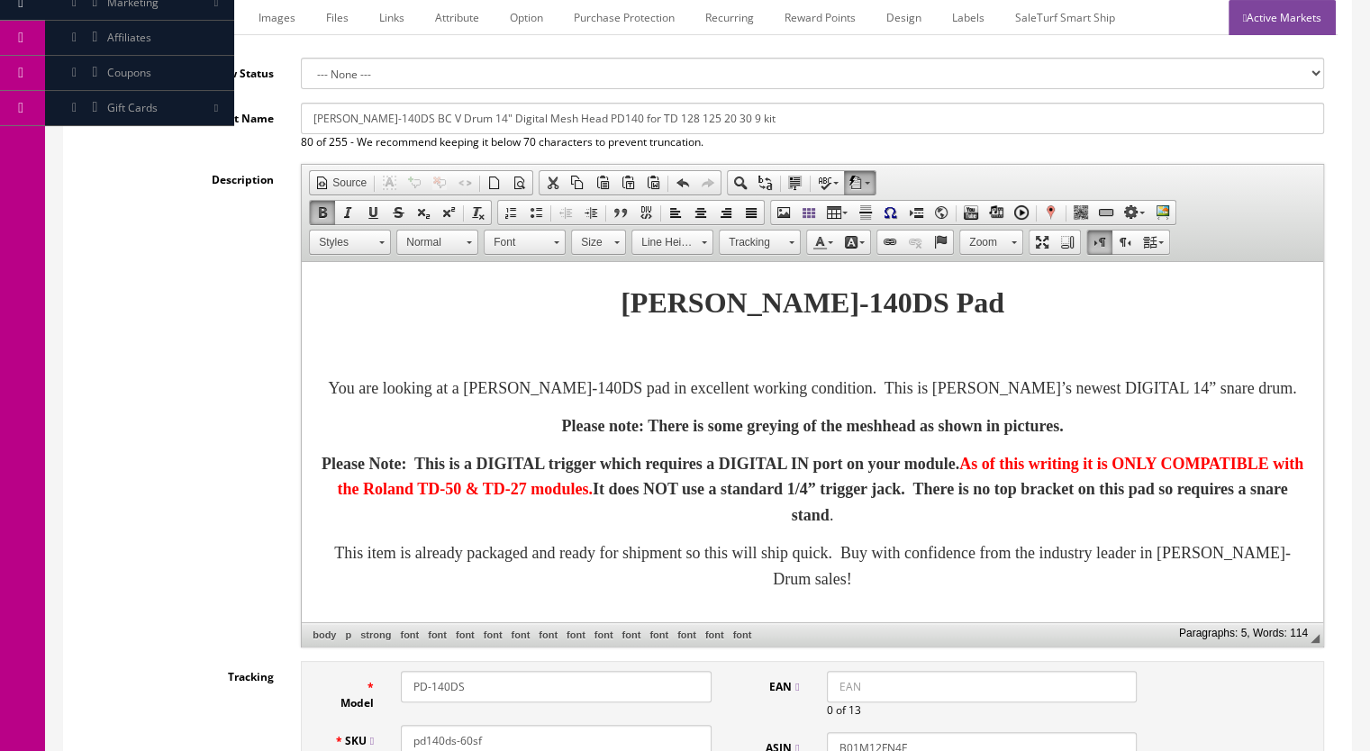
click at [615, 244] on span at bounding box center [616, 240] width 5 height 17
click at [610, 289] on link "20" at bounding box center [624, 287] width 103 height 28
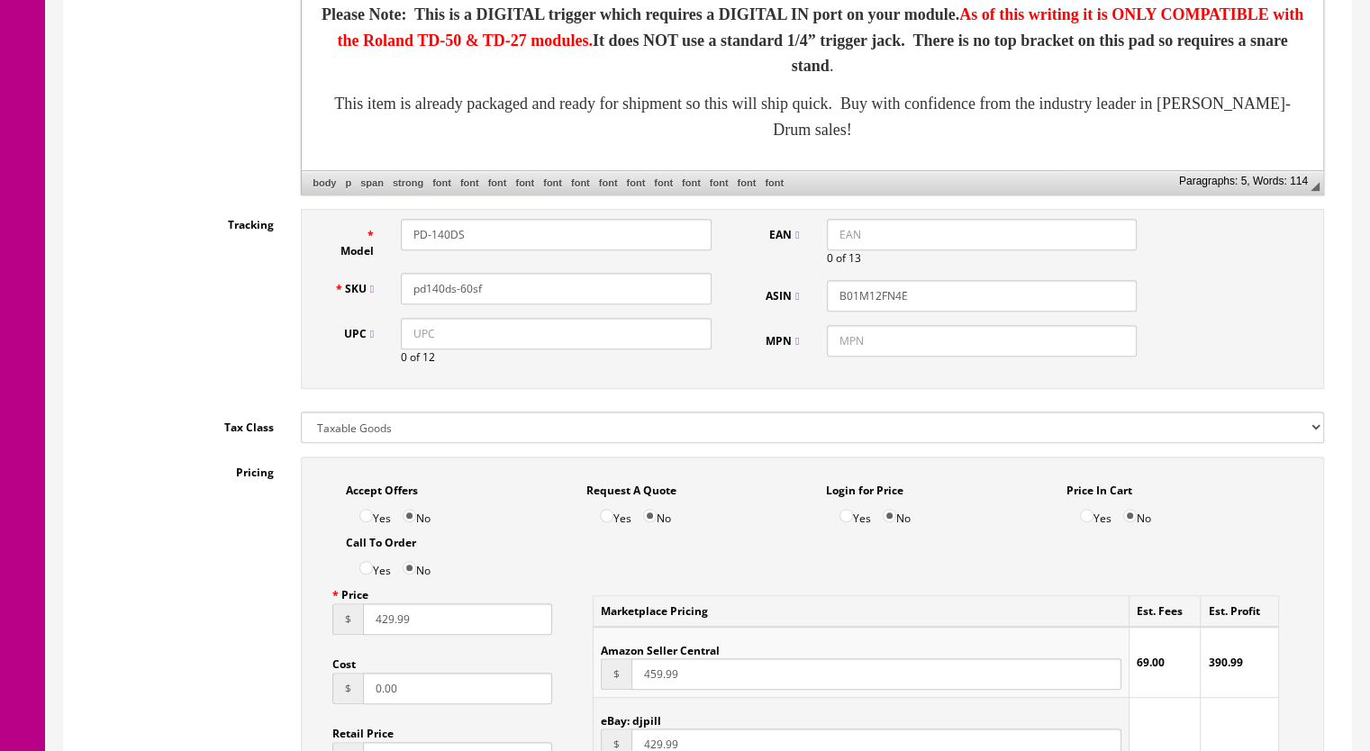
scroll to position [811, 0]
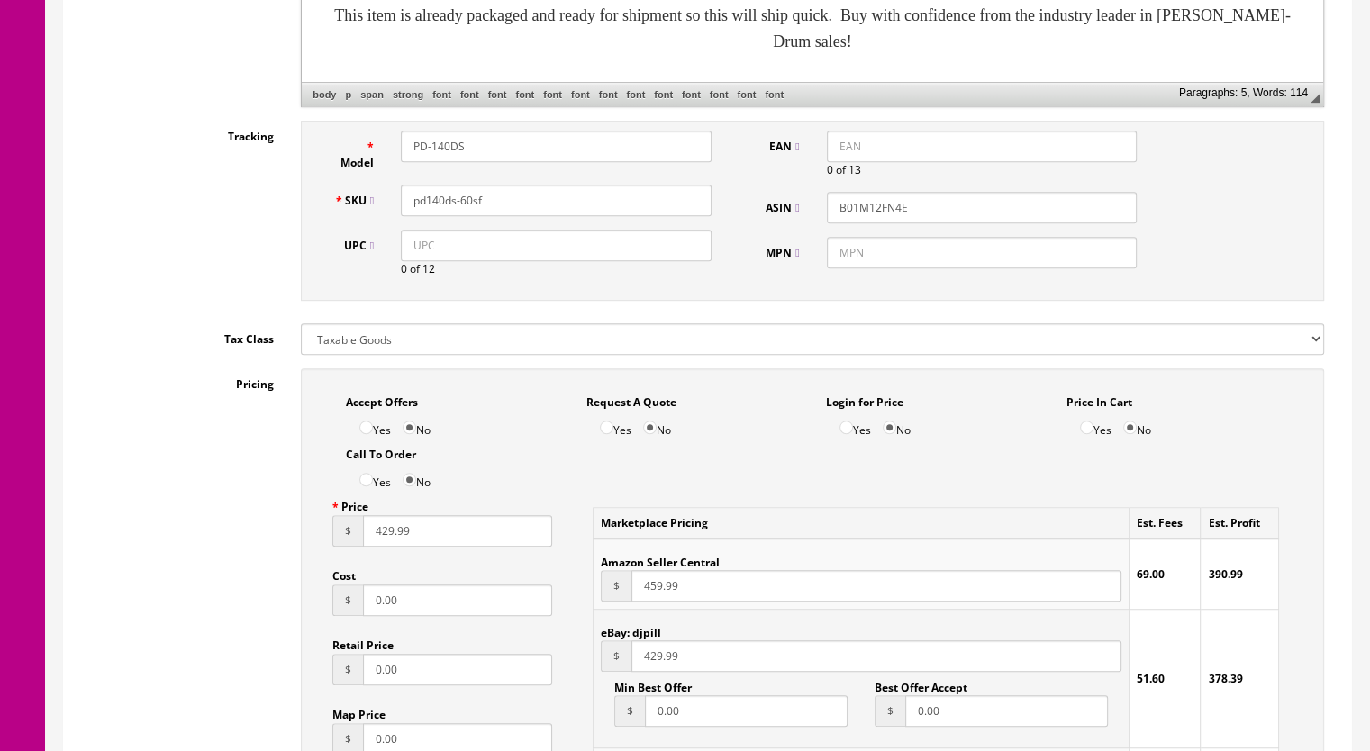
click at [381, 538] on input "429.99" at bounding box center [457, 531] width 189 height 32
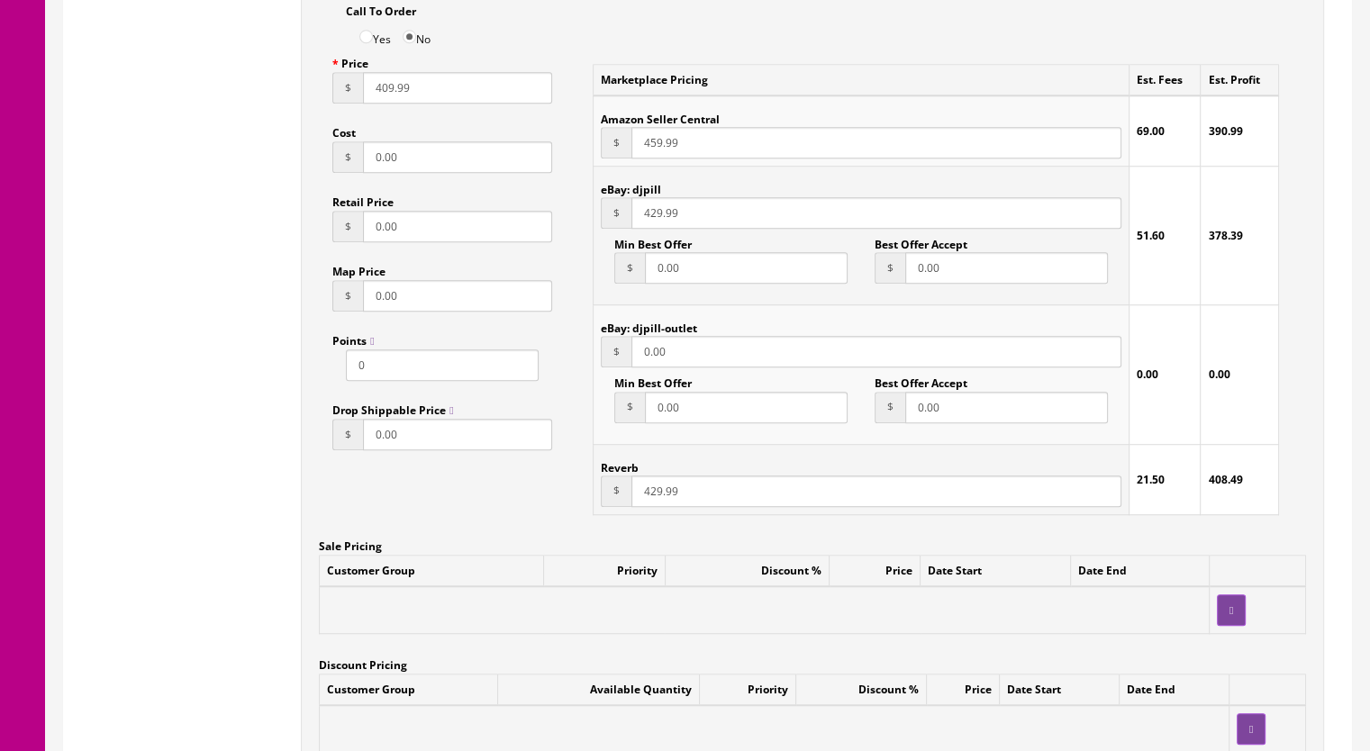
scroll to position [1261, 0]
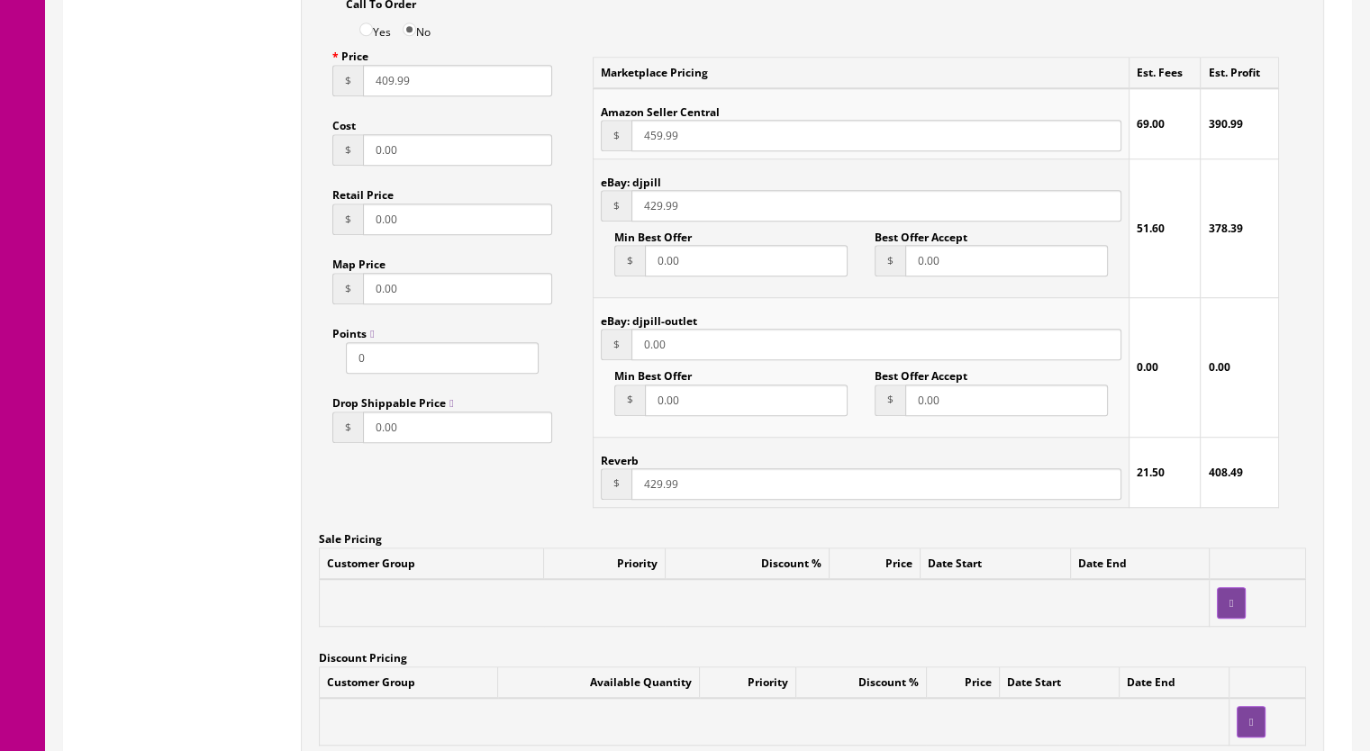
type input "409.99"
click at [649, 487] on input "429.99" at bounding box center [877, 484] width 490 height 32
type input "409.99"
click at [650, 205] on input "429.99" at bounding box center [877, 206] width 490 height 32
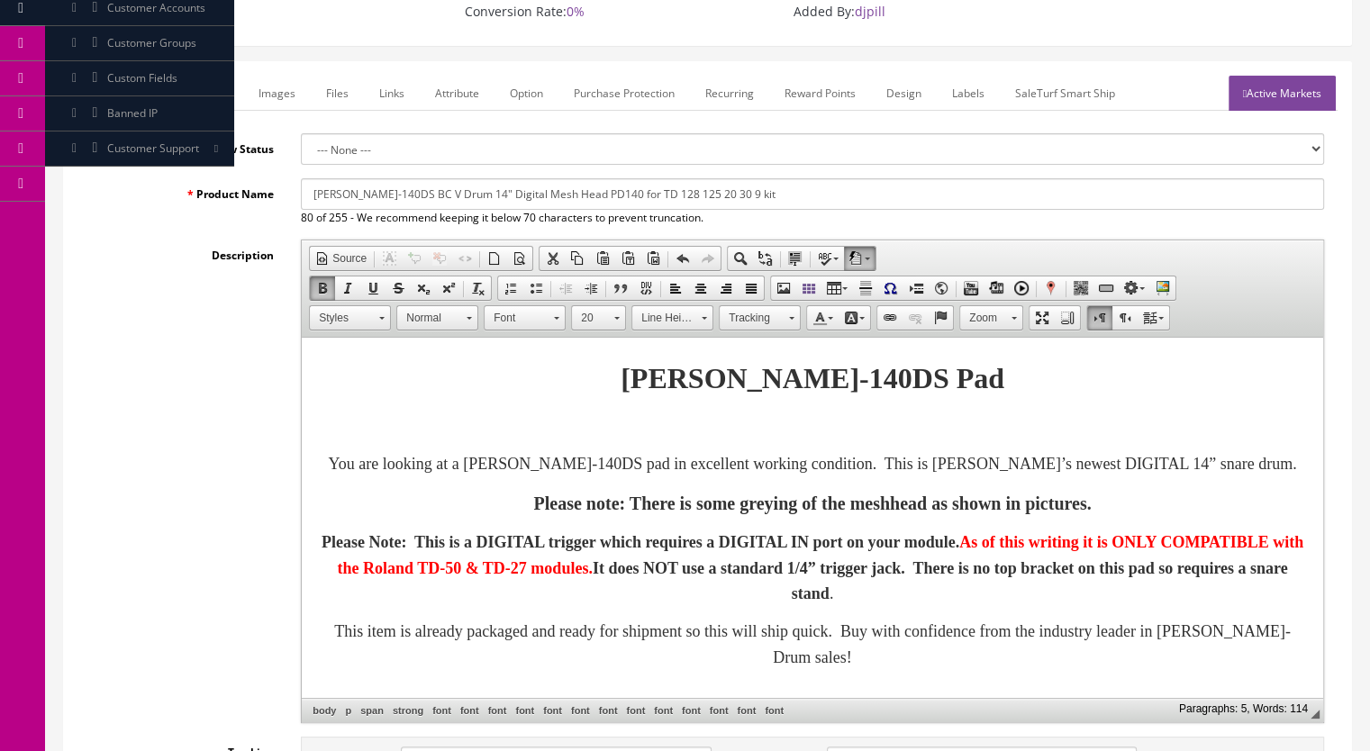
scroll to position [0, 0]
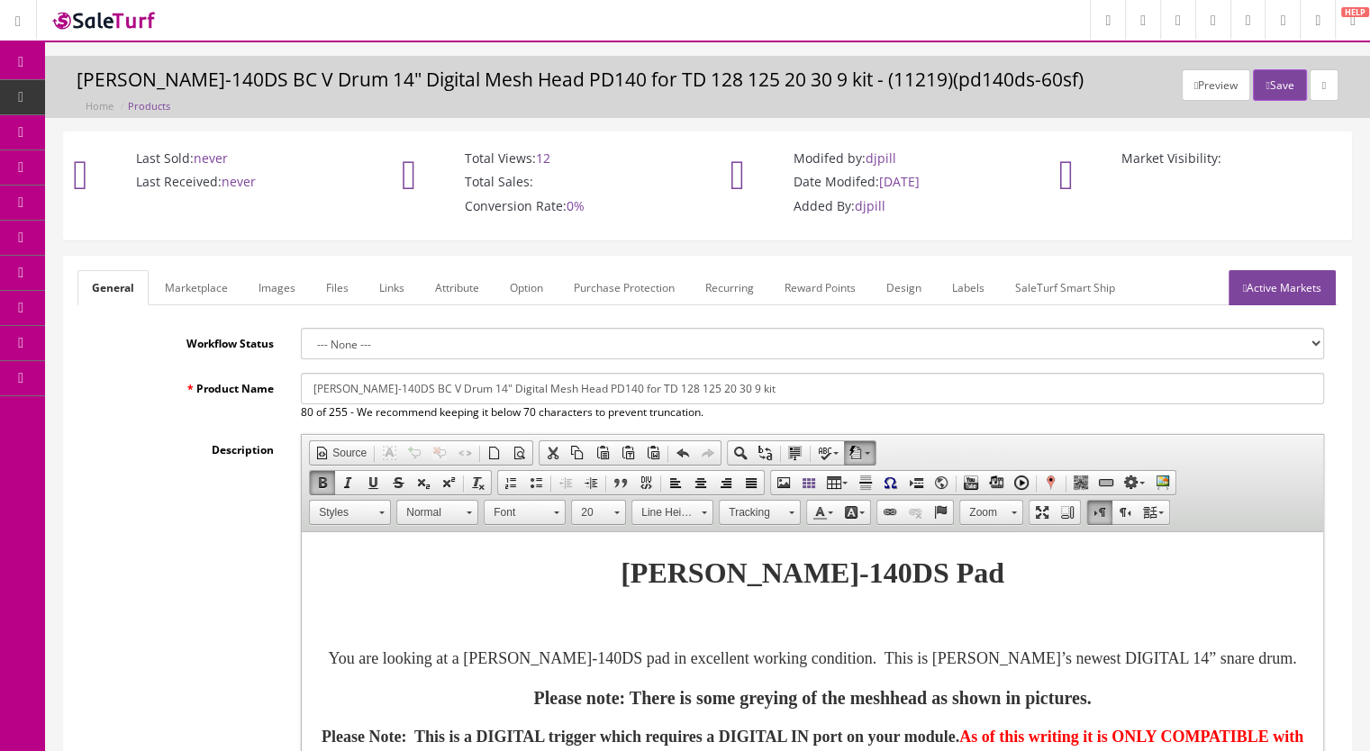
type input "409.99"
click at [166, 296] on link "Marketplace" at bounding box center [196, 287] width 92 height 35
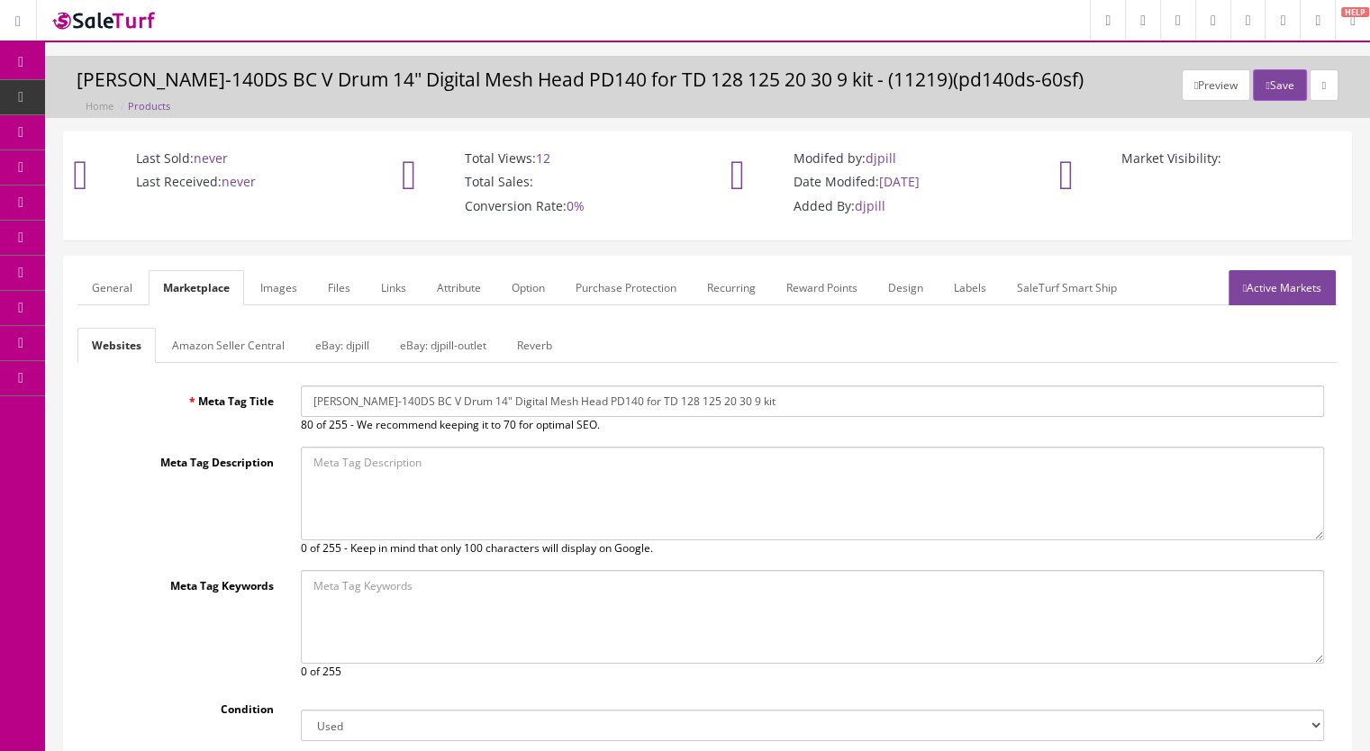
click at [530, 337] on link "Reverb" at bounding box center [535, 345] width 64 height 35
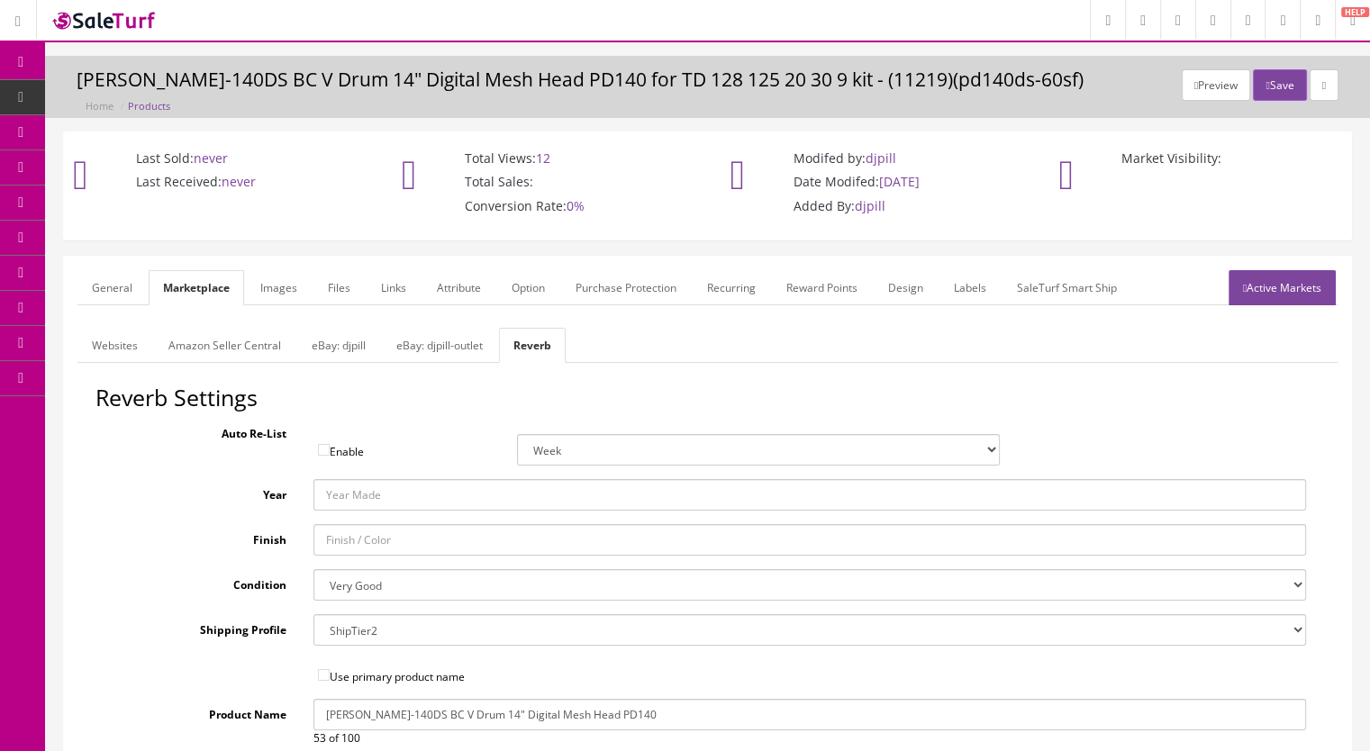
click at [286, 285] on link "Images" at bounding box center [279, 287] width 66 height 35
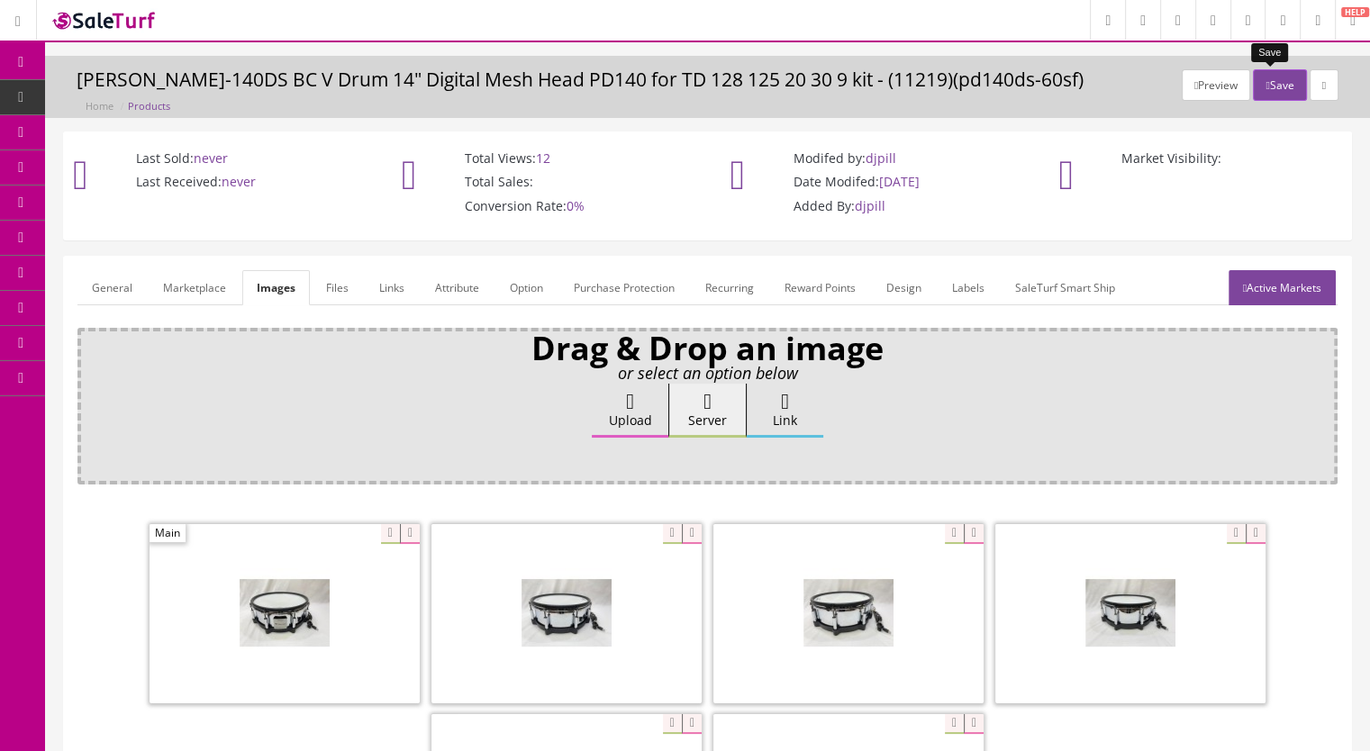
click at [1272, 82] on button "Save" at bounding box center [1279, 85] width 53 height 32
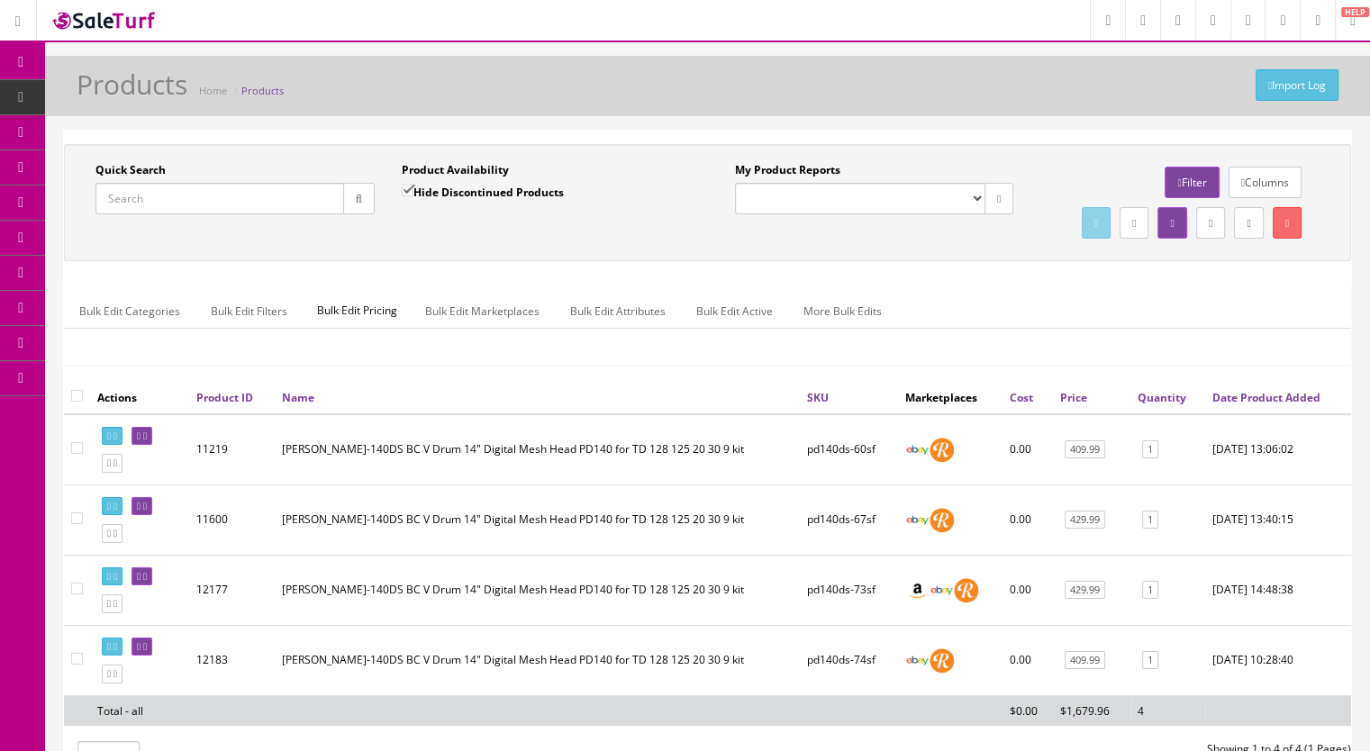
click at [156, 95] on span "Products" at bounding box center [138, 96] width 44 height 15
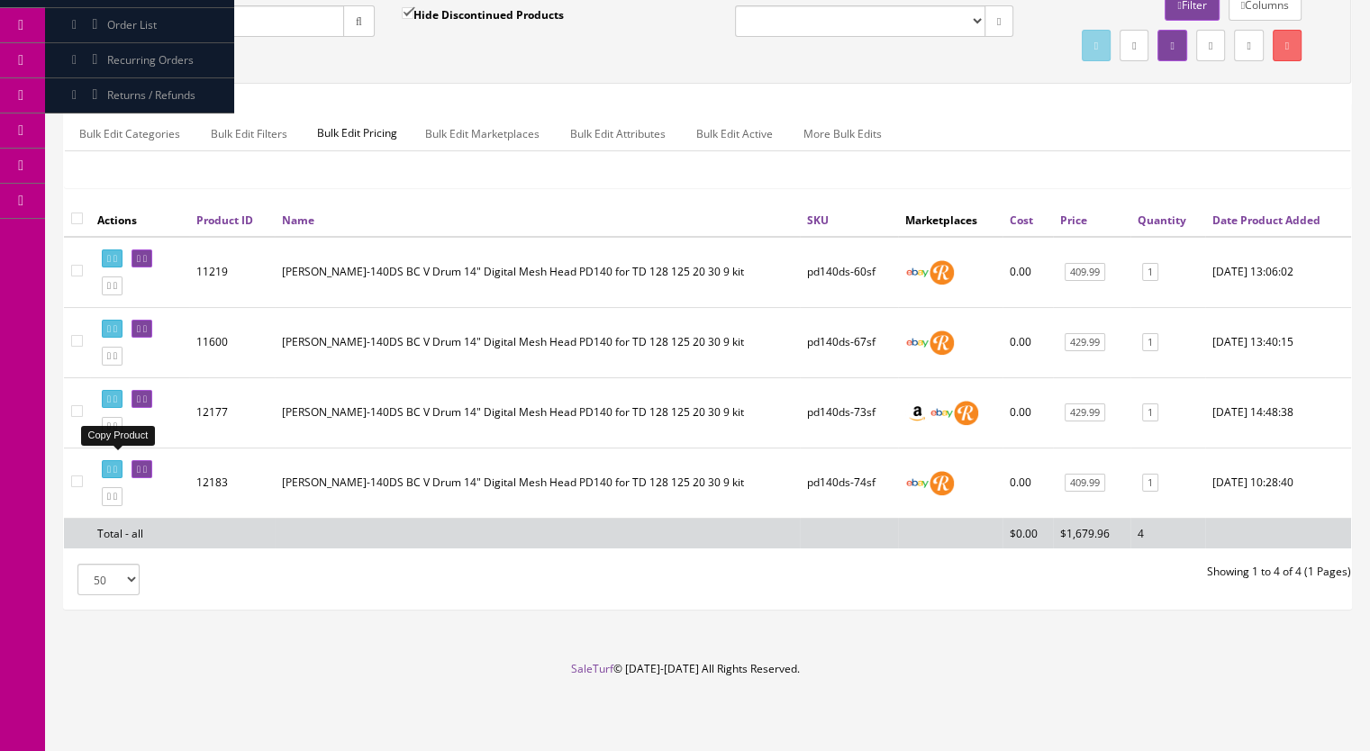
click at [117, 427] on icon at bounding box center [116, 427] width 4 height 10
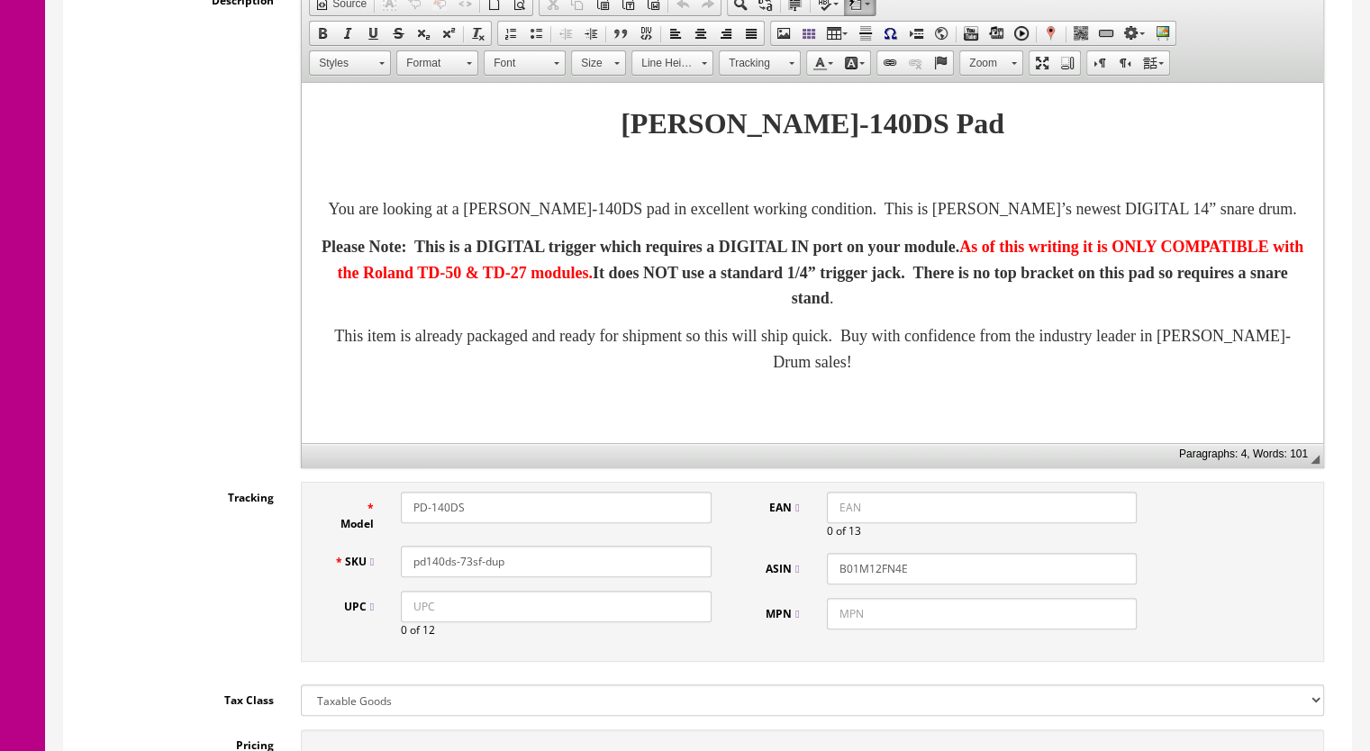
scroll to position [450, 0]
drag, startPoint x: 504, startPoint y: 564, endPoint x: 468, endPoint y: 567, distance: 36.1
click at [468, 567] on input "pd140ds-73sf-dup" at bounding box center [556, 561] width 311 height 32
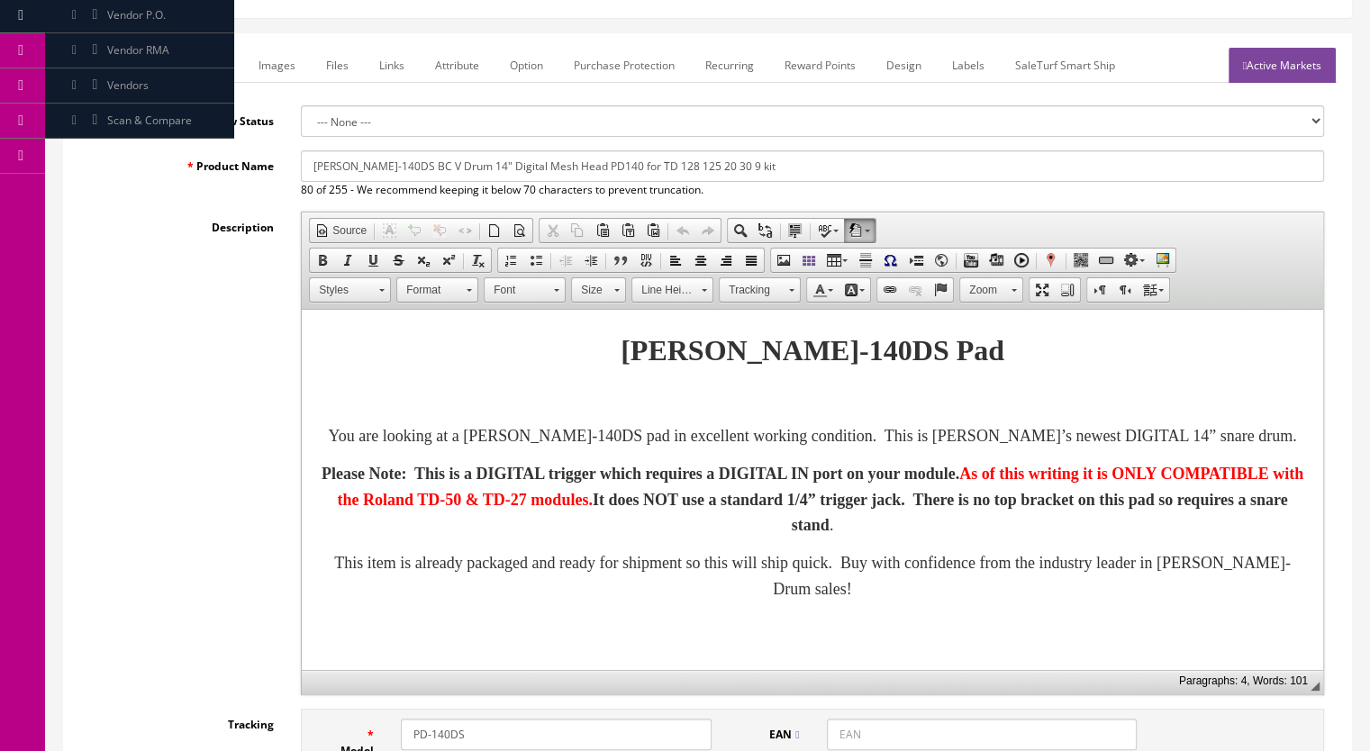
scroll to position [90, 0]
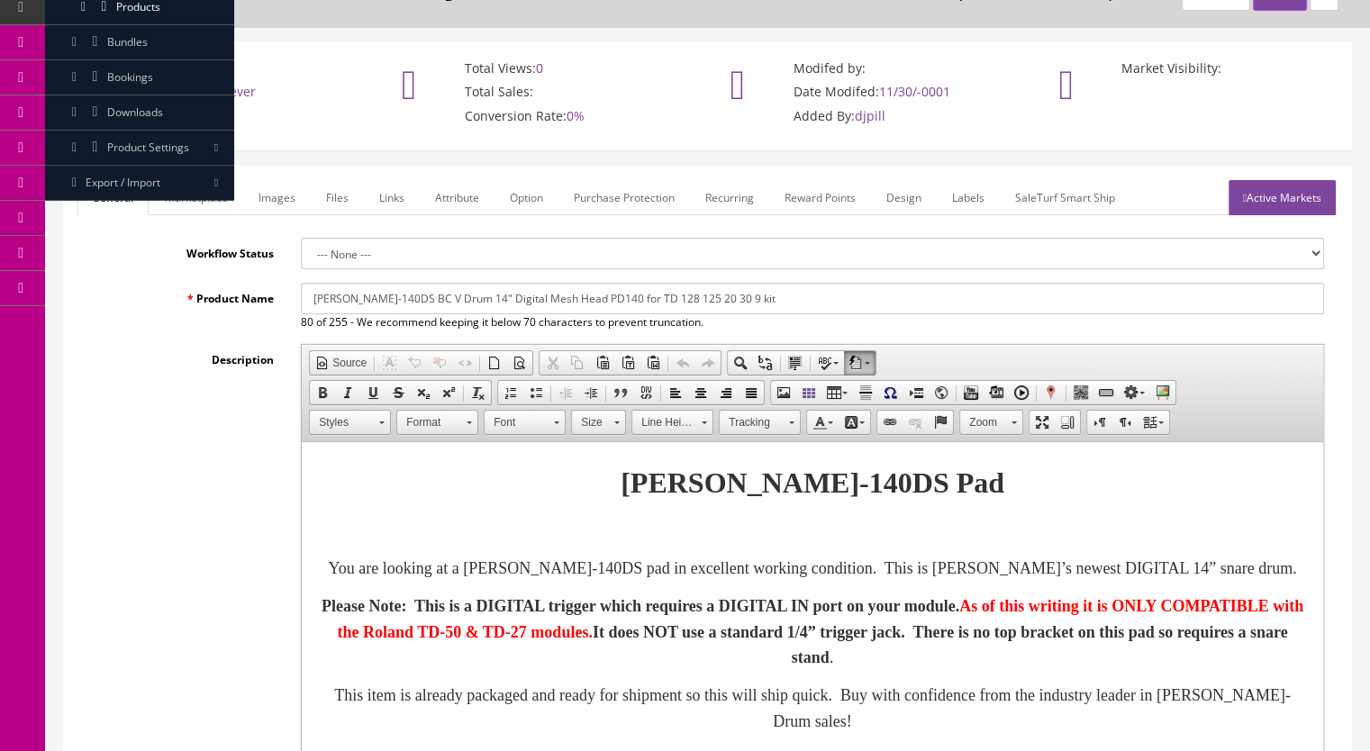
type input "pd140ds-75sf"
click at [206, 201] on link "Marketplace" at bounding box center [196, 197] width 92 height 35
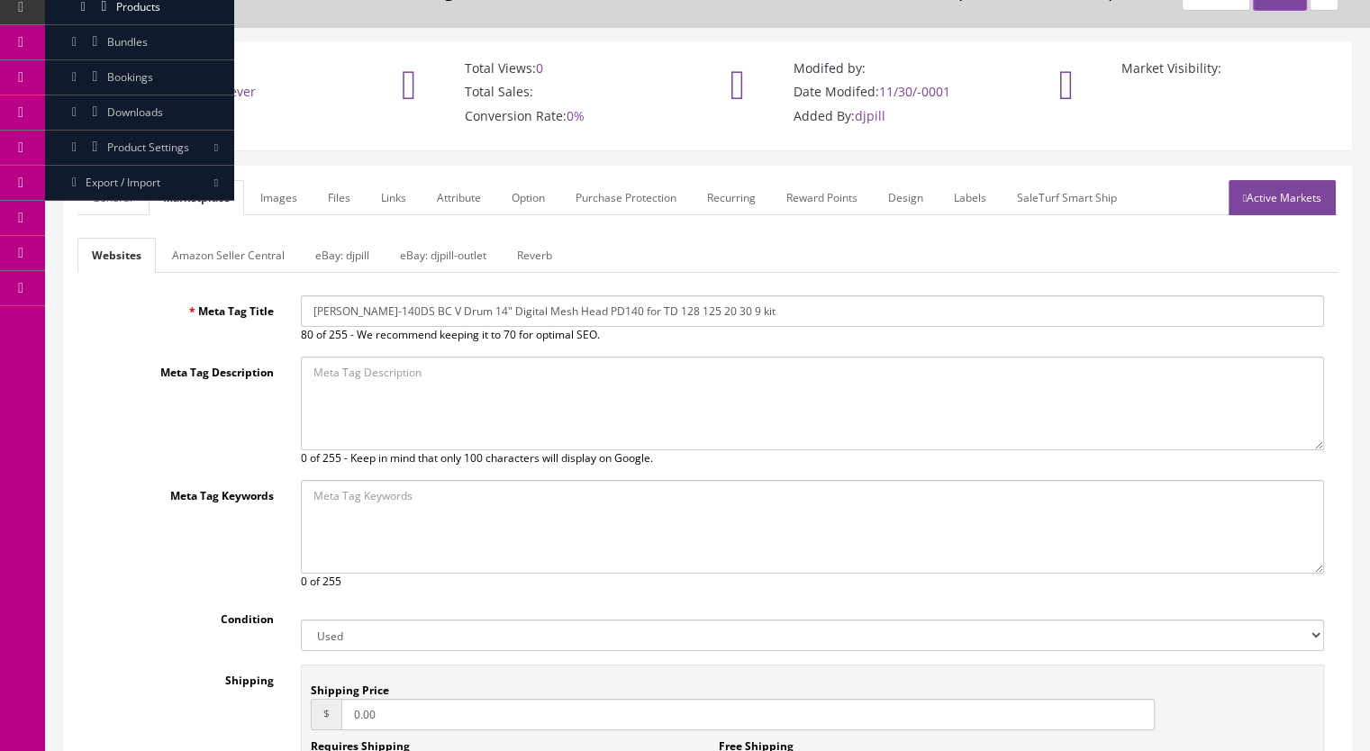
click at [536, 247] on link "Reverb" at bounding box center [535, 255] width 64 height 35
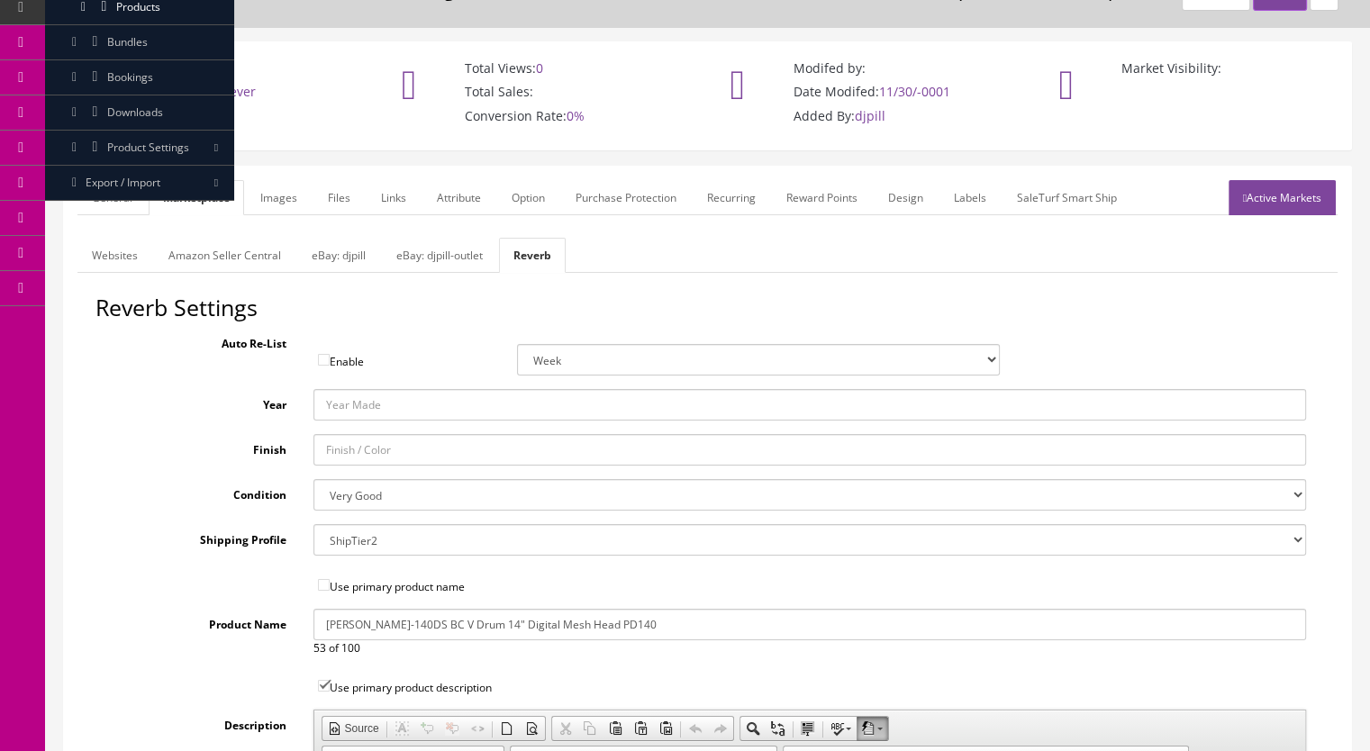
click at [295, 196] on link "Images" at bounding box center [279, 197] width 66 height 35
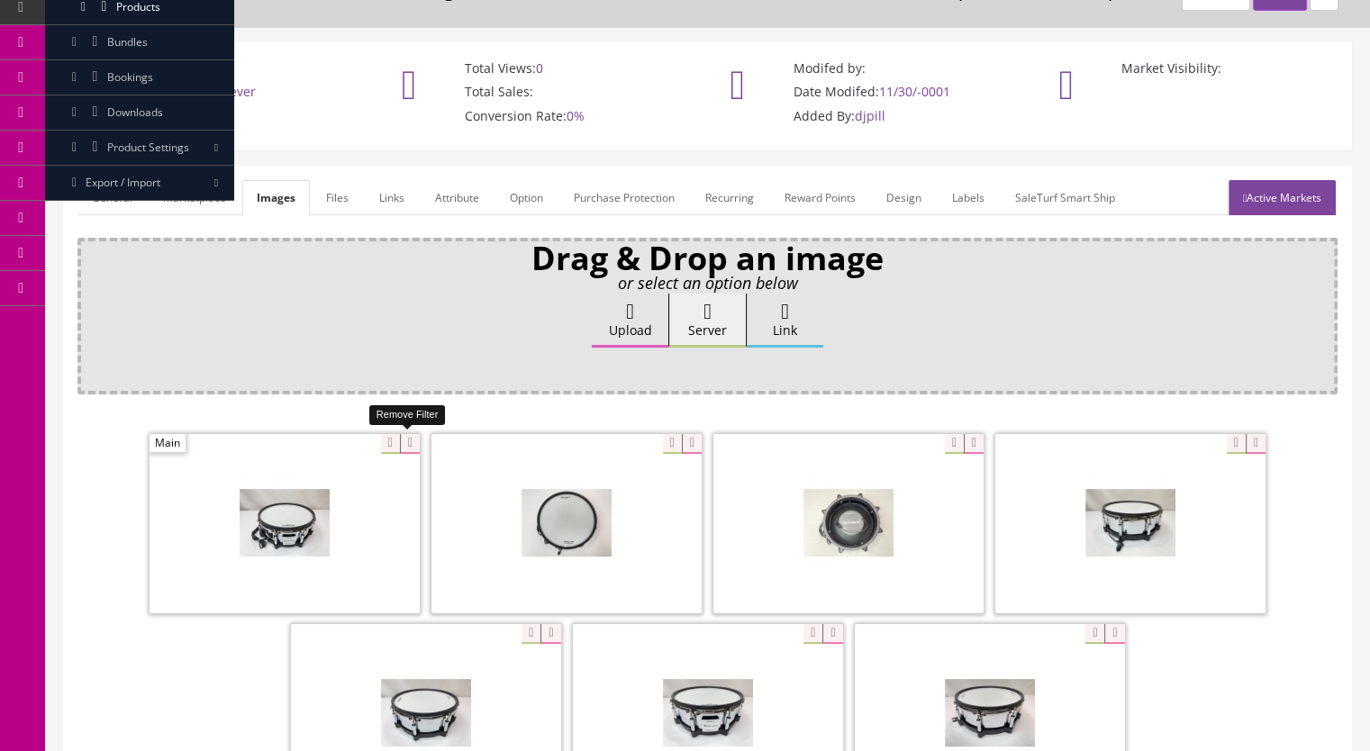
click at [407, 439] on icon at bounding box center [410, 444] width 20 height 20
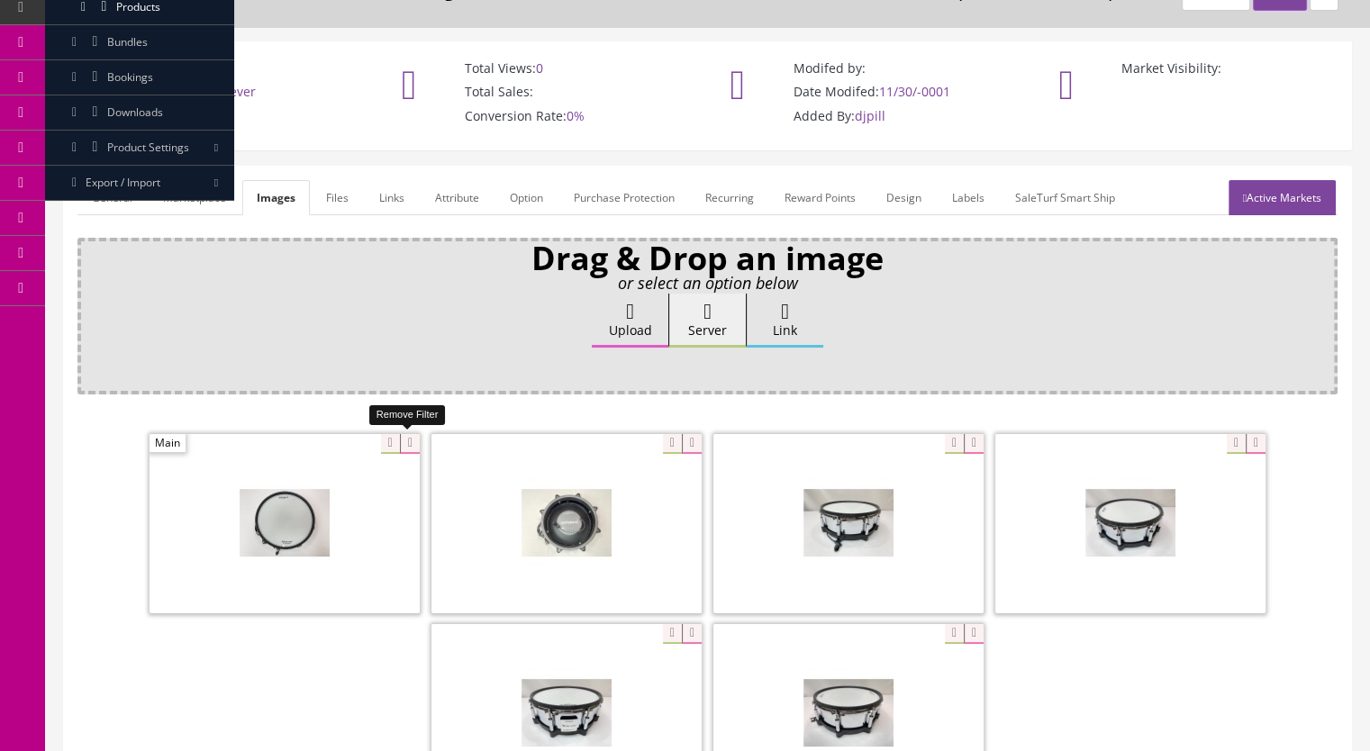
click at [404, 439] on icon at bounding box center [410, 444] width 20 height 20
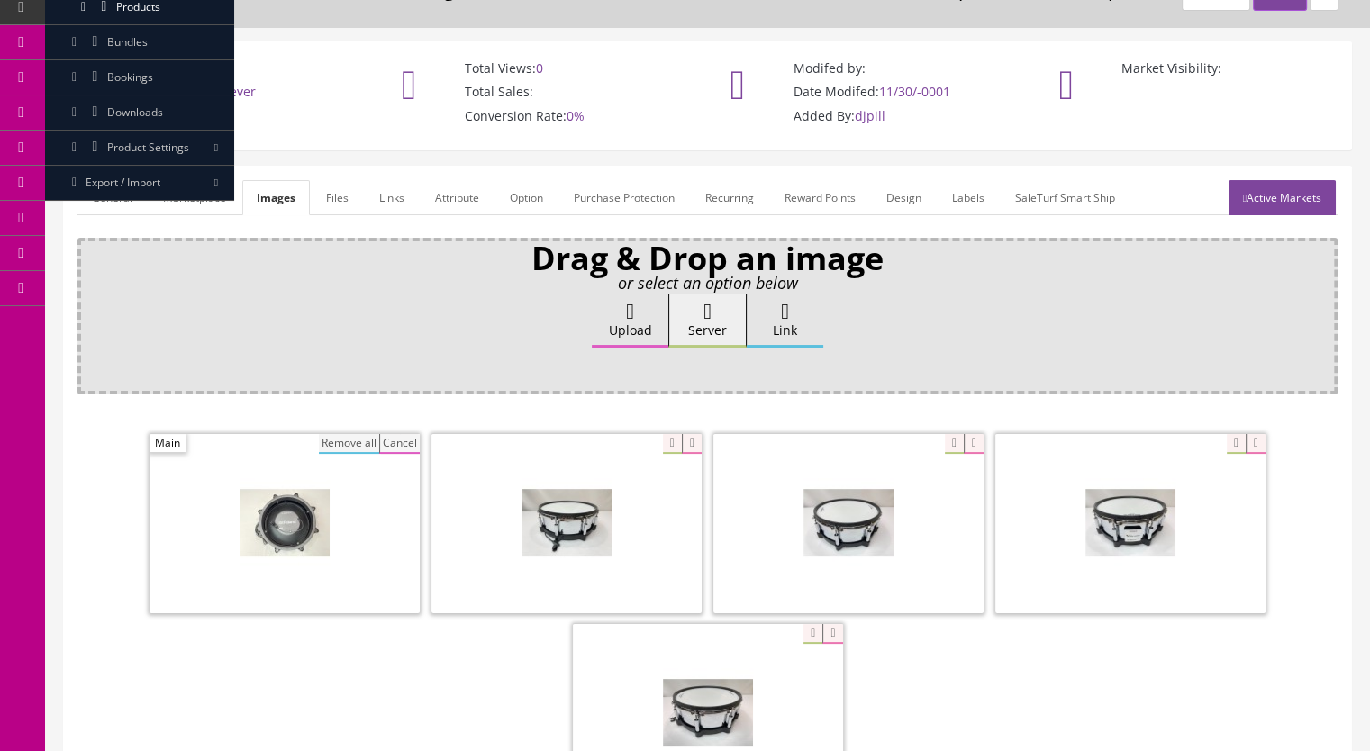
drag, startPoint x: 368, startPoint y: 442, endPoint x: 1023, endPoint y: 541, distance: 662.3
click at [372, 442] on button "Remove all" at bounding box center [349, 444] width 60 height 20
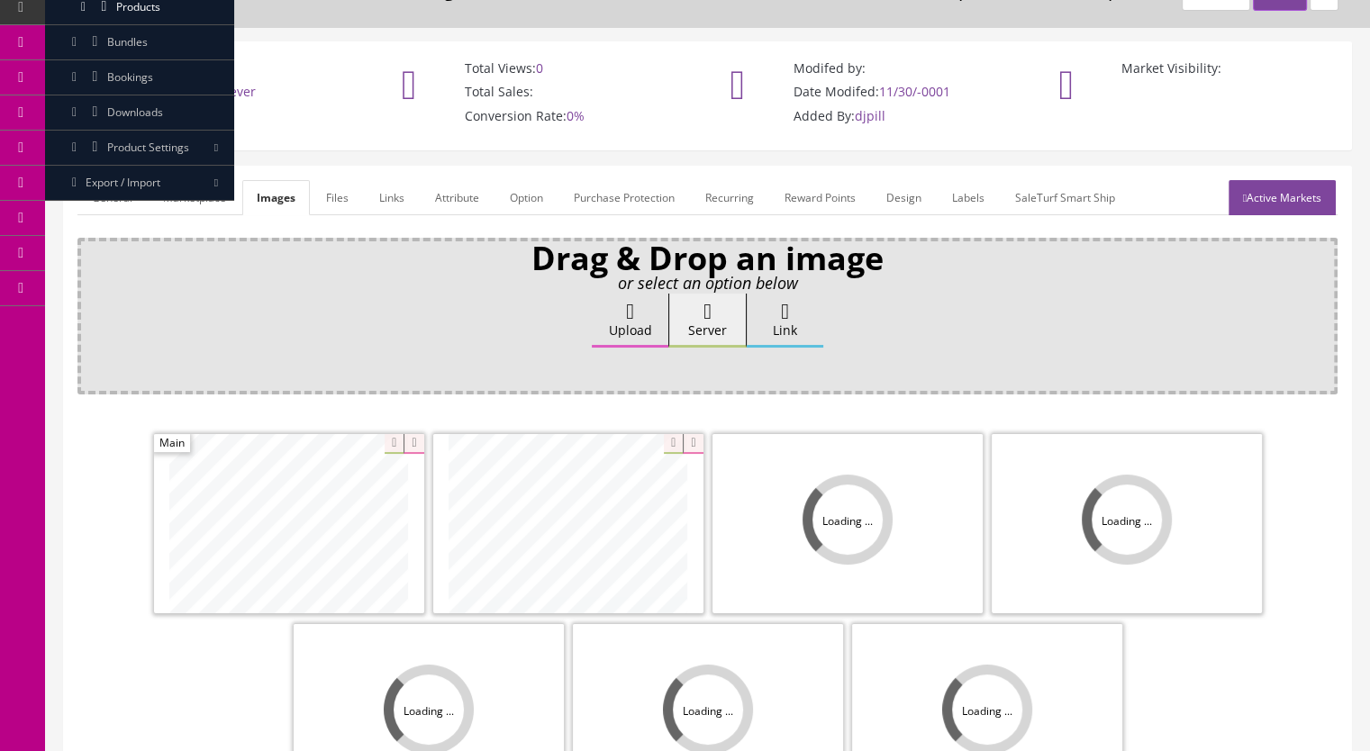
scroll to position [360, 0]
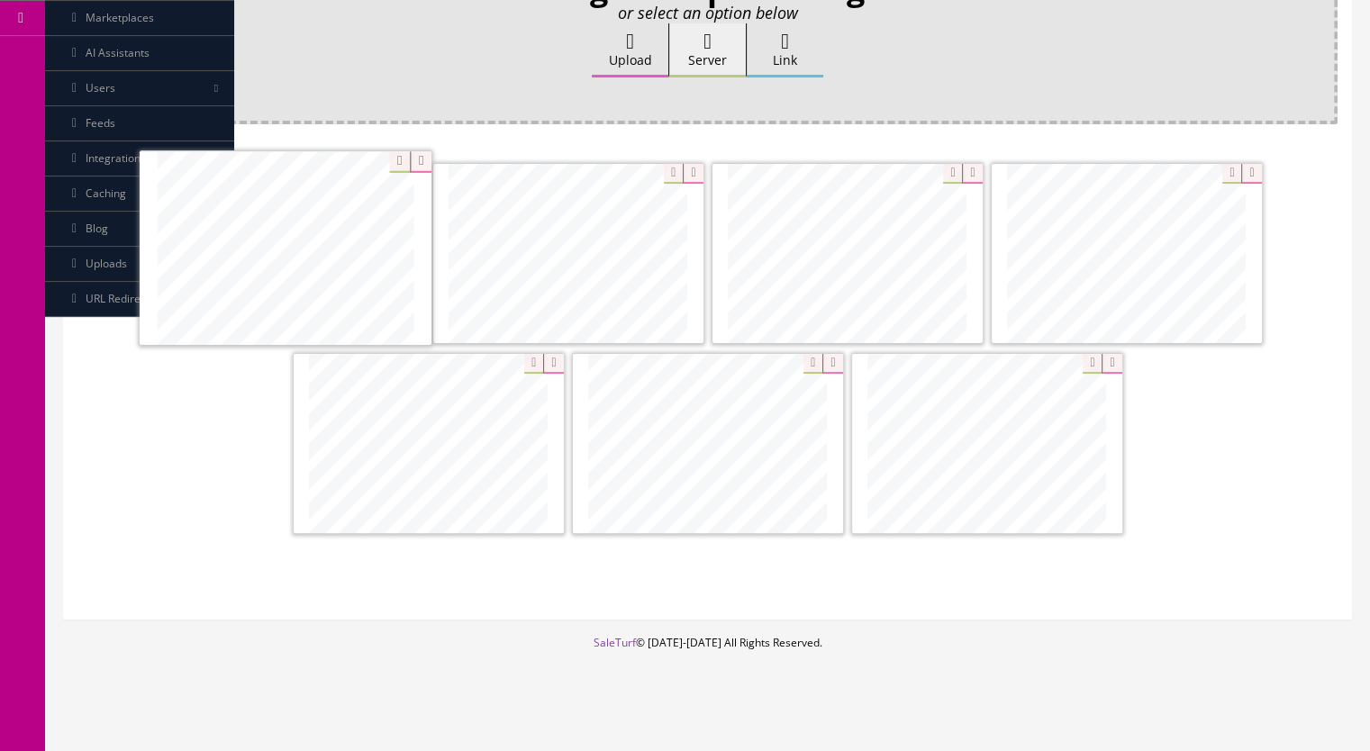
drag, startPoint x: 904, startPoint y: 303, endPoint x: 333, endPoint y: 299, distance: 570.3
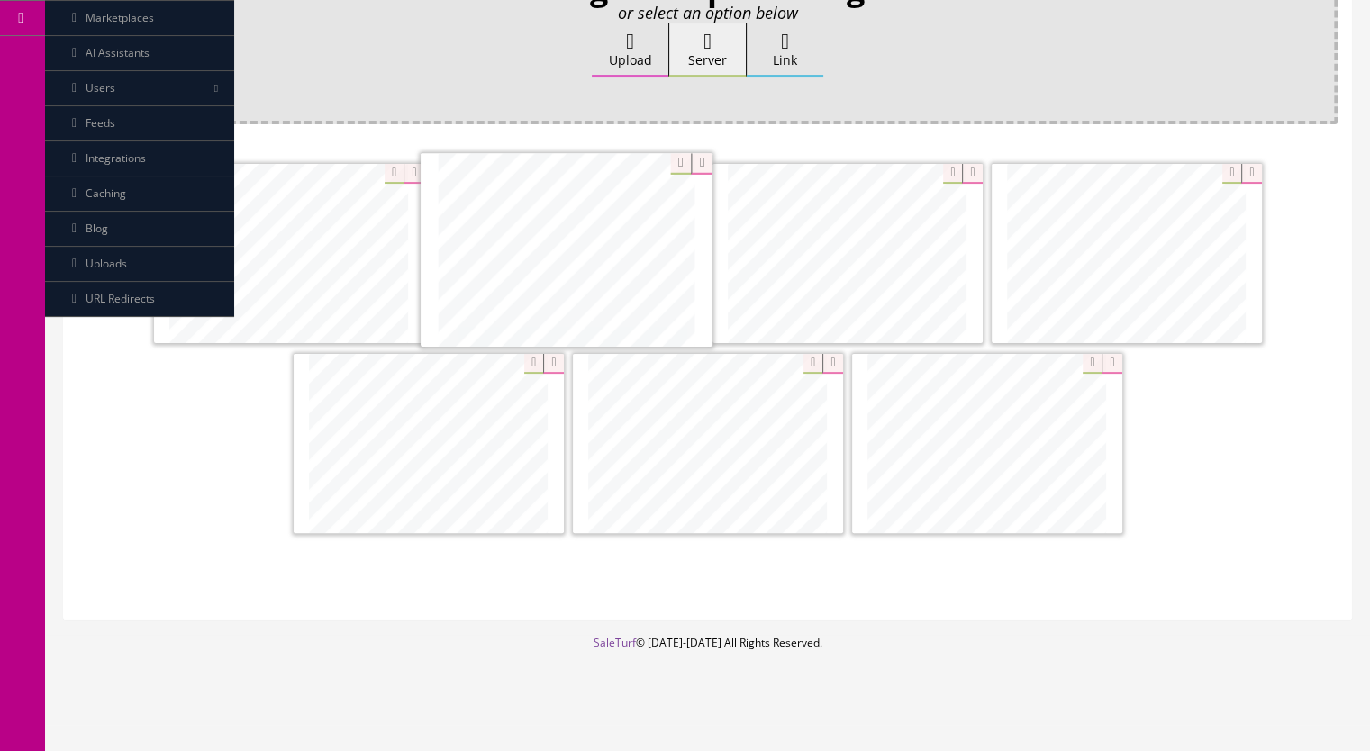
drag, startPoint x: 774, startPoint y: 432, endPoint x: 632, endPoint y: 241, distance: 237.7
drag, startPoint x: 1068, startPoint y: 474, endPoint x: 910, endPoint y: 269, distance: 258.2
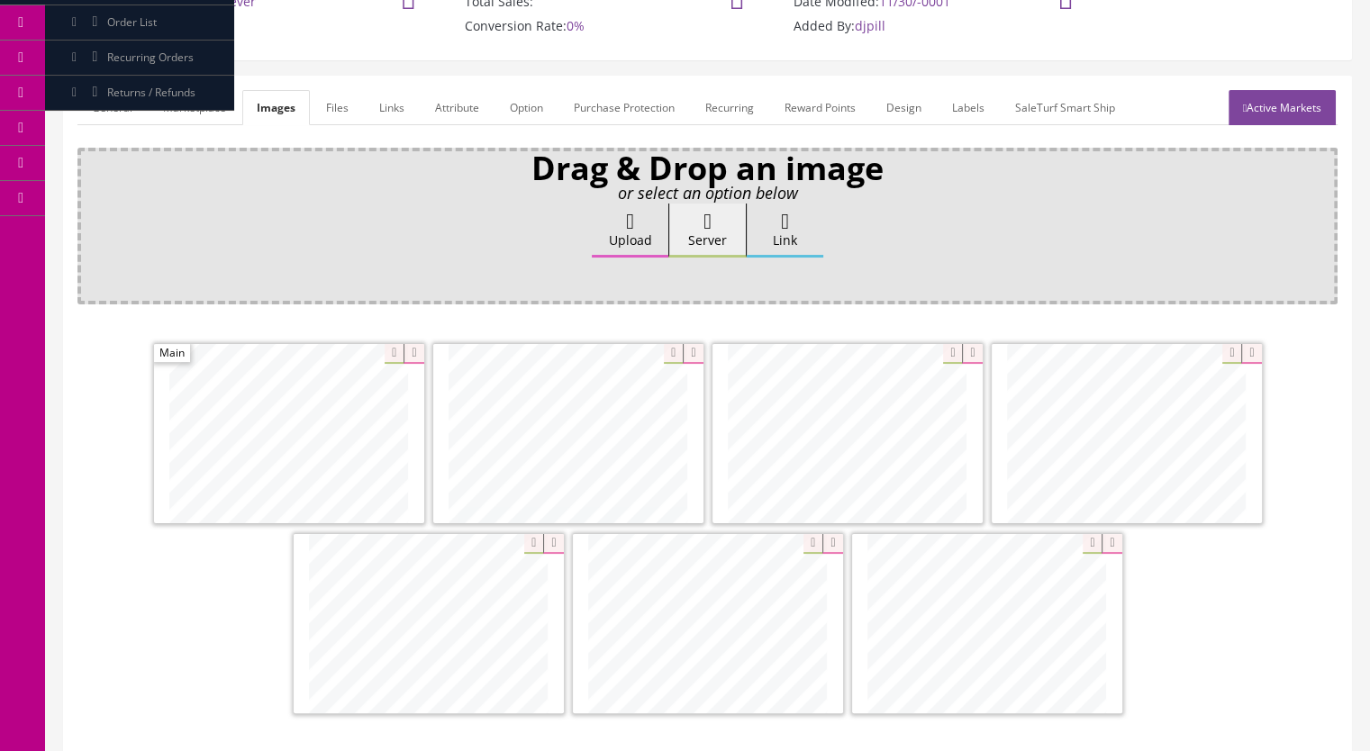
click at [187, 113] on link "Marketplace" at bounding box center [195, 107] width 92 height 35
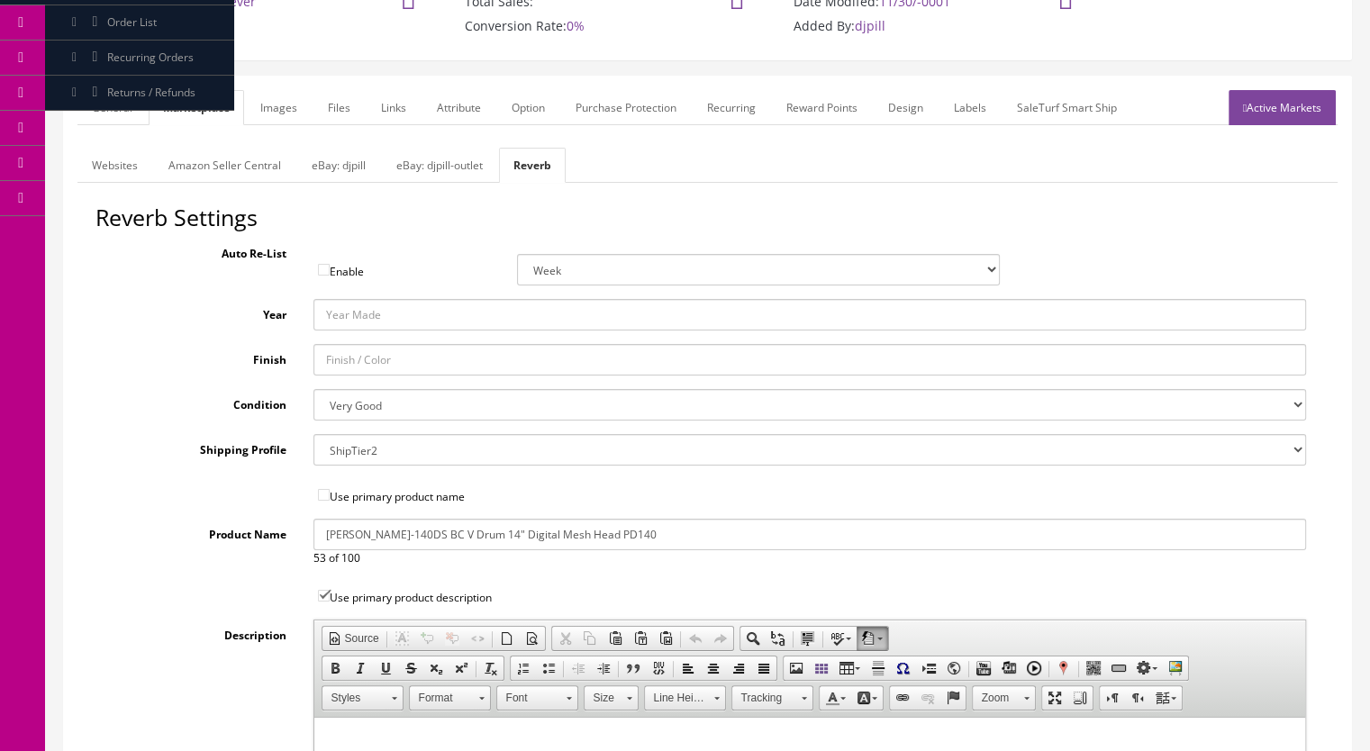
click at [133, 106] on link "General" at bounding box center [111, 107] width 69 height 35
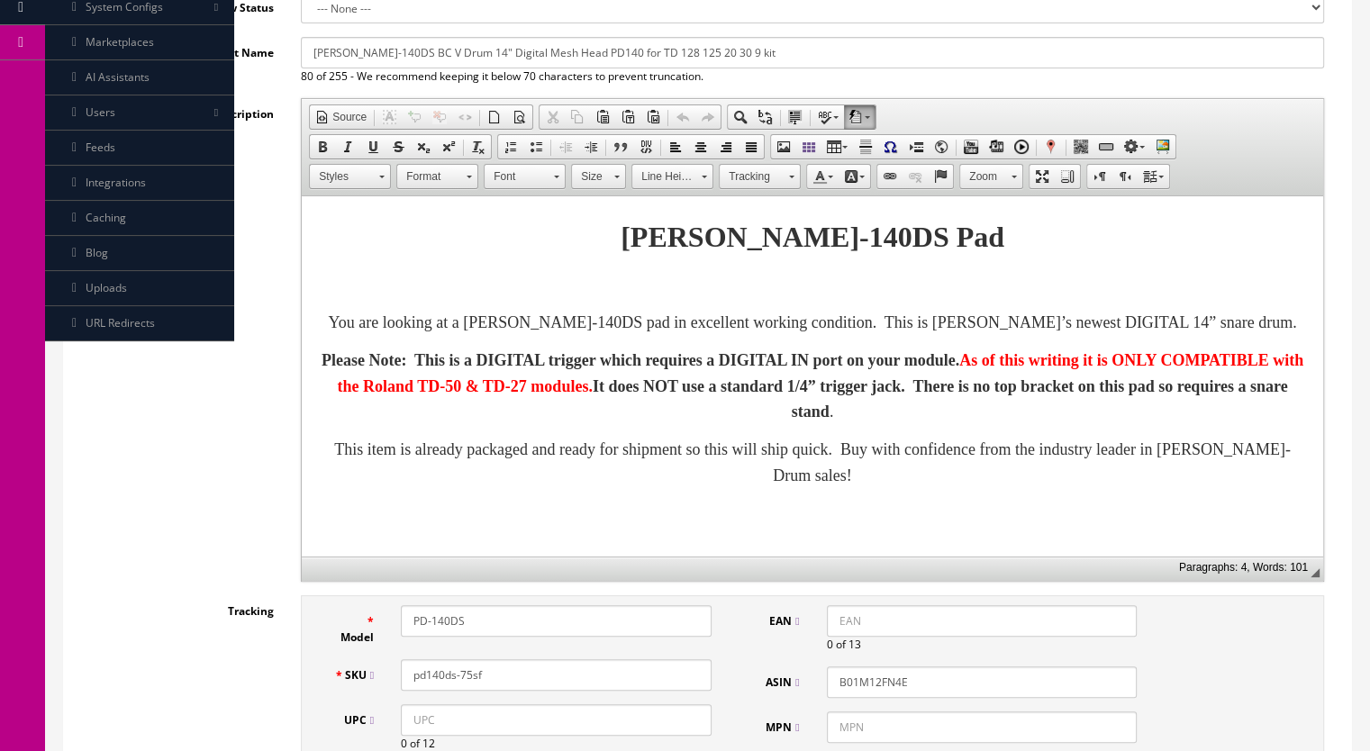
scroll to position [0, 0]
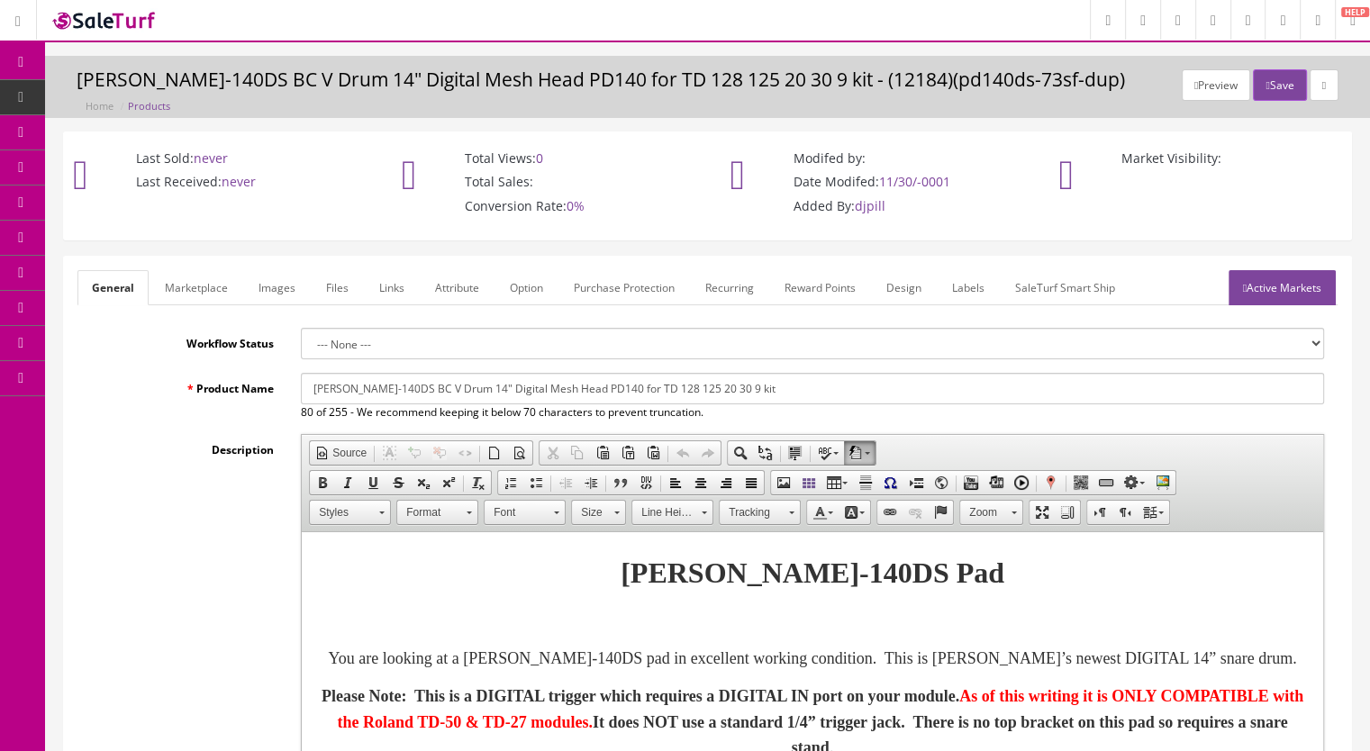
drag, startPoint x: 202, startPoint y: 293, endPoint x: 216, endPoint y: 304, distance: 18.0
click at [202, 292] on link "Marketplace" at bounding box center [196, 287] width 92 height 35
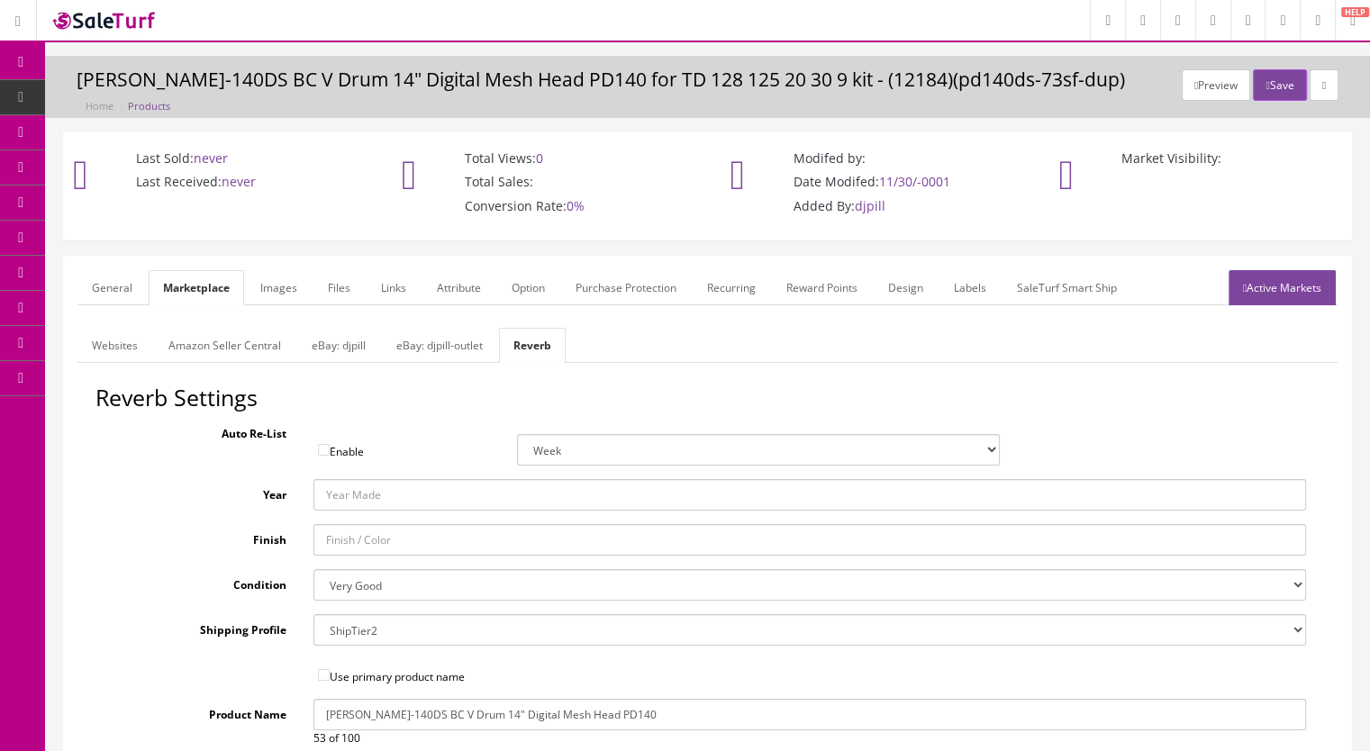
click at [249, 341] on link "Amazon Seller Central" at bounding box center [224, 345] width 141 height 35
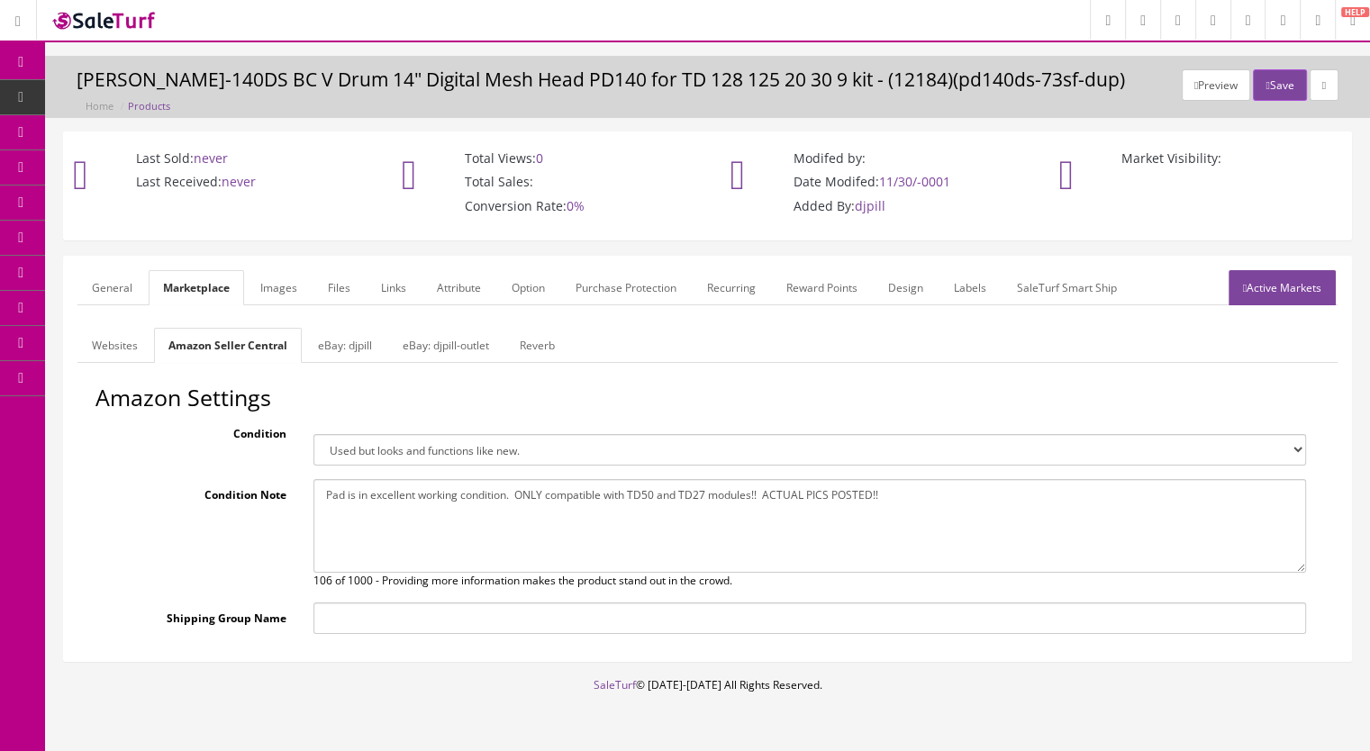
click at [1272, 283] on link "Active Markets" at bounding box center [1282, 287] width 107 height 35
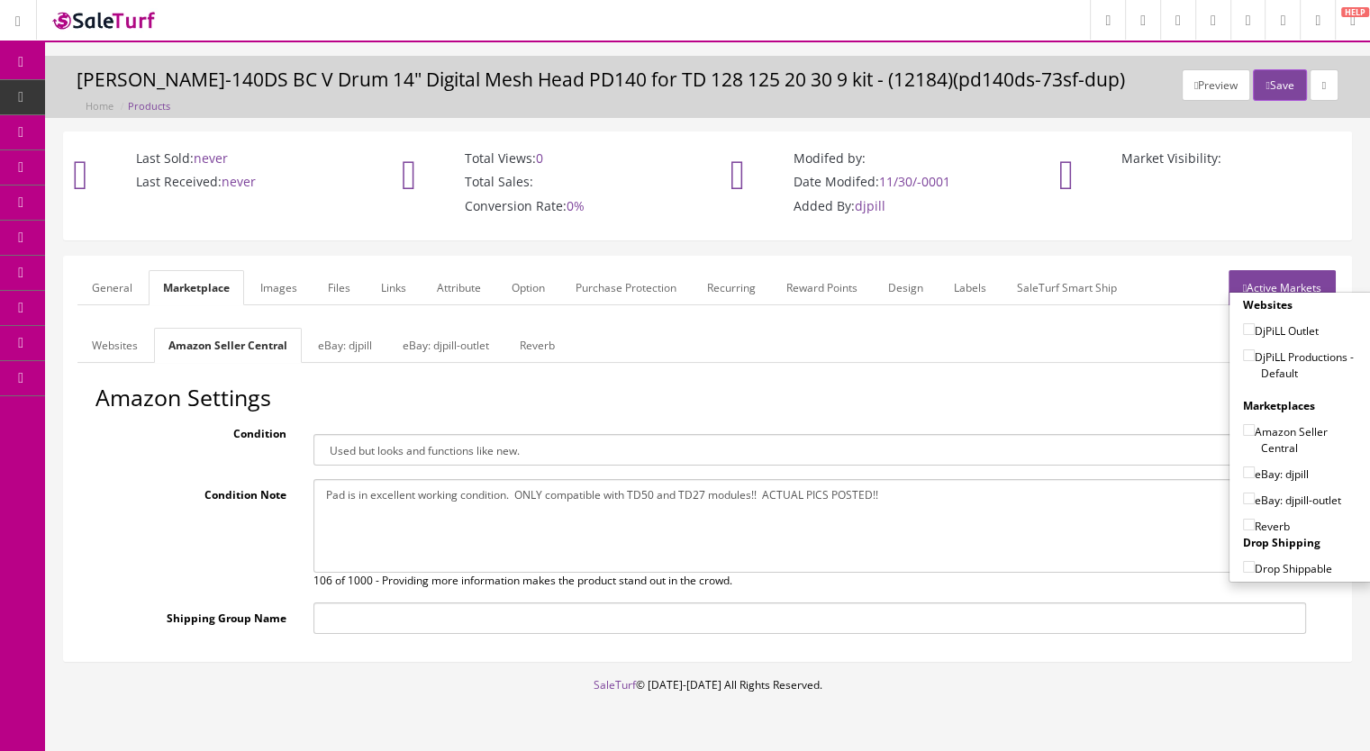
drag, startPoint x: 1238, startPoint y: 350, endPoint x: 1241, endPoint y: 359, distance: 9.4
click at [1243, 350] on input"] "DjPiLL Productions - Default" at bounding box center [1249, 356] width 12 height 12
checkbox input"] "true"
click at [1244, 431] on input"] "Amazon Seller Central" at bounding box center [1249, 430] width 12 height 12
checkbox input"] "true"
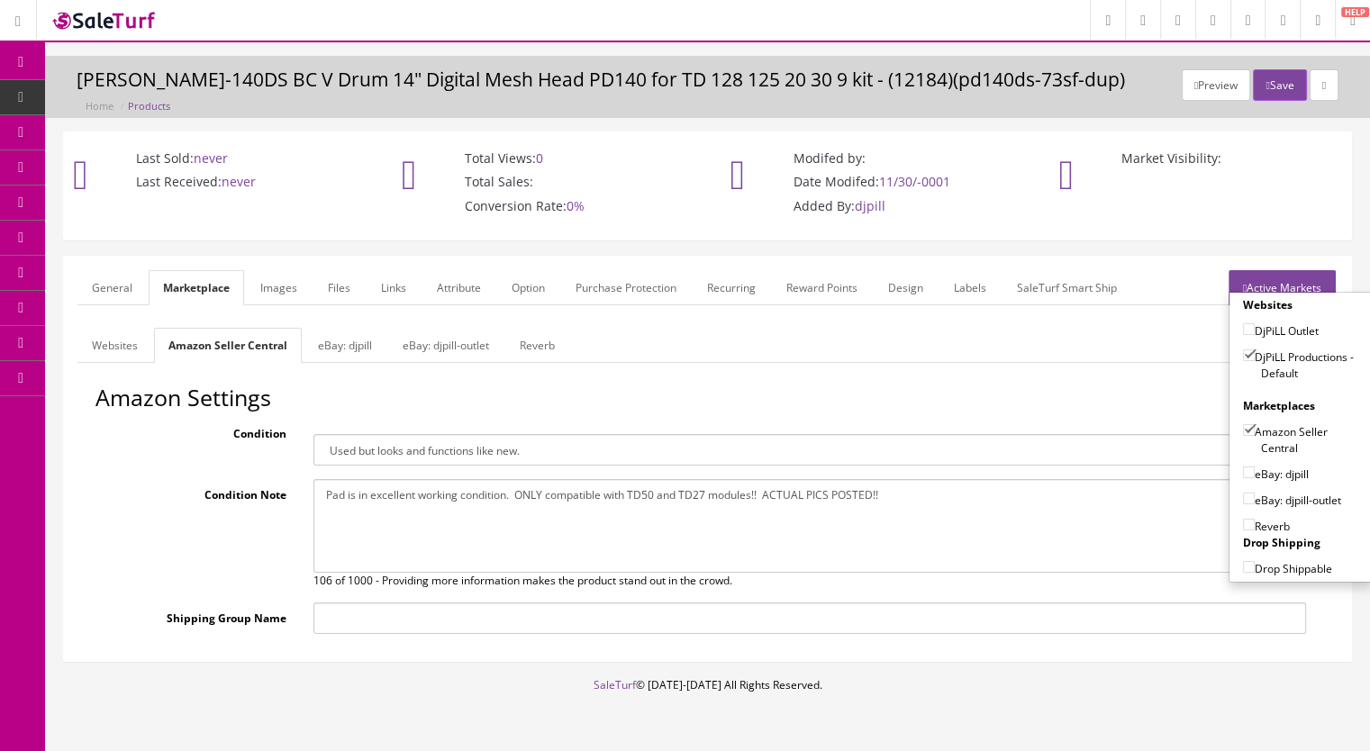
click at [1243, 476] on input"] "eBay: djpill" at bounding box center [1249, 473] width 12 height 12
checkbox input"] "true"
click at [1243, 523] on input"] "Reverb" at bounding box center [1249, 525] width 12 height 12
checkbox input"] "true"
drag, startPoint x: 119, startPoint y: 286, endPoint x: 294, endPoint y: 434, distance: 229.4
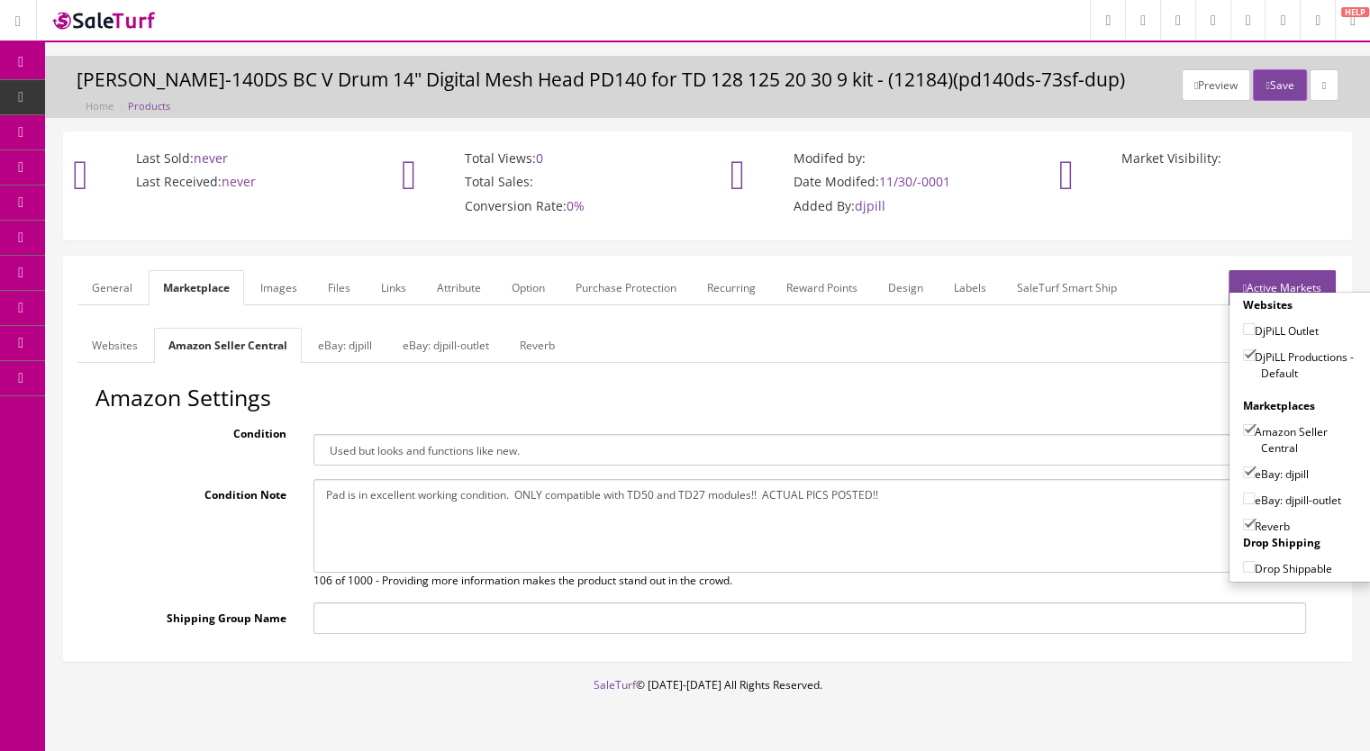
click at [119, 286] on link "General" at bounding box center [111, 287] width 69 height 35
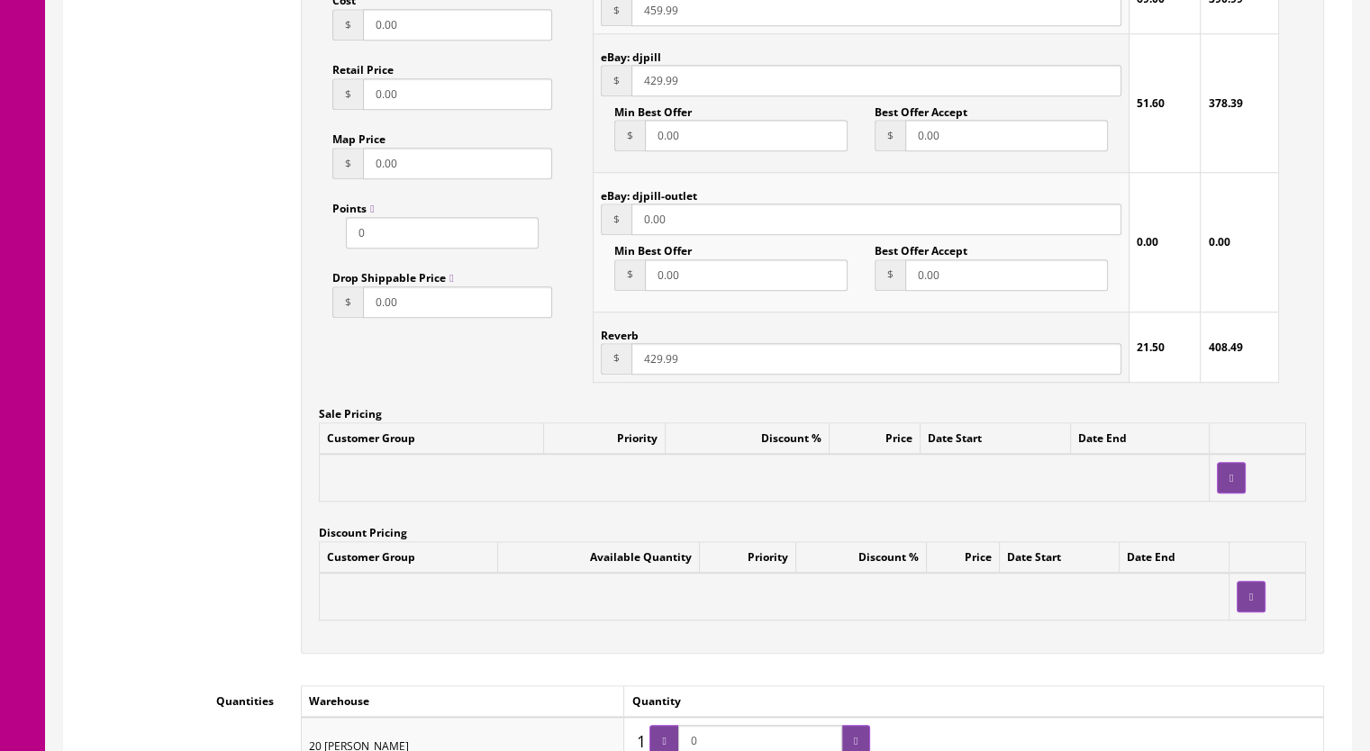
scroll to position [1802, 0]
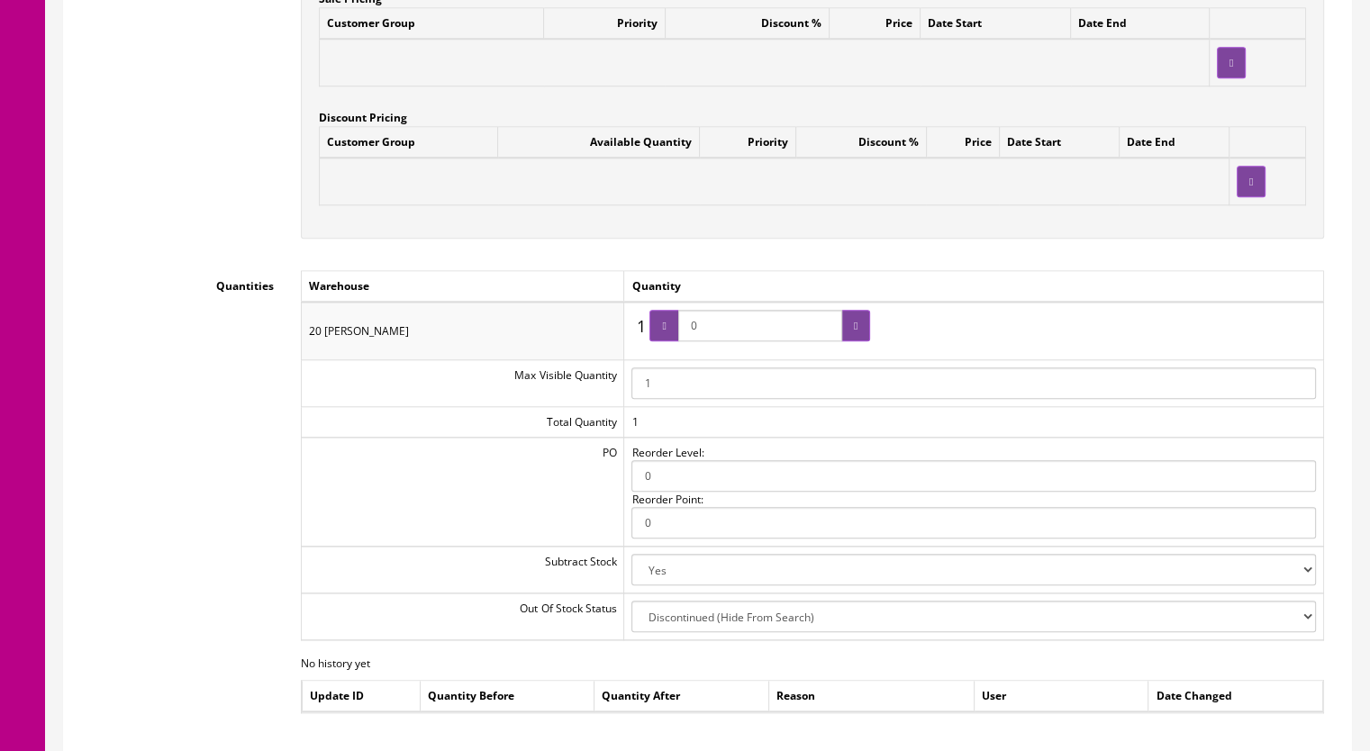
drag, startPoint x: 723, startPoint y: 329, endPoint x: 687, endPoint y: 333, distance: 35.4
click at [687, 333] on span "0" at bounding box center [760, 326] width 221 height 32
type input "1"
click at [676, 334] on div at bounding box center [664, 326] width 29 height 32
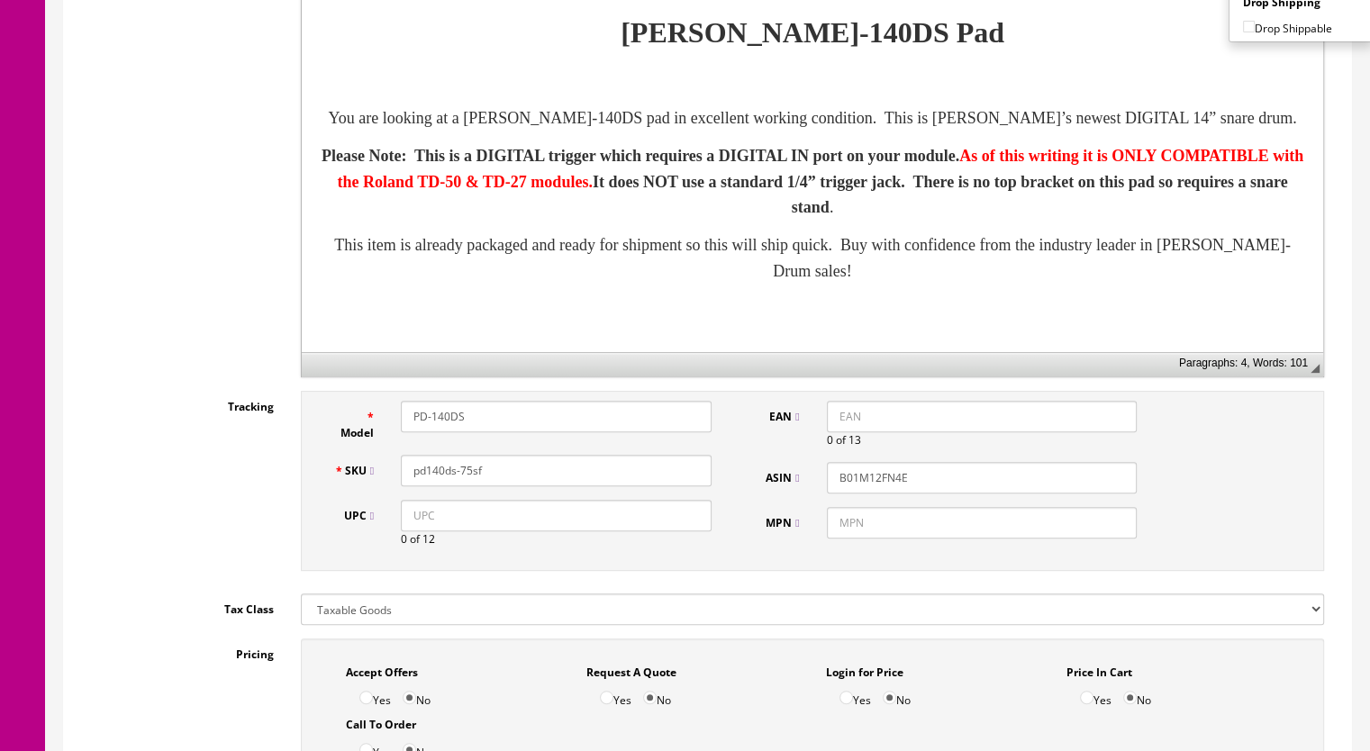
scroll to position [0, 0]
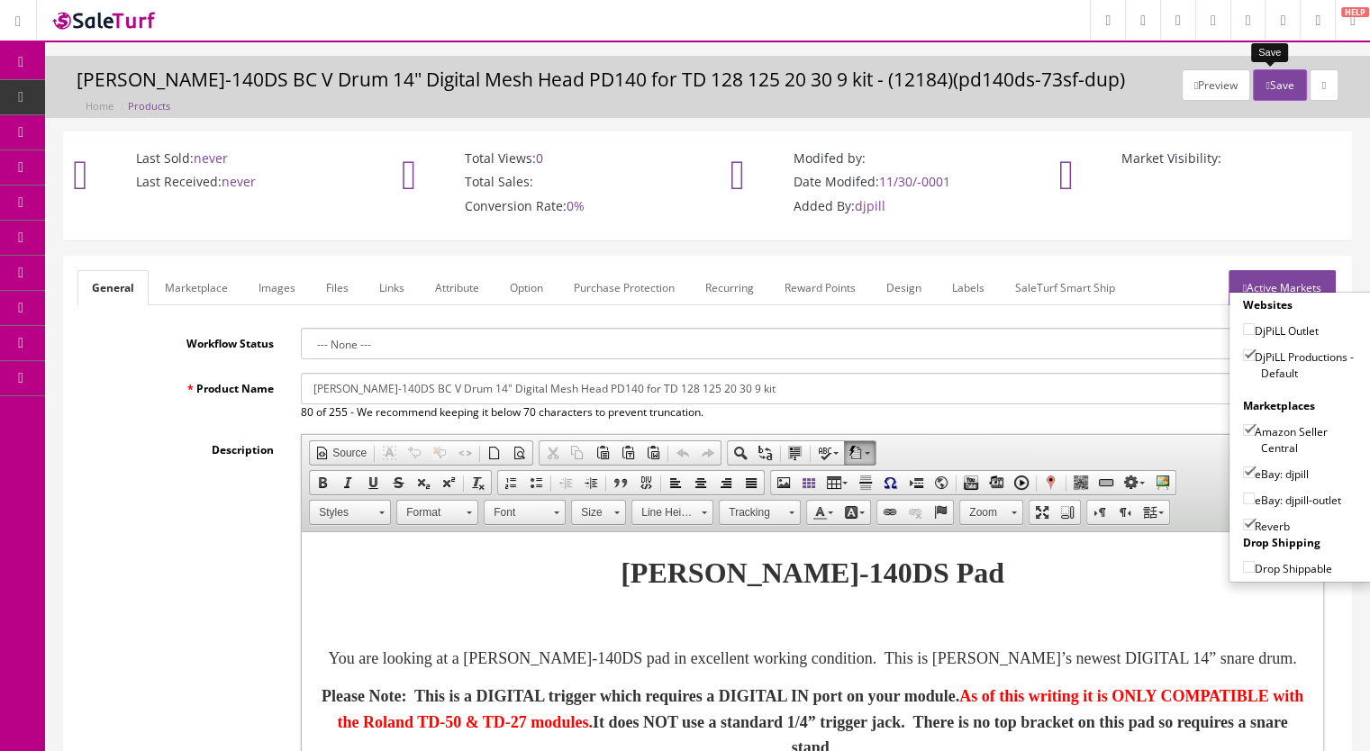
click at [1268, 86] on button "Save" at bounding box center [1279, 85] width 53 height 32
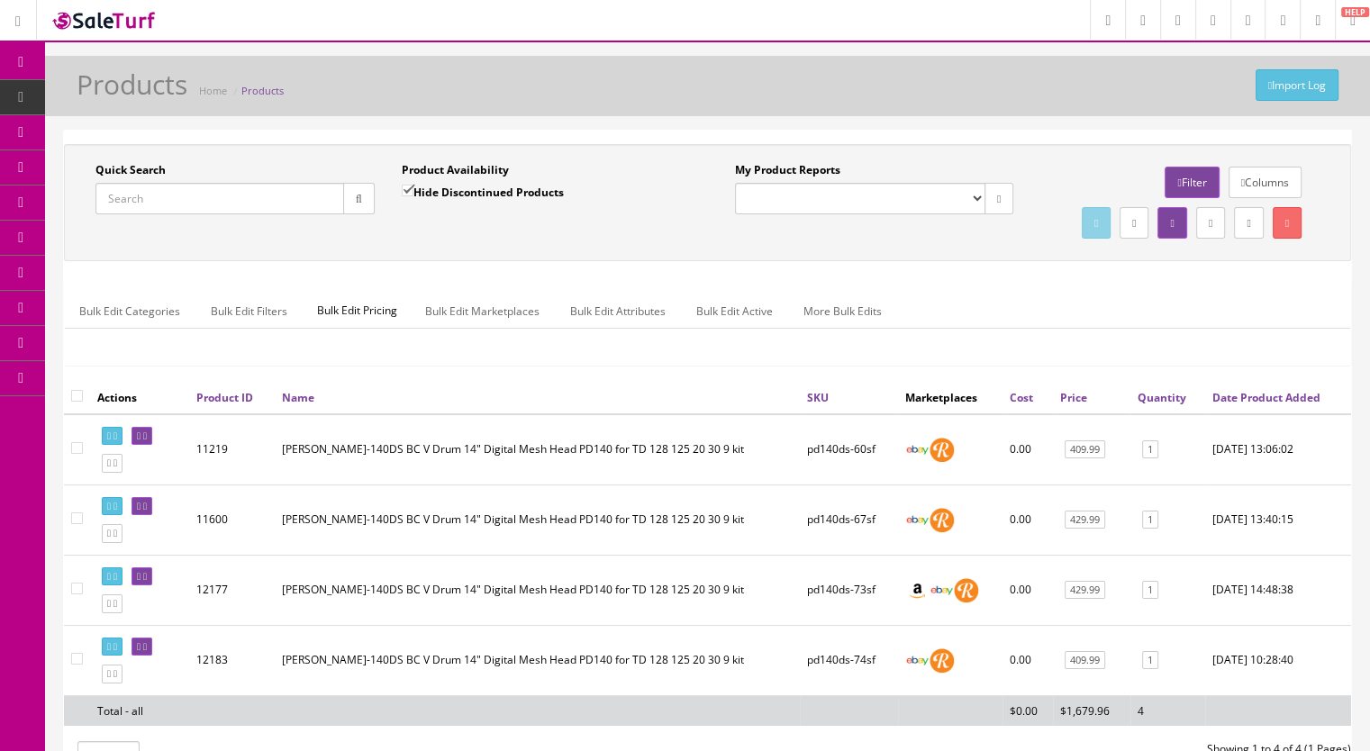
click at [165, 196] on input "Quick Search" at bounding box center [219, 199] width 249 height 32
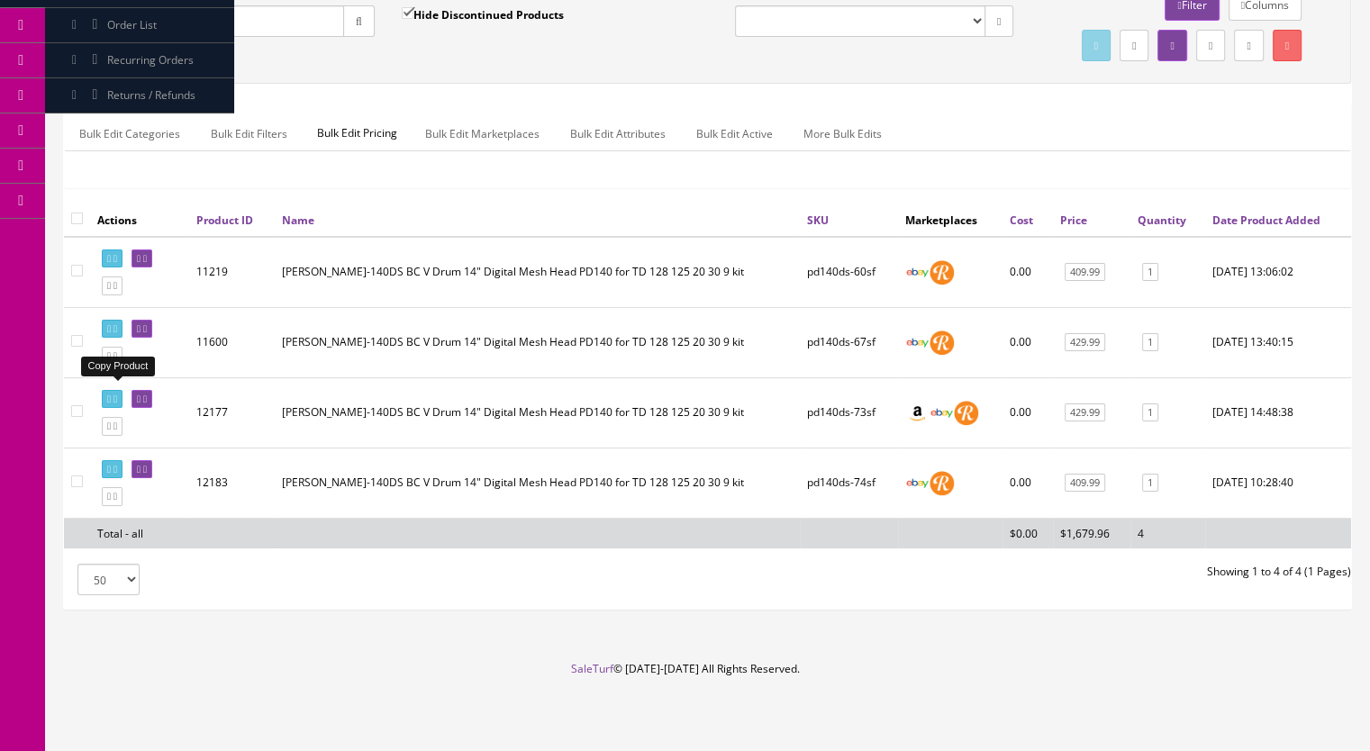
click at [117, 356] on icon at bounding box center [116, 356] width 4 height 10
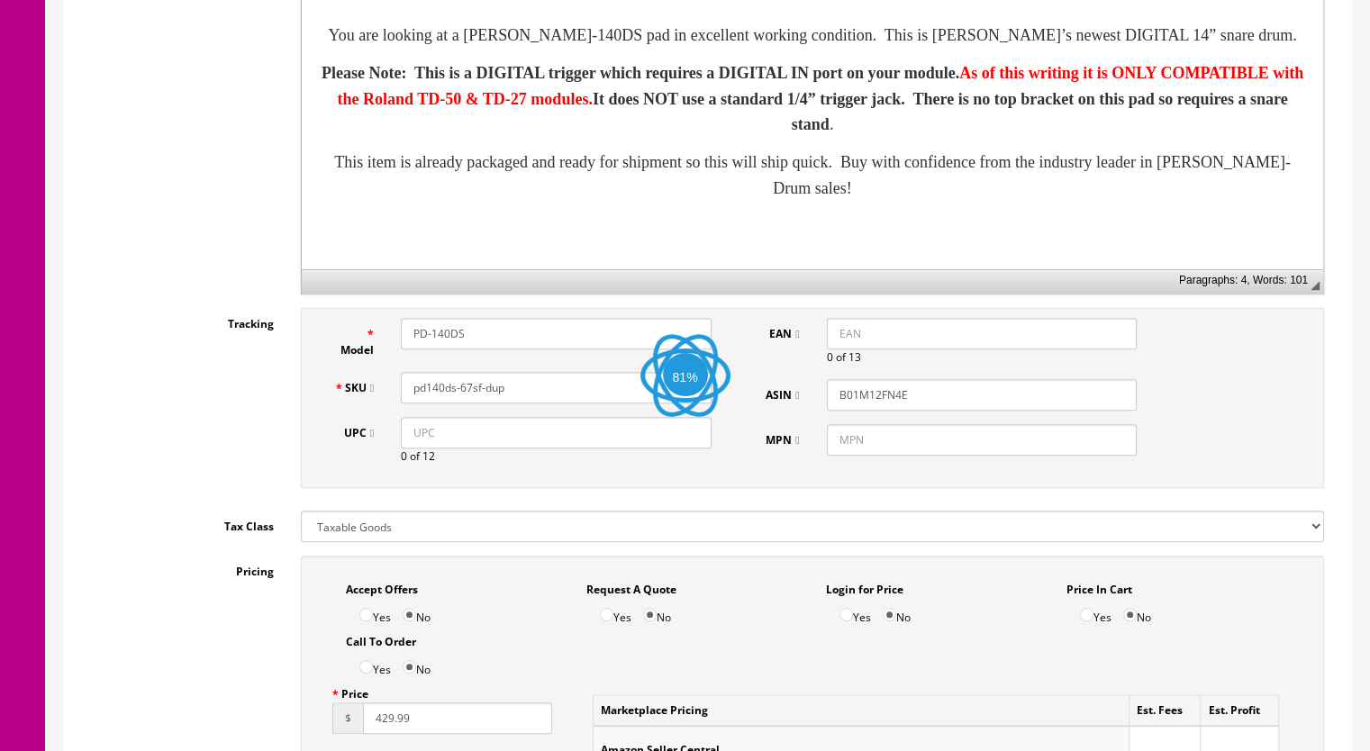
scroll to position [901, 0]
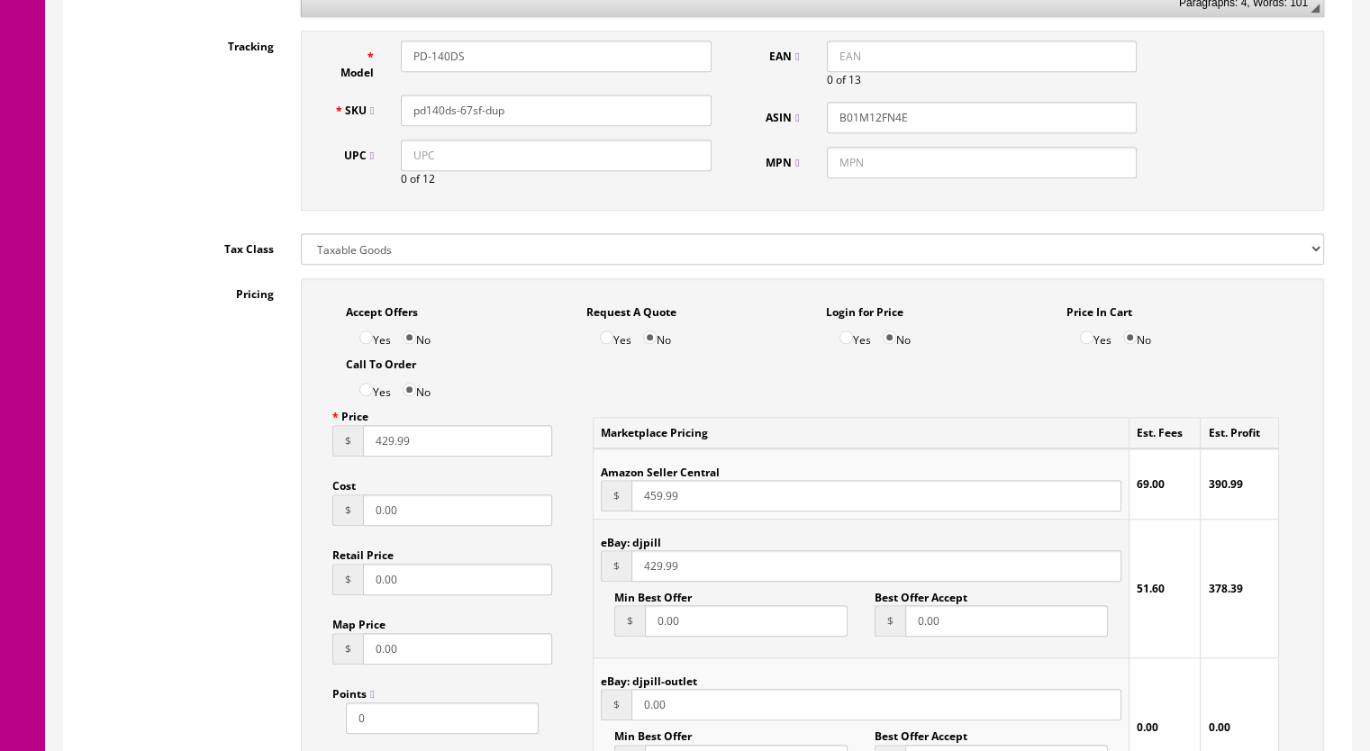
drag, startPoint x: 495, startPoint y: 118, endPoint x: 462, endPoint y: 122, distance: 32.6
click at [462, 122] on input "pd140ds-67sf-dup" at bounding box center [556, 111] width 311 height 32
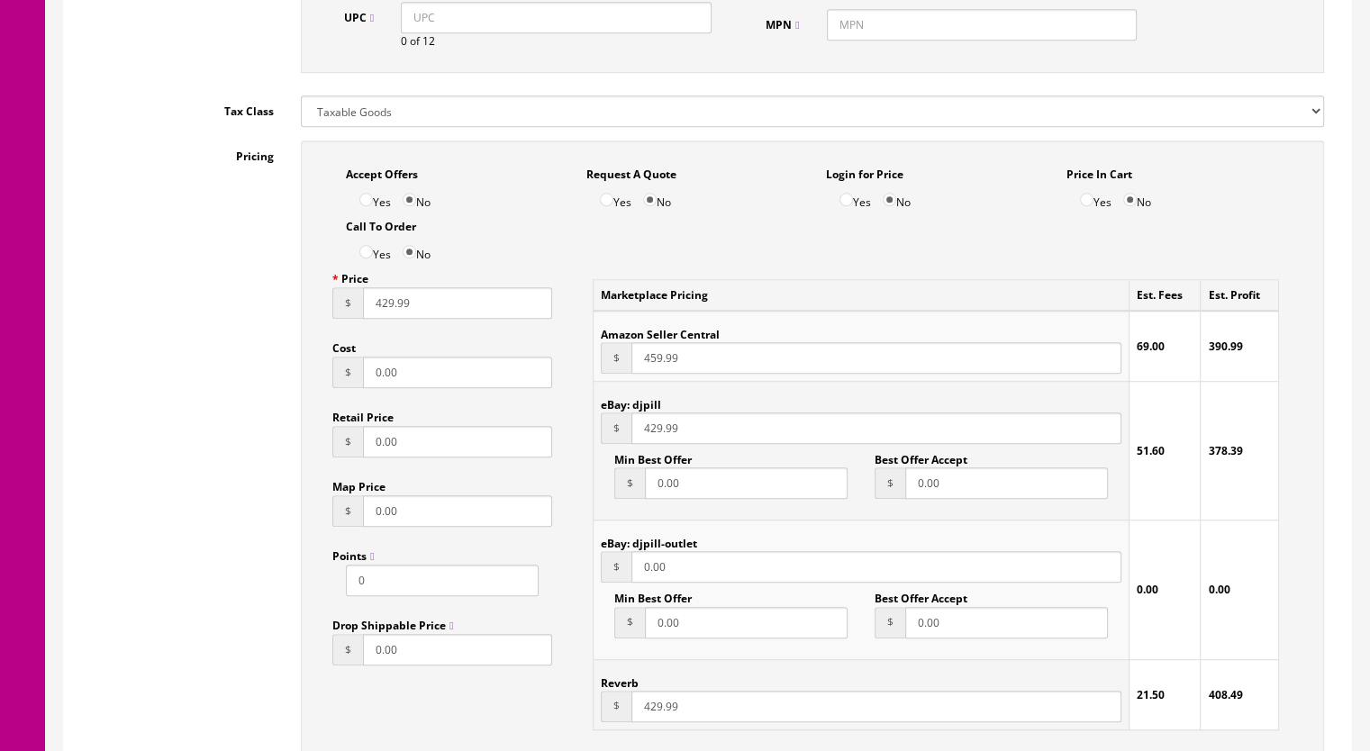
scroll to position [1441, 0]
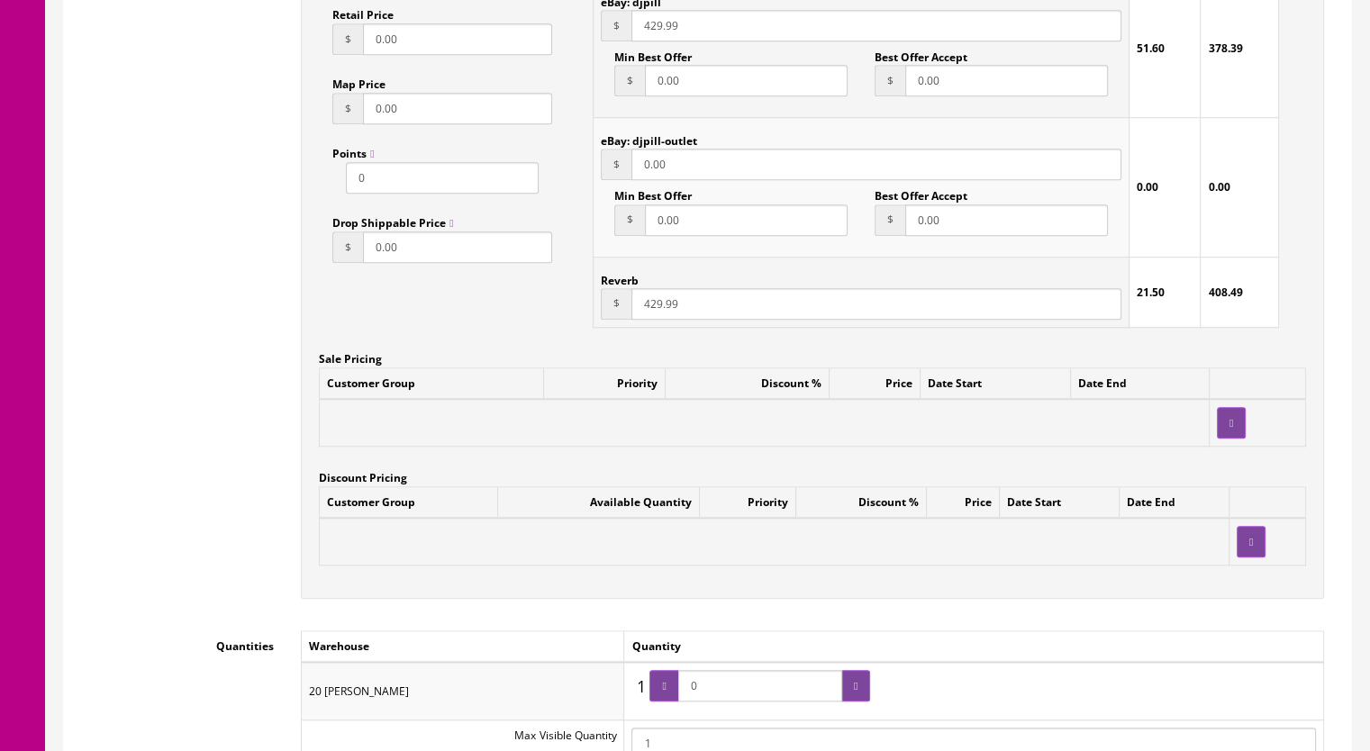
type input "pd140ds-76sf"
drag, startPoint x: 723, startPoint y: 695, endPoint x: 693, endPoint y: 692, distance: 29.9
click at [693, 692] on input "0" at bounding box center [760, 686] width 164 height 32
type input "1"
click at [666, 687] on icon at bounding box center [664, 686] width 4 height 11
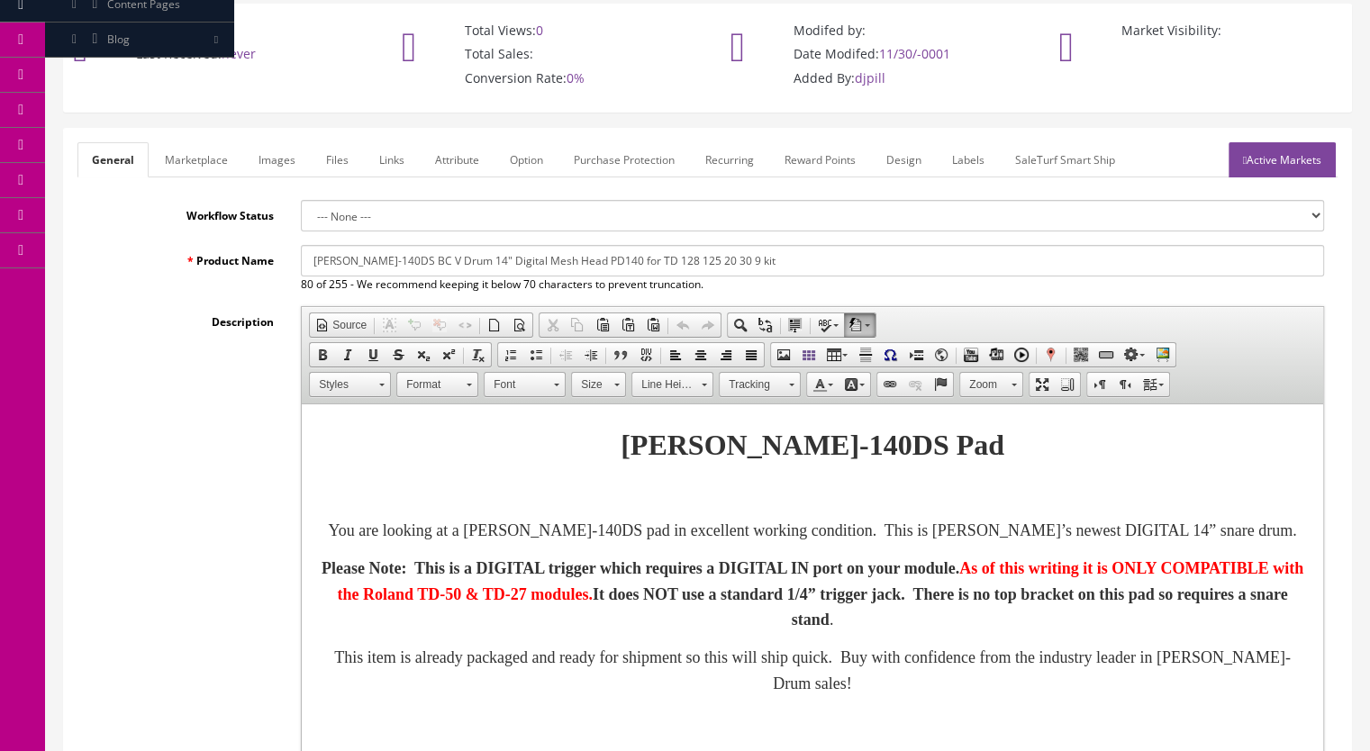
scroll to position [0, 0]
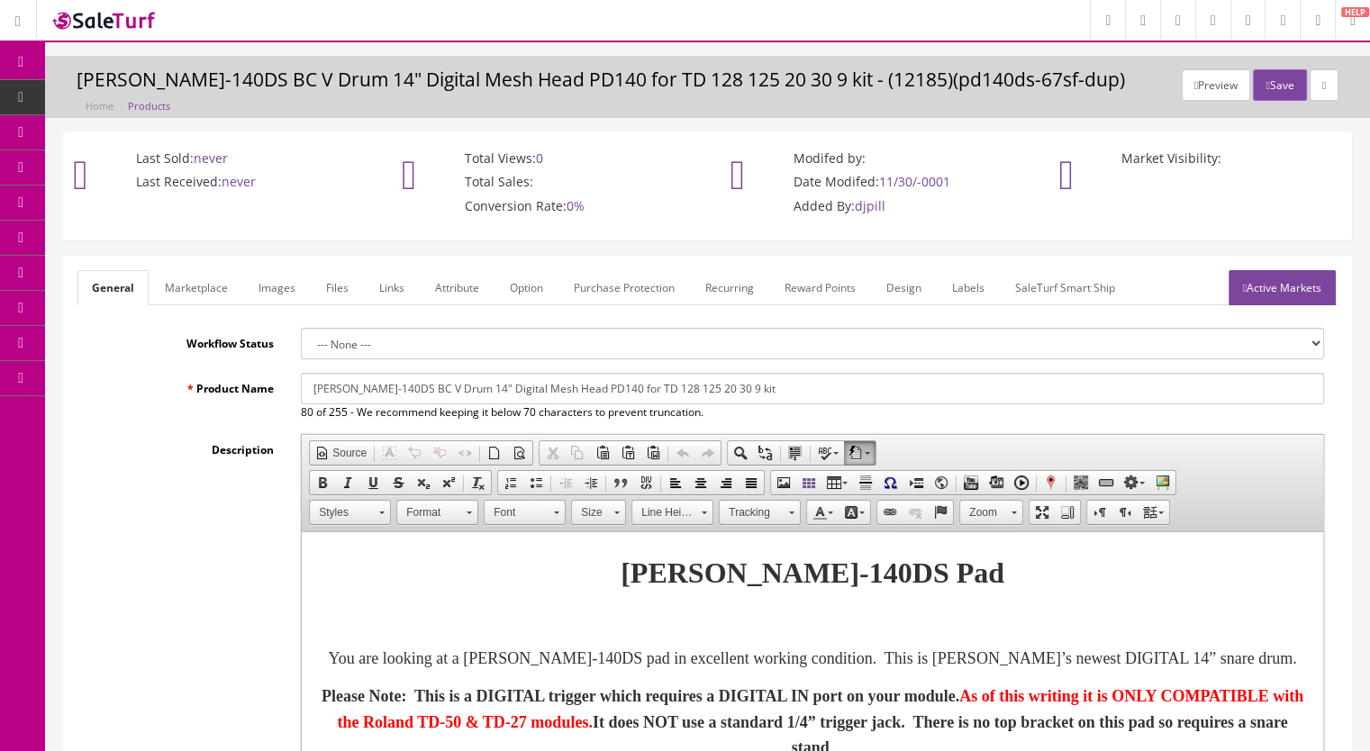
click at [200, 279] on link "Marketplace" at bounding box center [196, 287] width 92 height 35
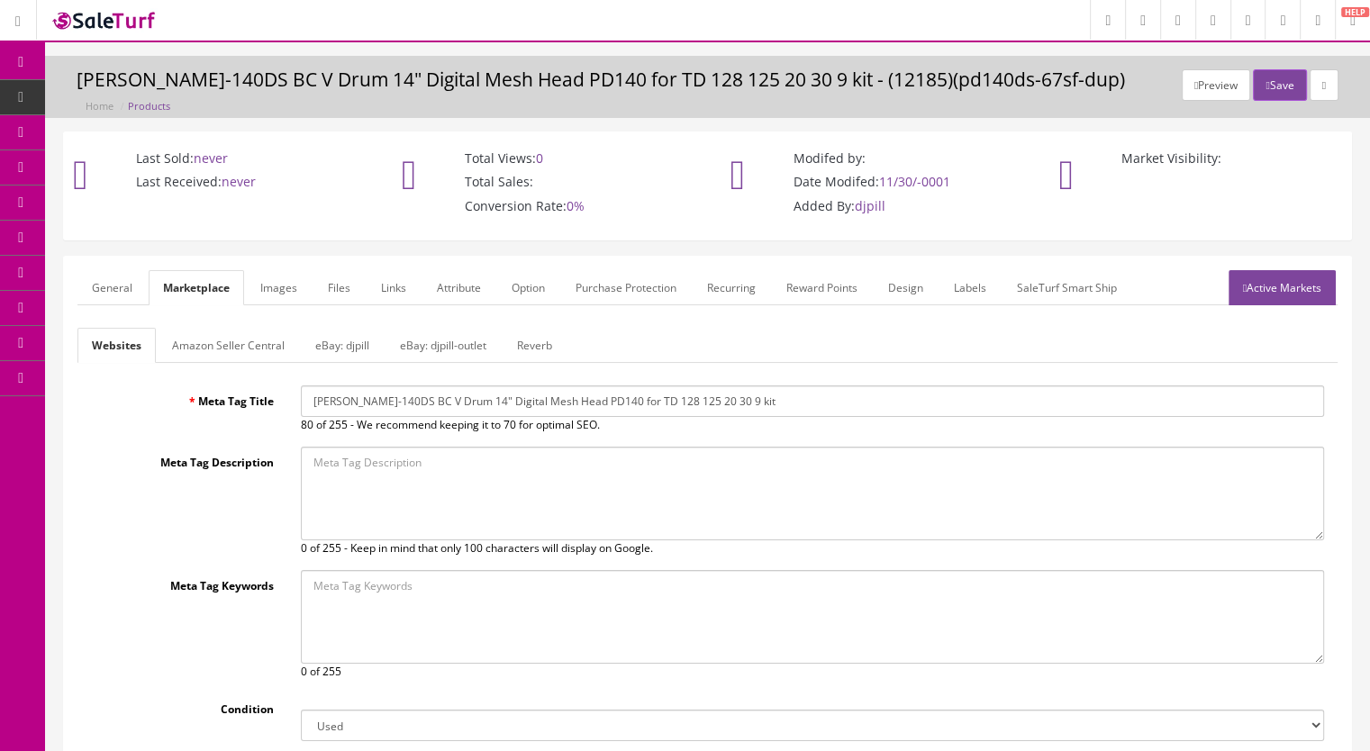
drag, startPoint x: 549, startPoint y: 346, endPoint x: 483, endPoint y: 328, distance: 68.2
click at [548, 346] on link "Reverb" at bounding box center [535, 345] width 64 height 35
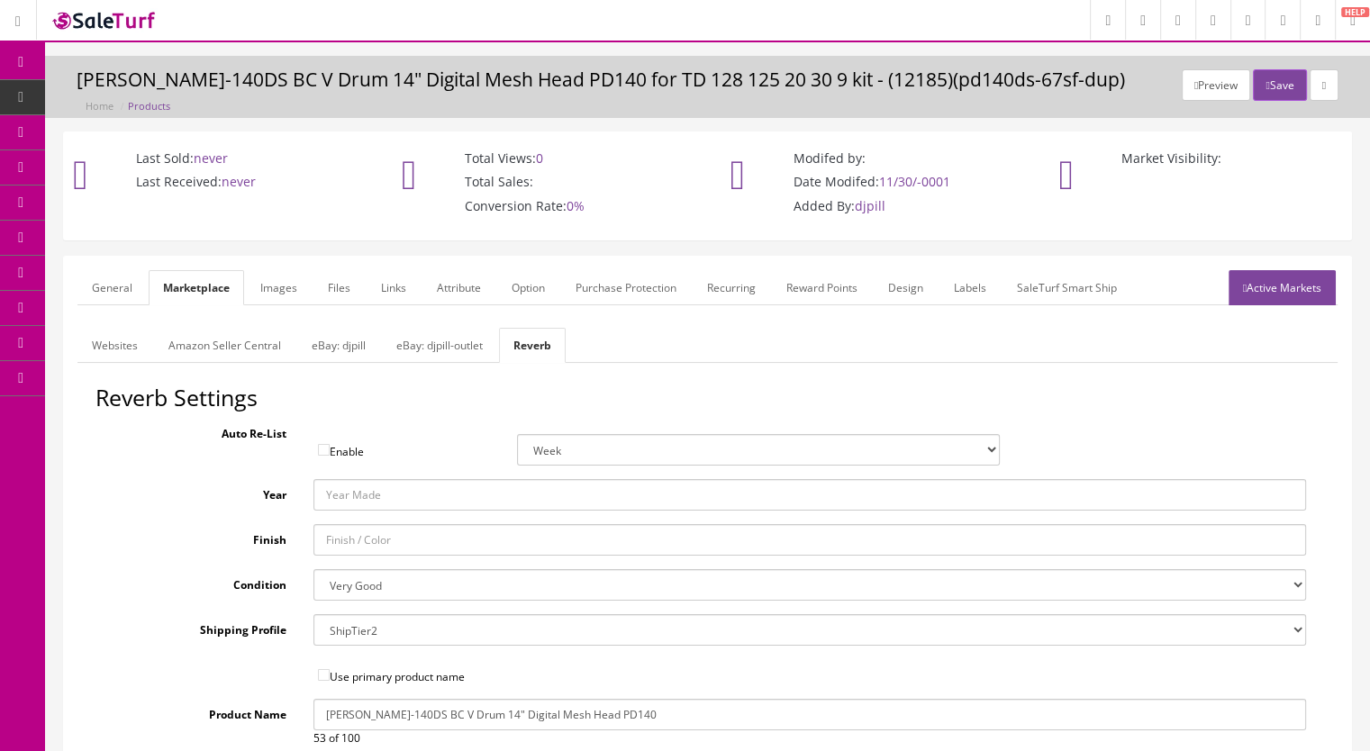
click at [280, 289] on link "Images" at bounding box center [279, 287] width 66 height 35
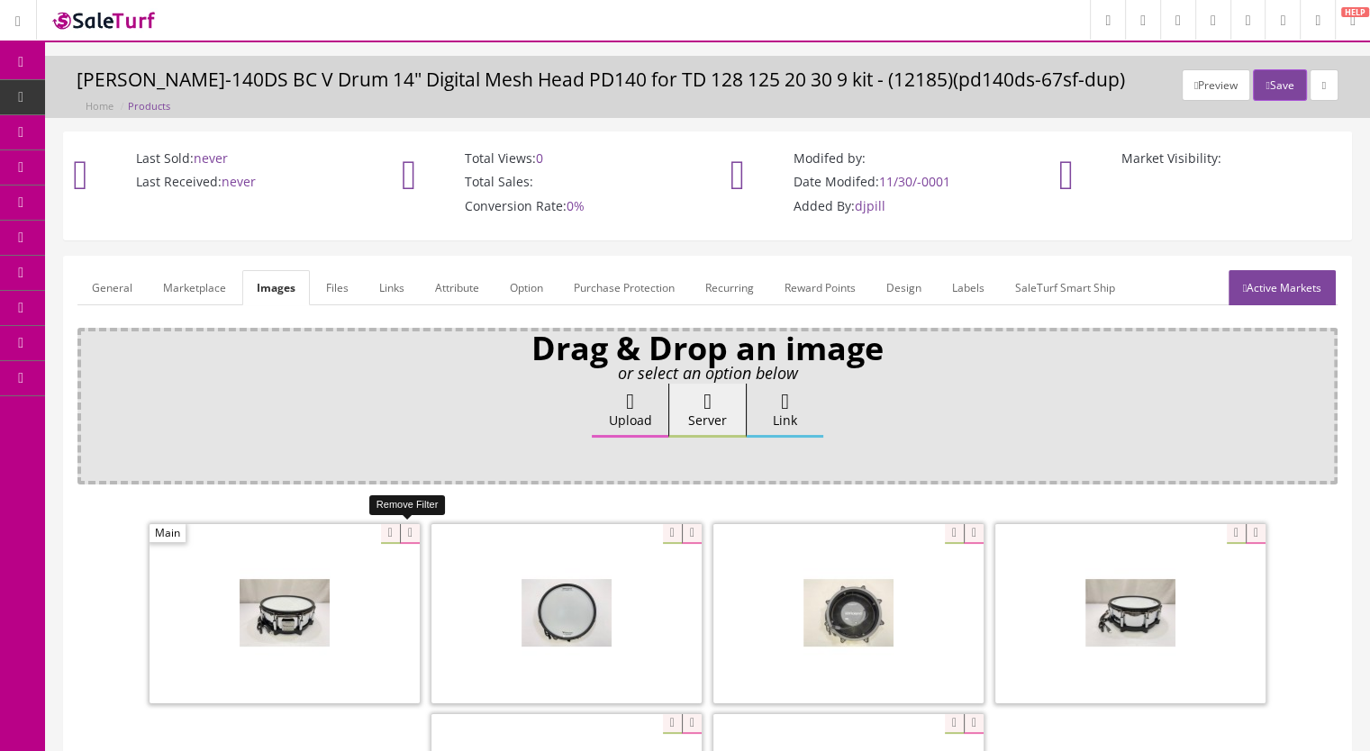
click at [411, 536] on icon at bounding box center [410, 534] width 20 height 20
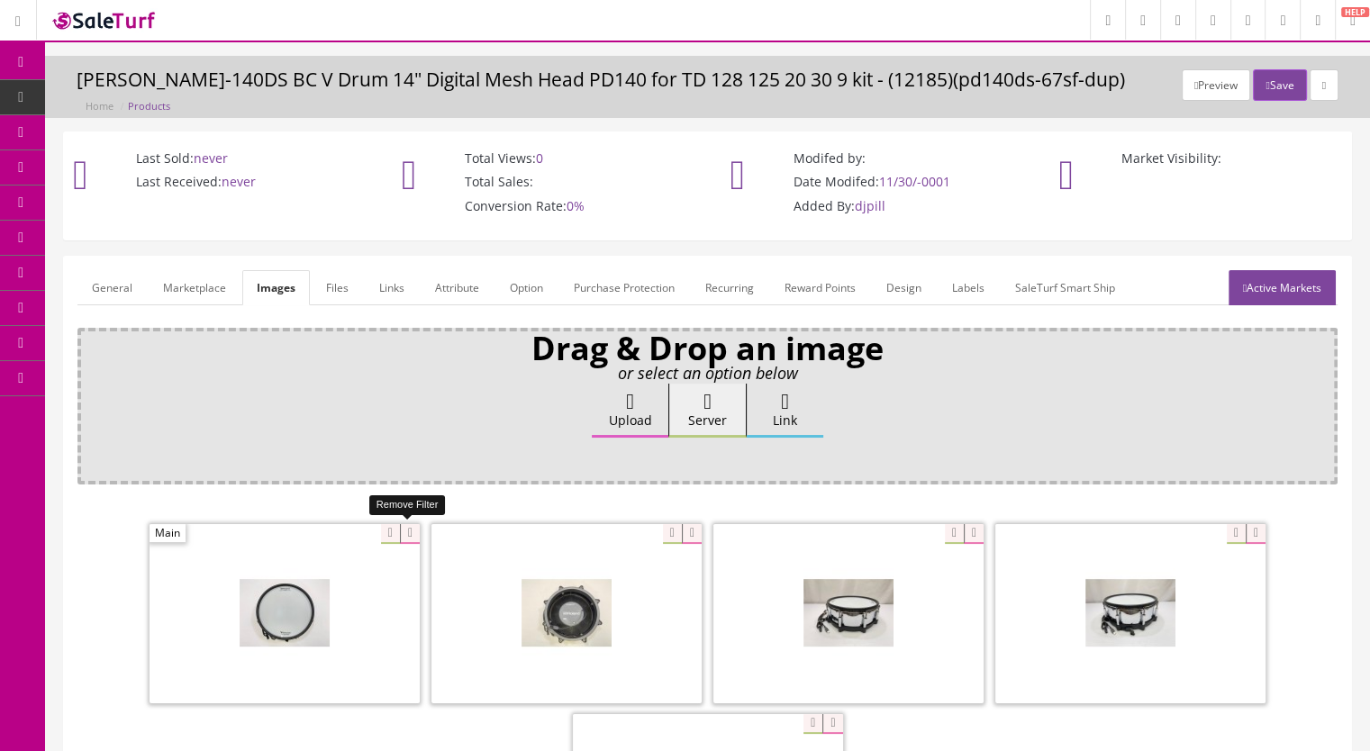
click at [402, 534] on icon at bounding box center [410, 534] width 20 height 20
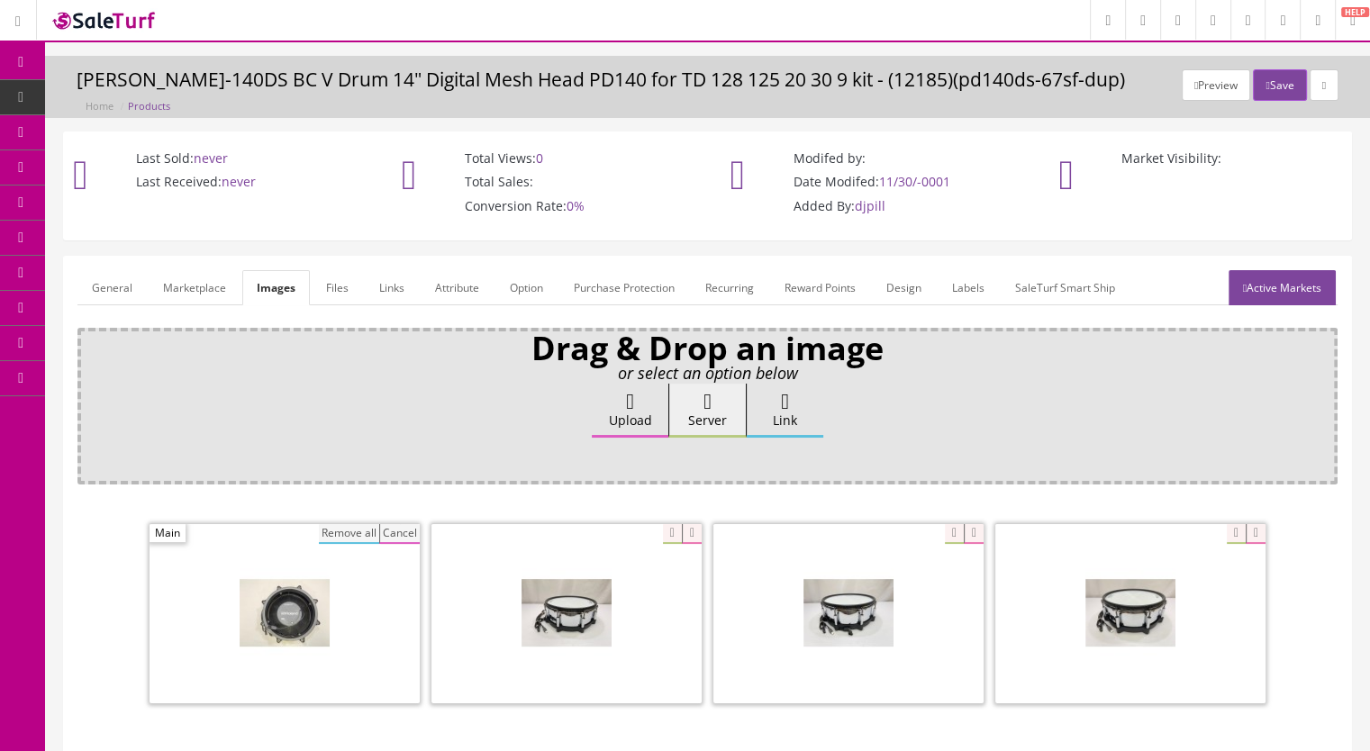
drag, startPoint x: 357, startPoint y: 534, endPoint x: 393, endPoint y: 541, distance: 36.6
click at [357, 534] on button "Remove all" at bounding box center [349, 534] width 60 height 20
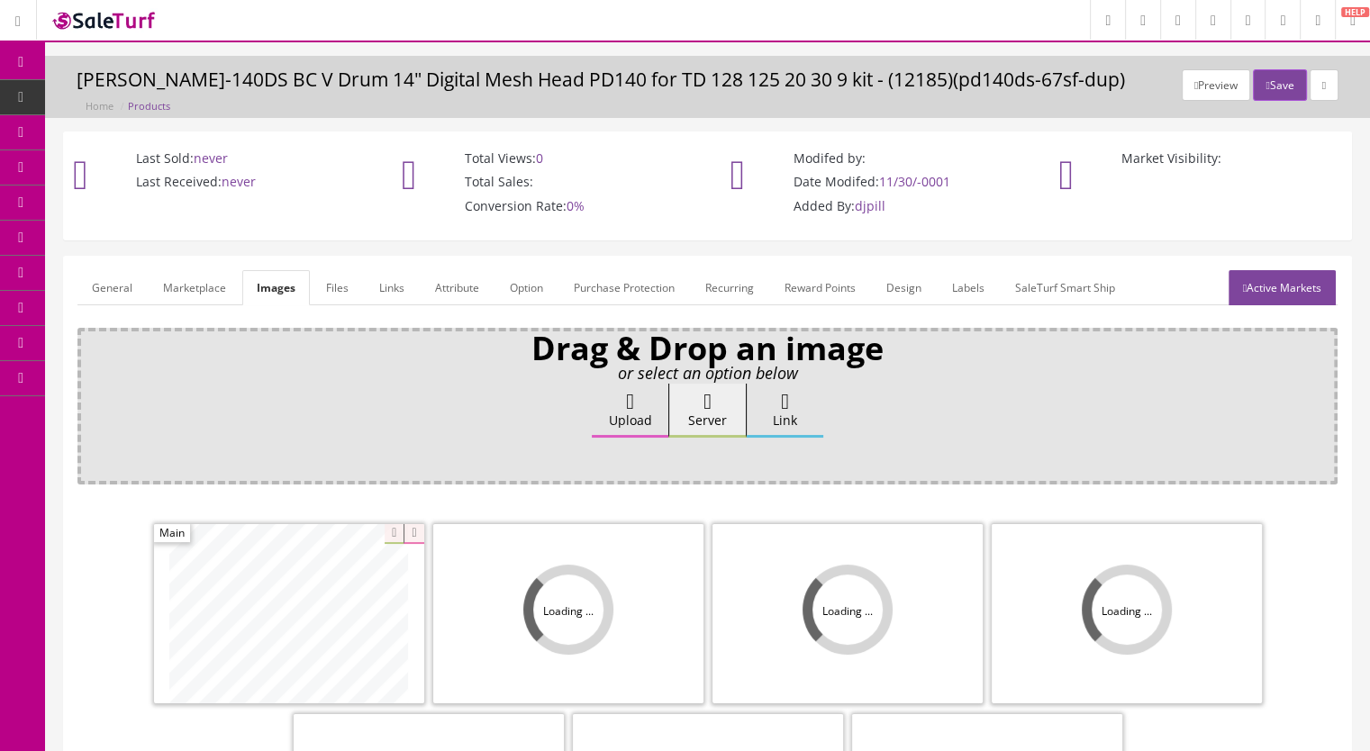
scroll to position [270, 0]
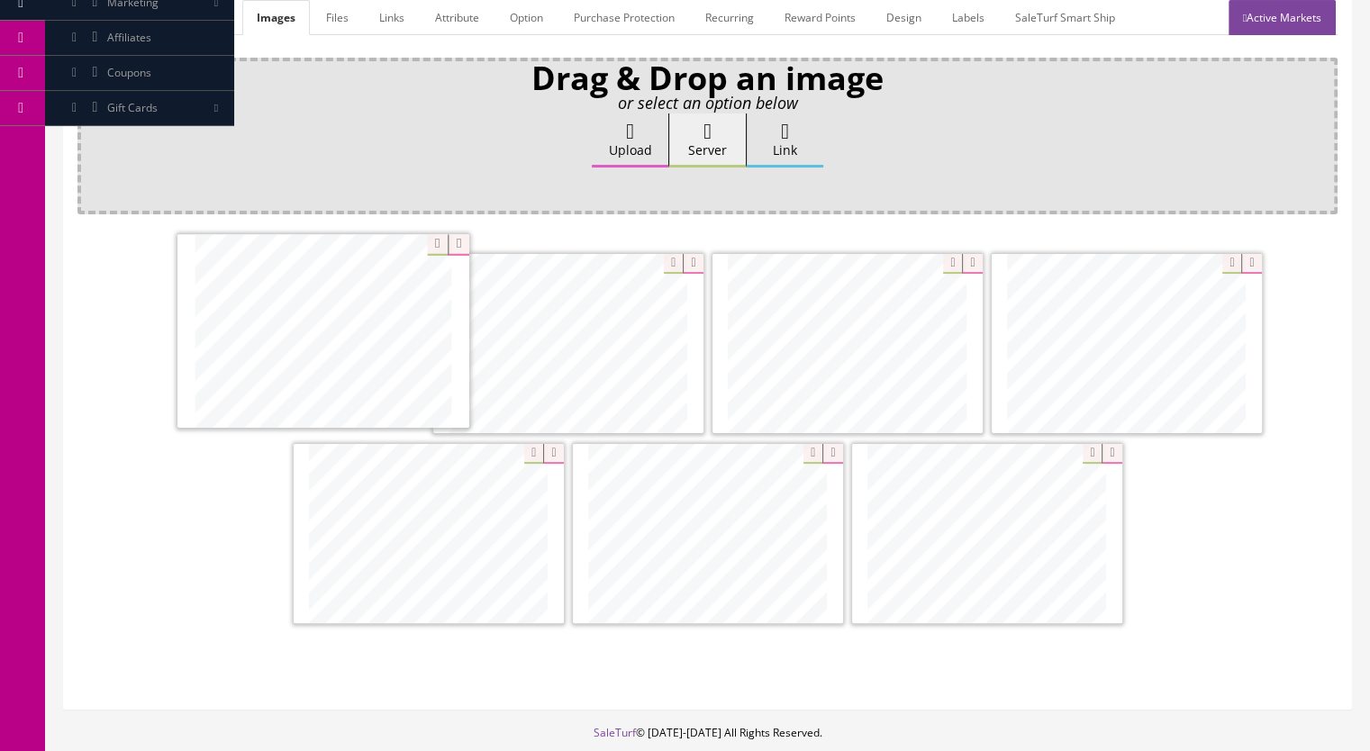
drag, startPoint x: 539, startPoint y: 386, endPoint x: 382, endPoint y: 377, distance: 157.1
drag, startPoint x: 1068, startPoint y: 570, endPoint x: 369, endPoint y: 364, distance: 728.9
click at [1282, 23] on link "Active Markets" at bounding box center [1282, 17] width 107 height 35
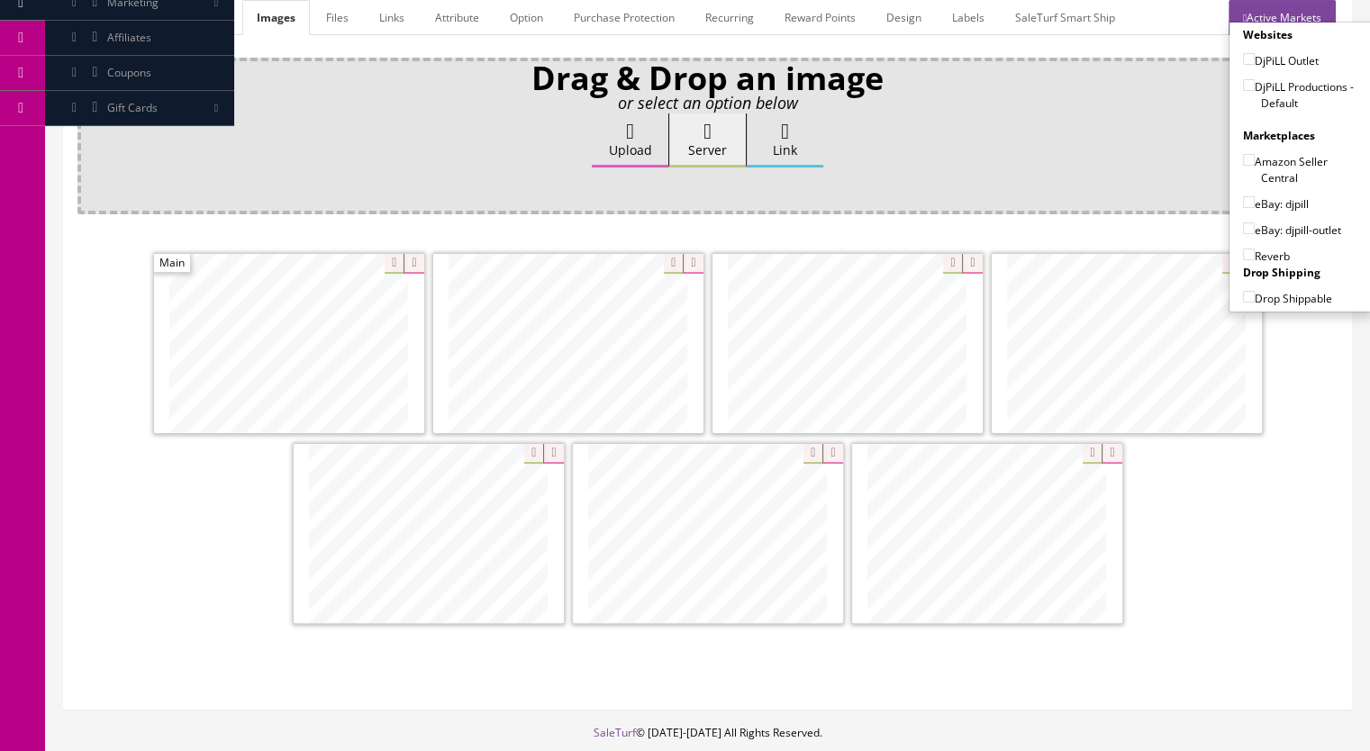
click at [1243, 87] on input"] "DjPiLL Productions - Default" at bounding box center [1249, 85] width 12 height 12
checkbox input"] "true"
click at [1243, 196] on input"] "eBay: djpill" at bounding box center [1249, 202] width 12 height 12
checkbox input"] "true"
click at [1243, 249] on input"] "Reverb" at bounding box center [1249, 255] width 12 height 12
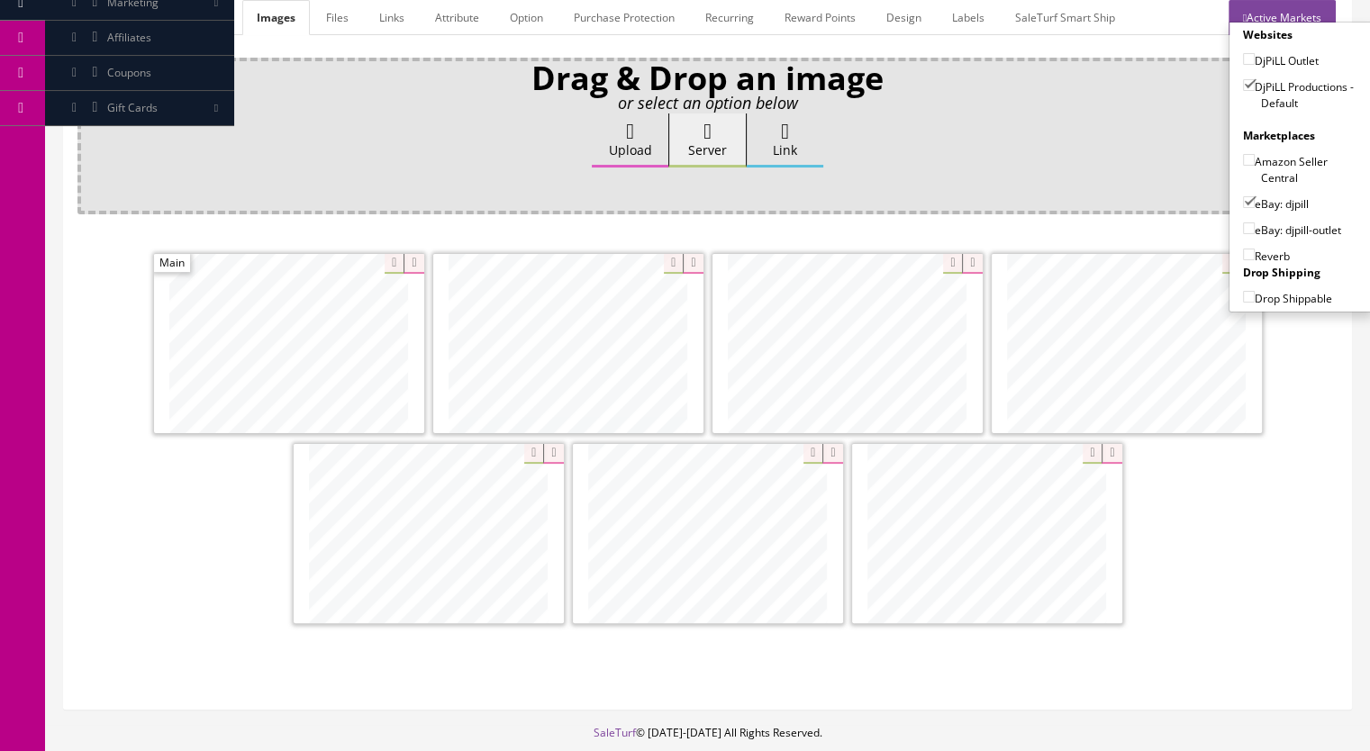
checkbox input"] "true"
click at [1243, 156] on input"] "Amazon Seller Central" at bounding box center [1249, 160] width 12 height 12
checkbox input"] "true"
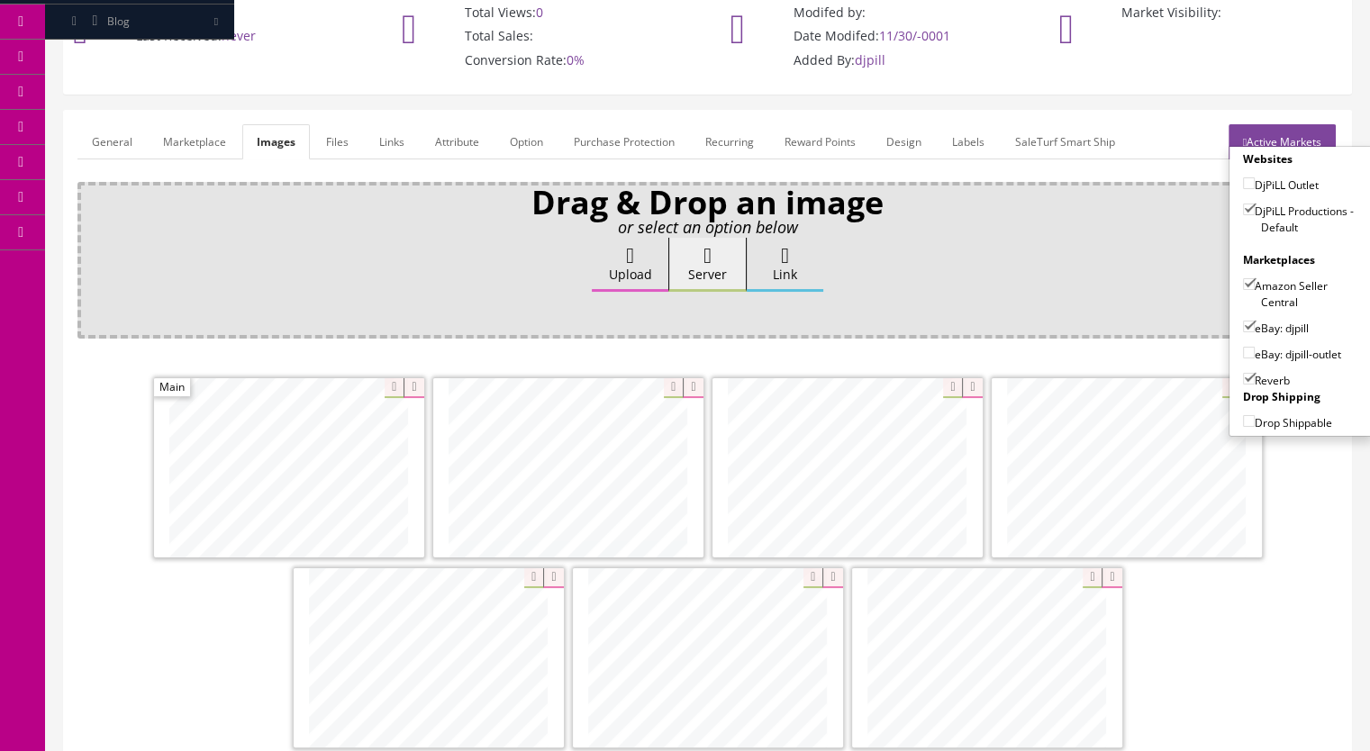
scroll to position [0, 0]
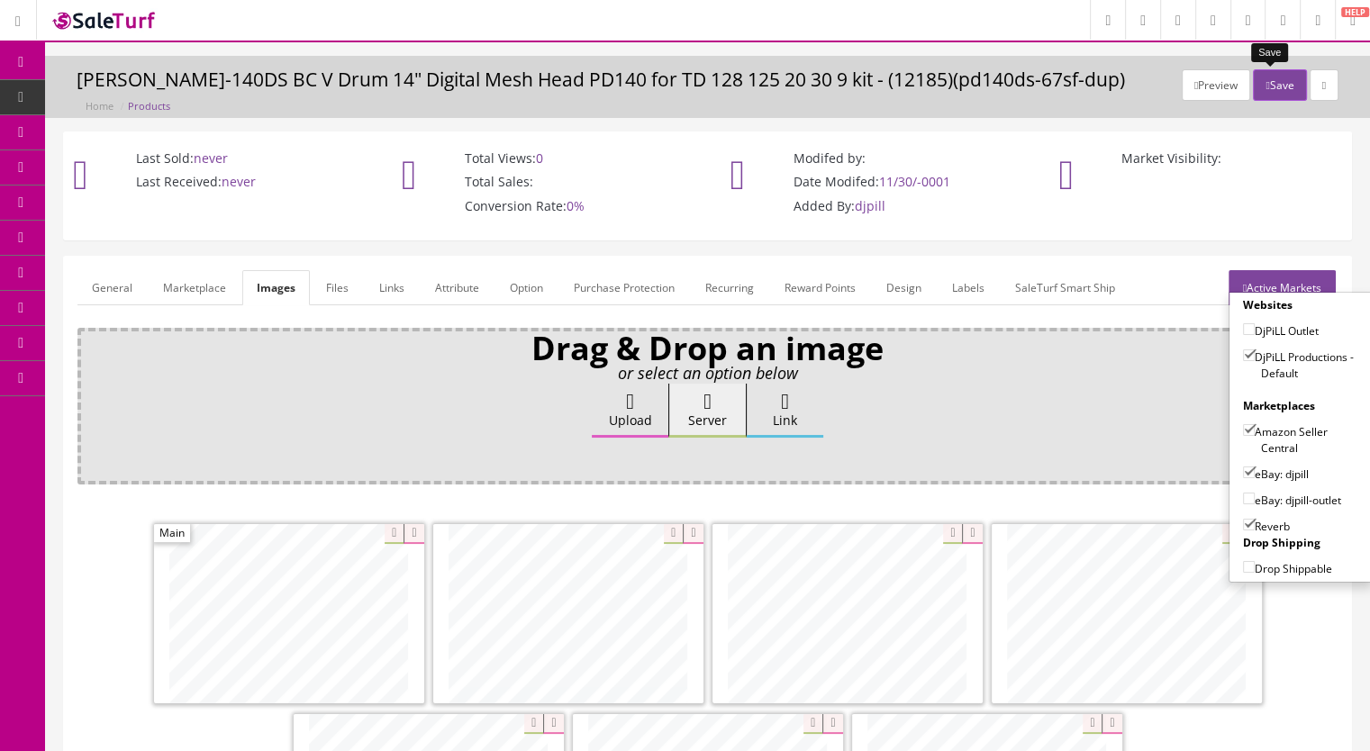
click at [1266, 84] on icon "button" at bounding box center [1268, 85] width 4 height 11
